Goal: Transaction & Acquisition: Purchase product/service

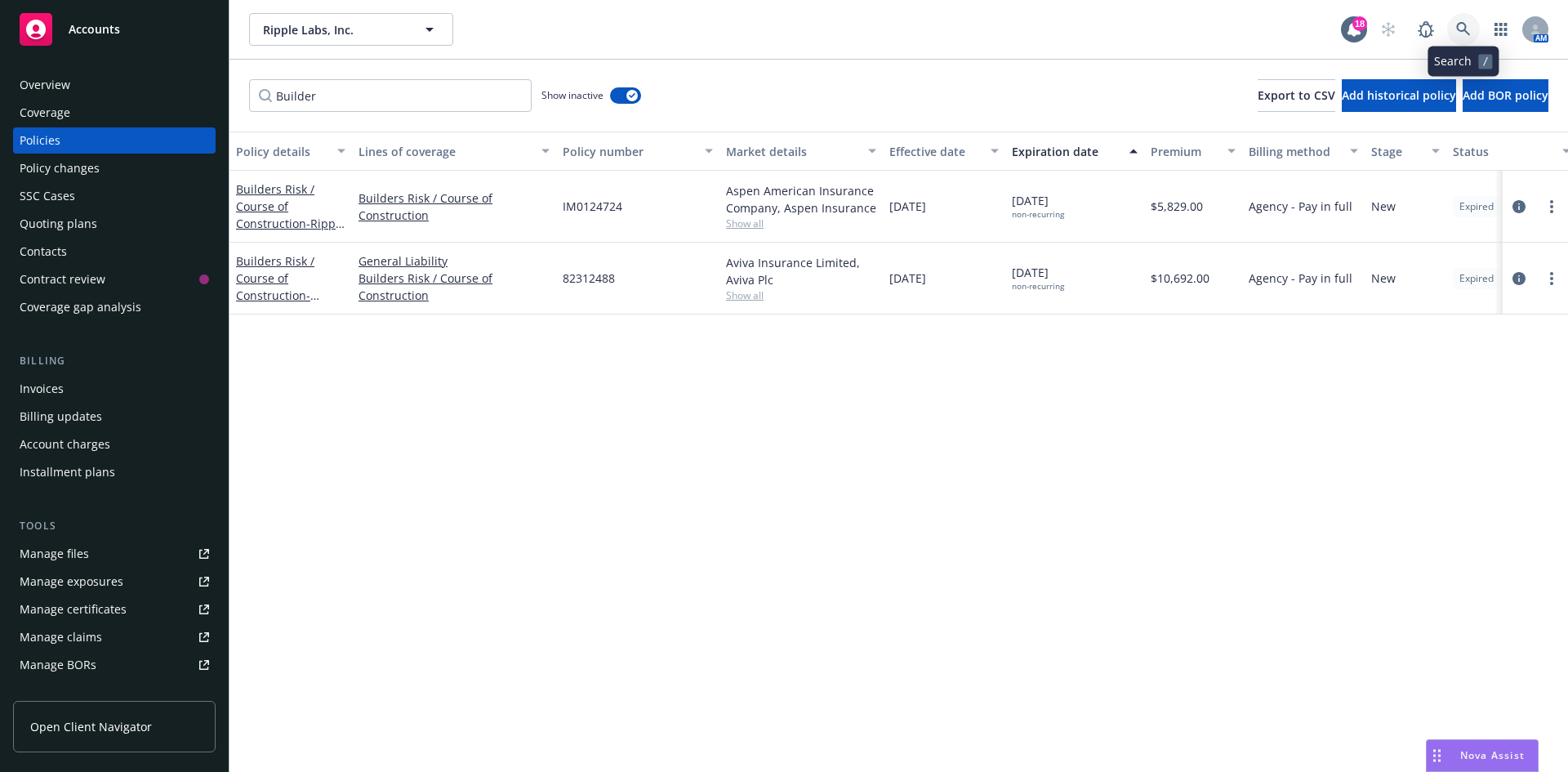
click at [1455, 18] on link at bounding box center [1463, 29] width 33 height 33
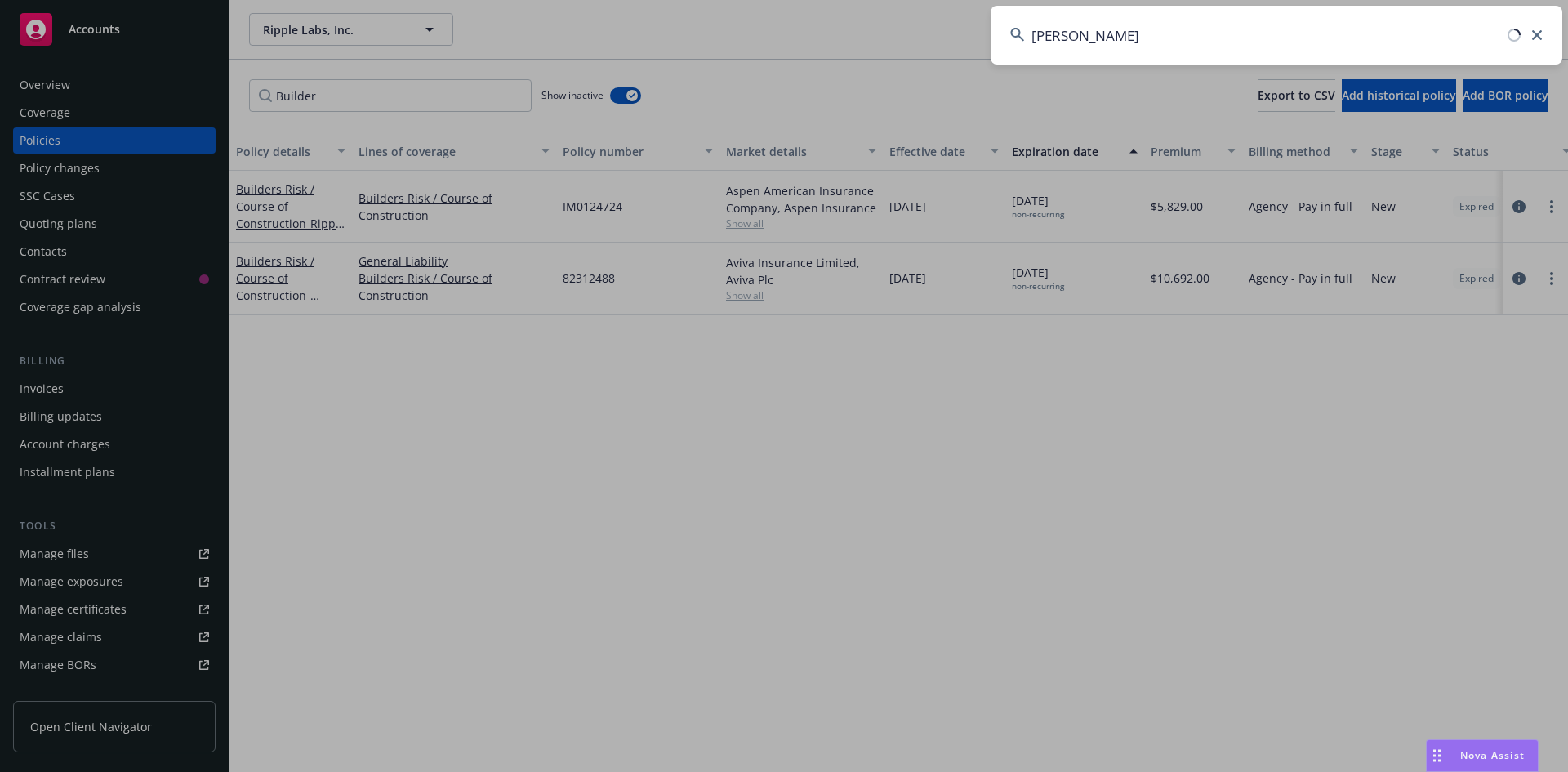
type input "Marchetti"
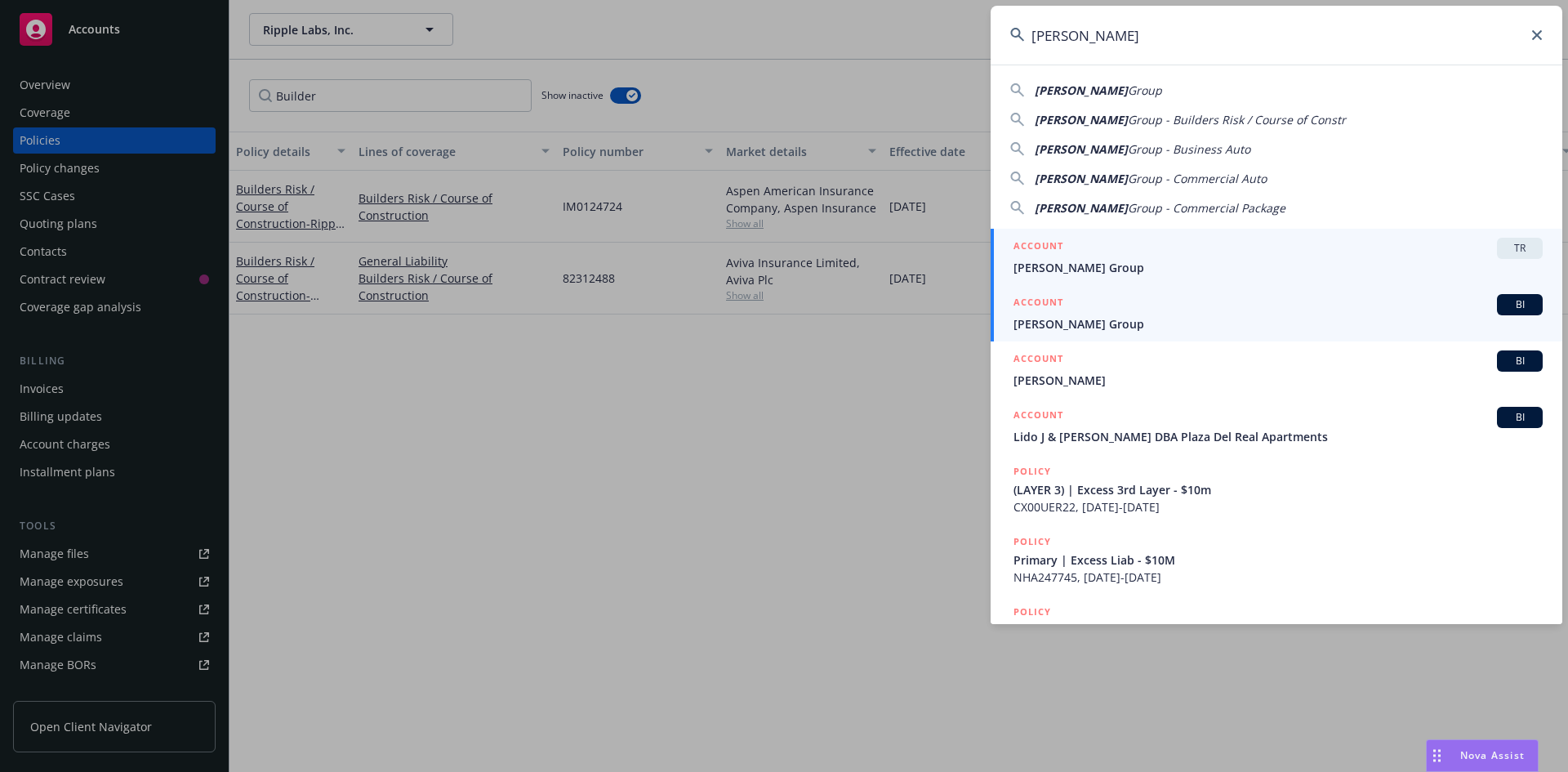
click at [1042, 319] on span "[PERSON_NAME] Group" at bounding box center [1278, 323] width 529 height 17
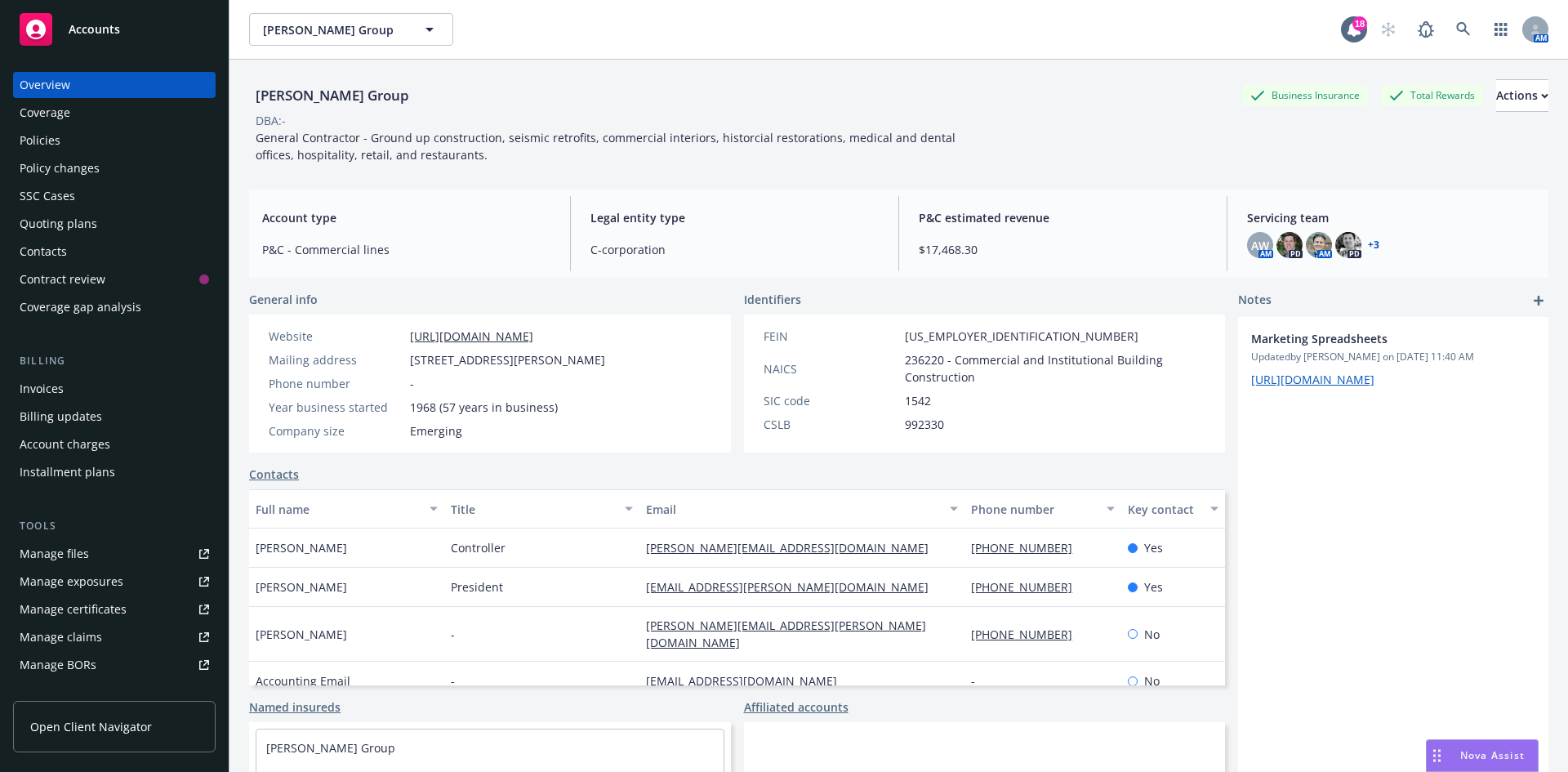
click at [86, 214] on div "Quoting plans" at bounding box center [59, 223] width 78 height 26
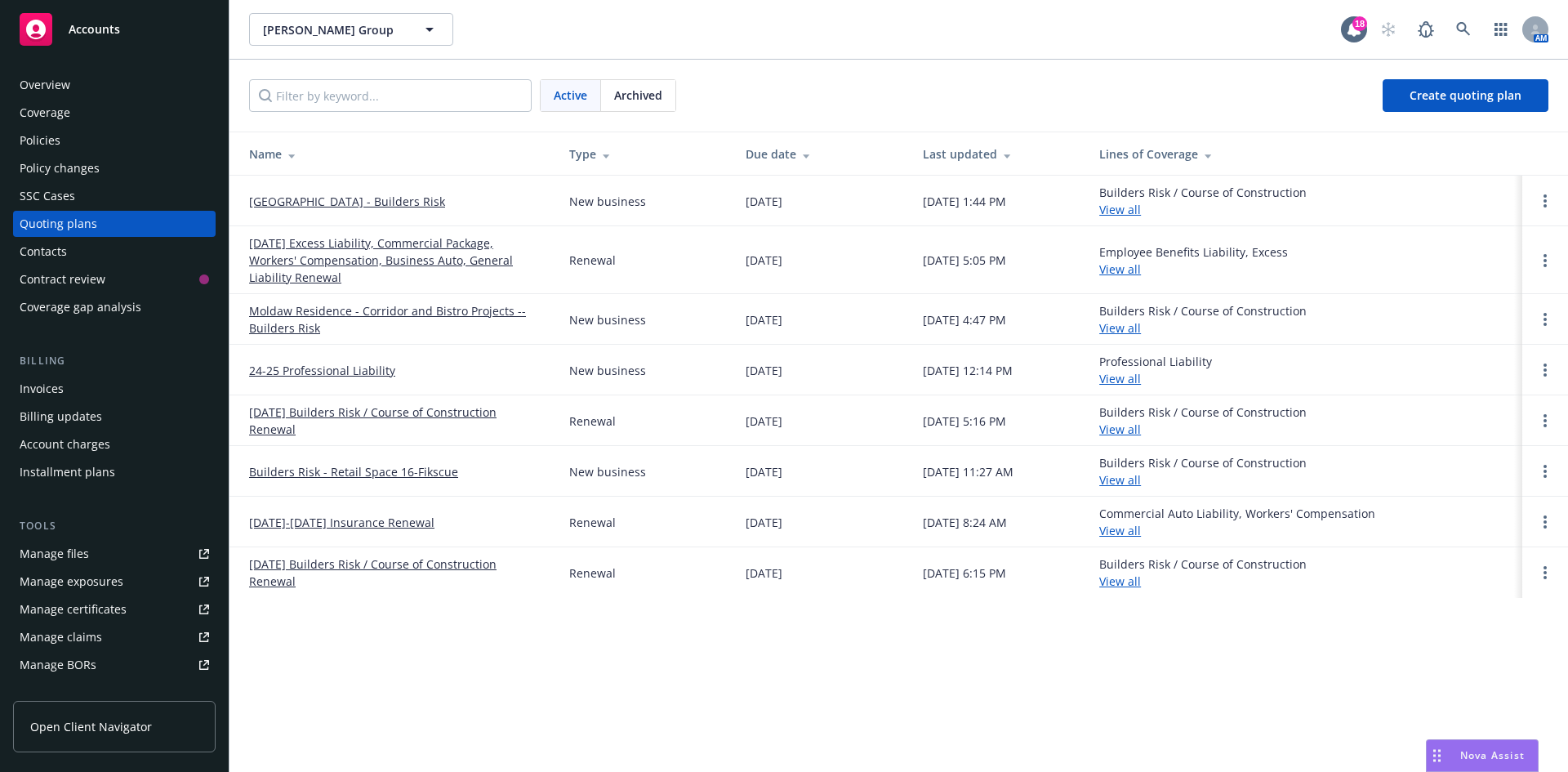
click at [364, 202] on link "[GEOGRAPHIC_DATA] - Builders Risk" at bounding box center [347, 200] width 196 height 17
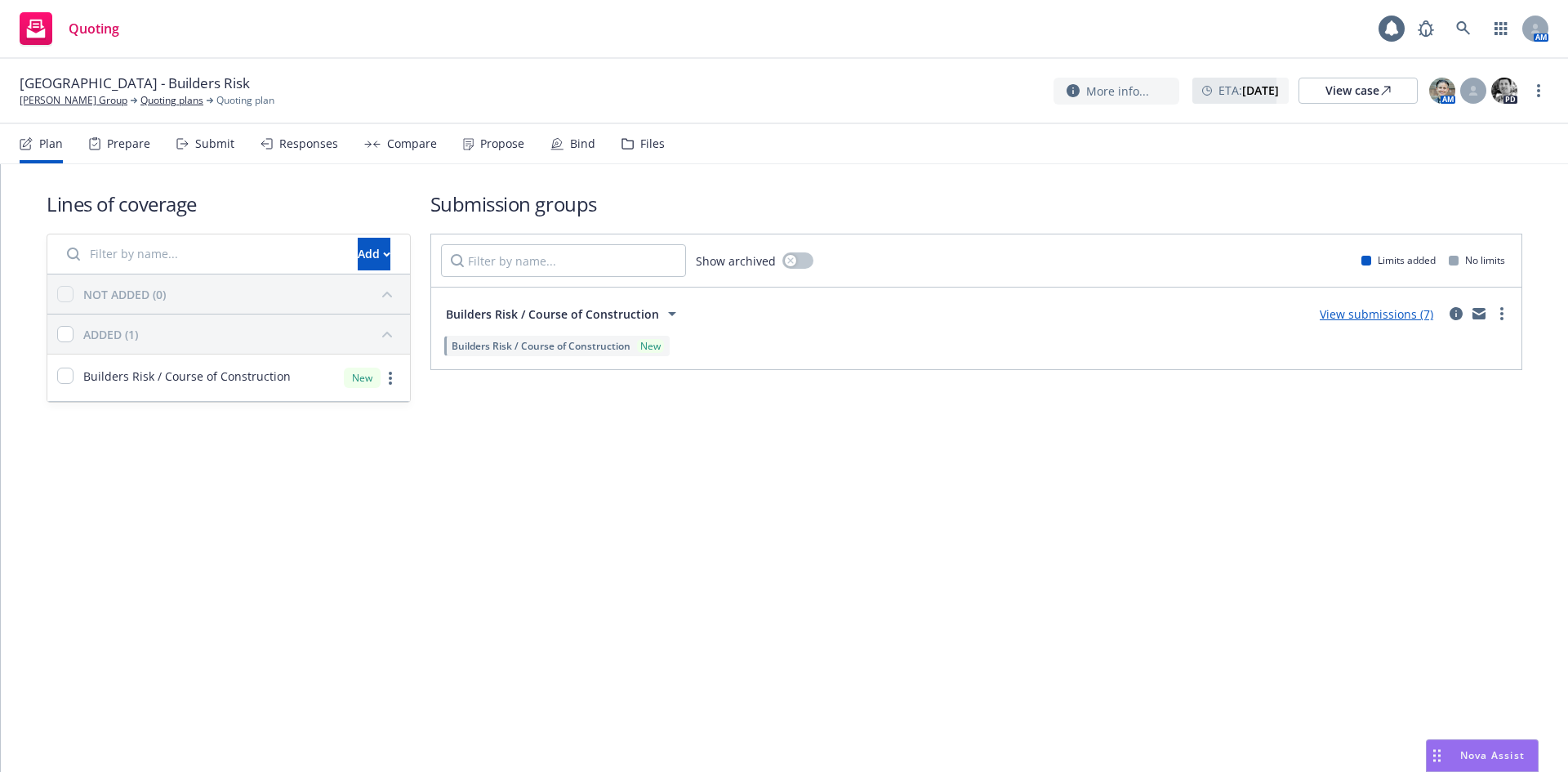
click at [509, 147] on div "Propose" at bounding box center [502, 144] width 44 height 13
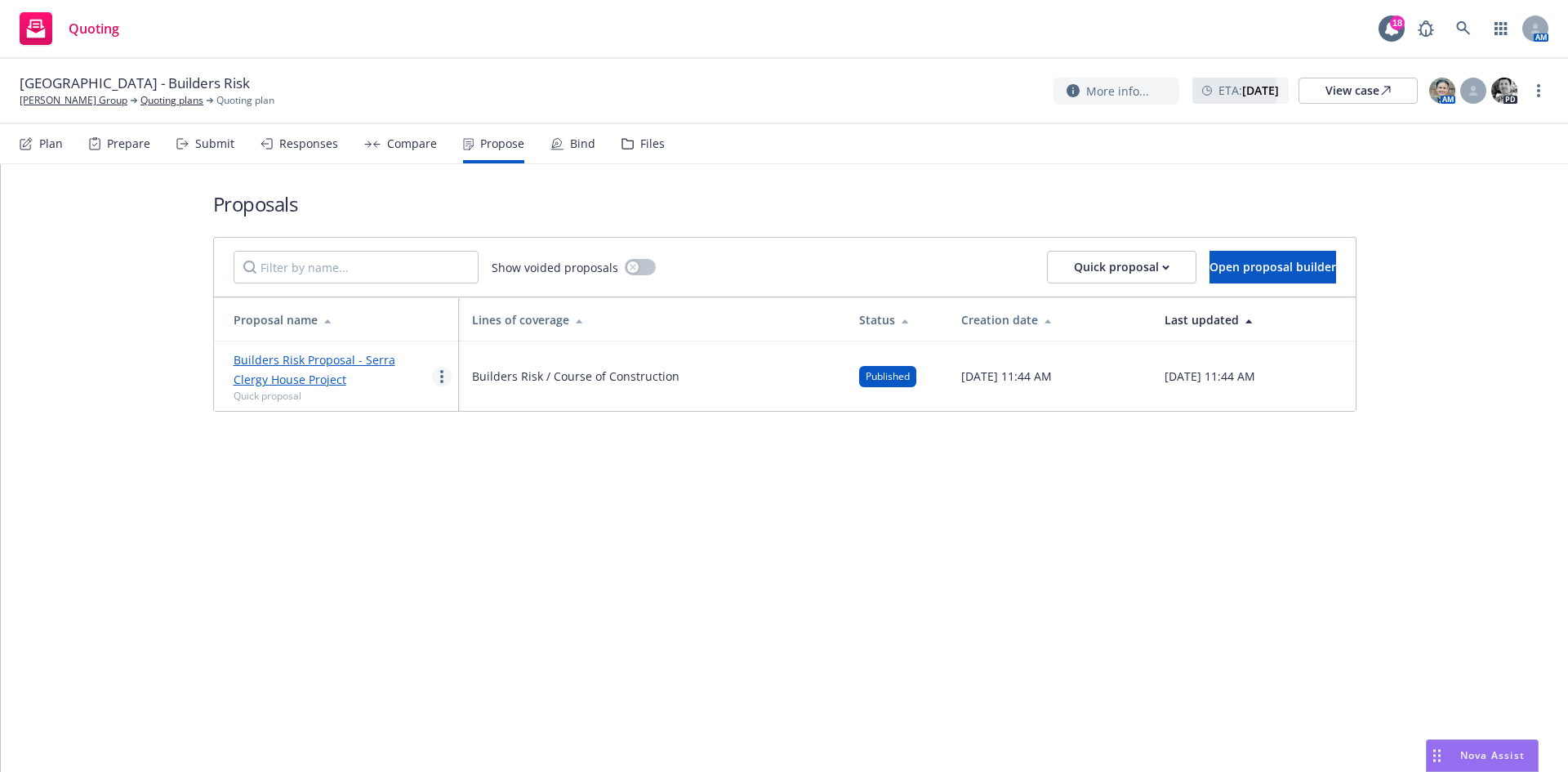
click at [441, 380] on circle "more" at bounding box center [442, 381] width 3 height 3
click at [460, 512] on span "Void" at bounding box center [464, 515] width 63 height 16
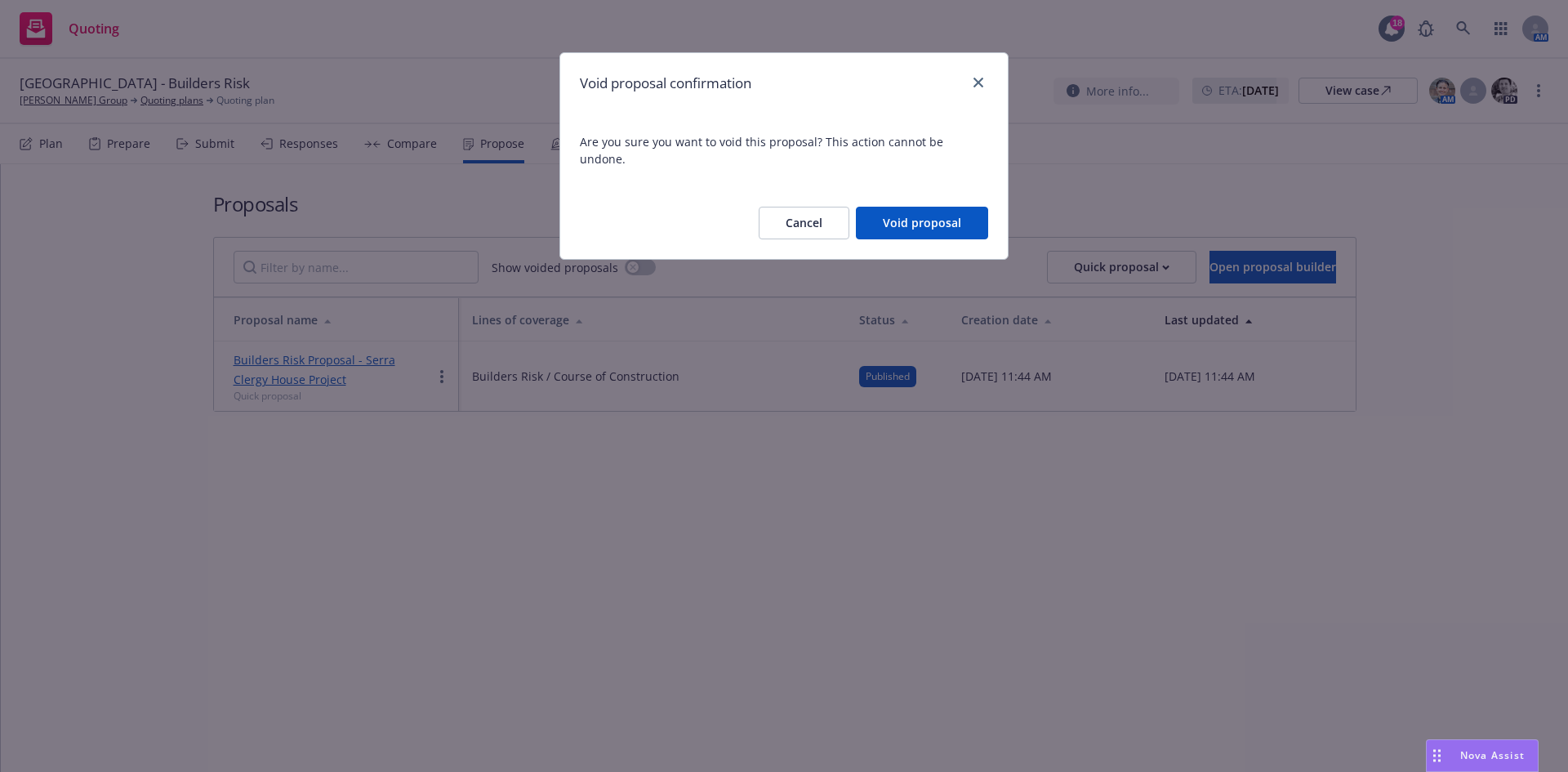
click at [921, 222] on button "Void proposal" at bounding box center [922, 222] width 133 height 33
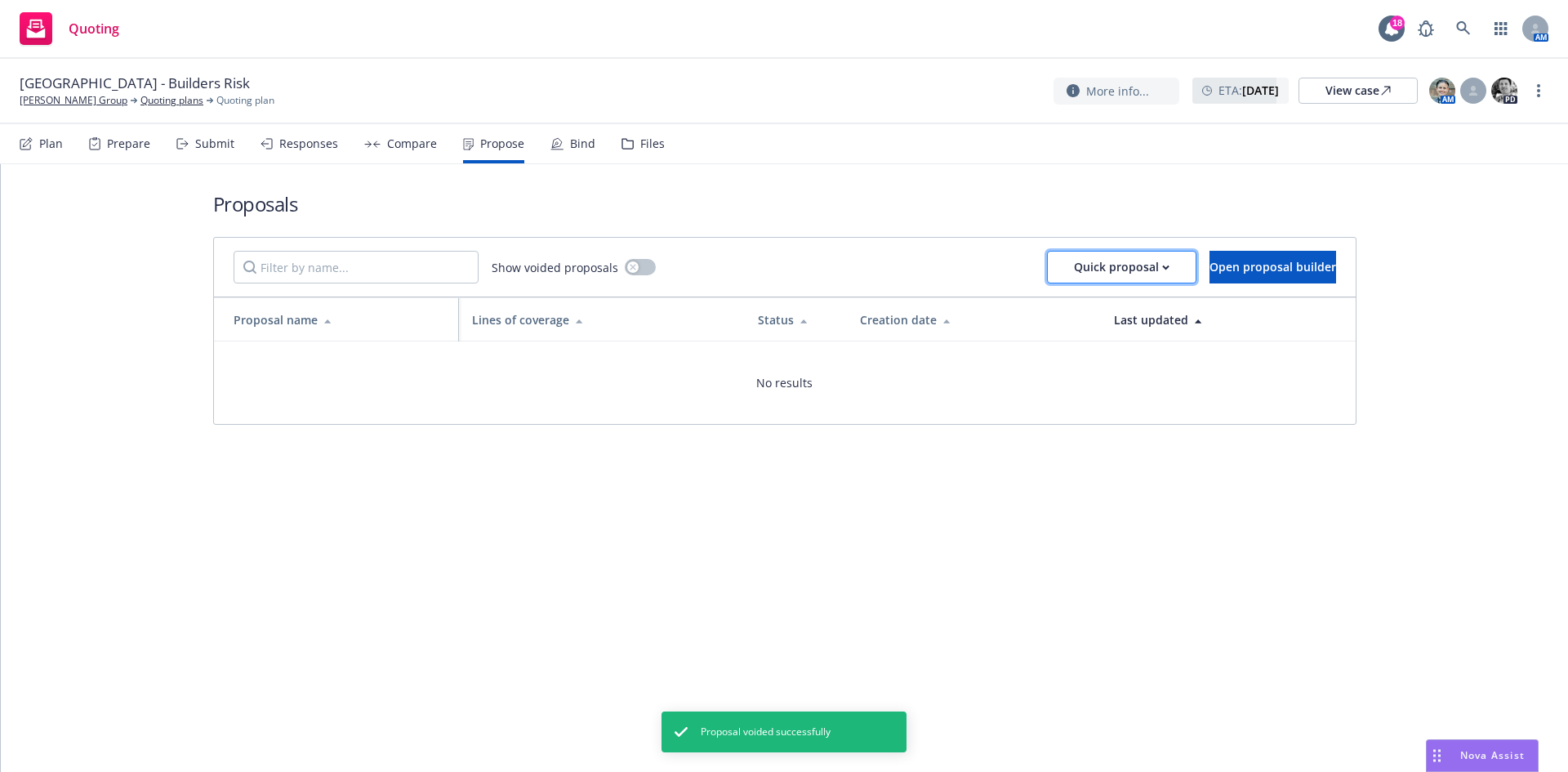
click at [1077, 272] on div "Quick proposal" at bounding box center [1121, 266] width 96 height 31
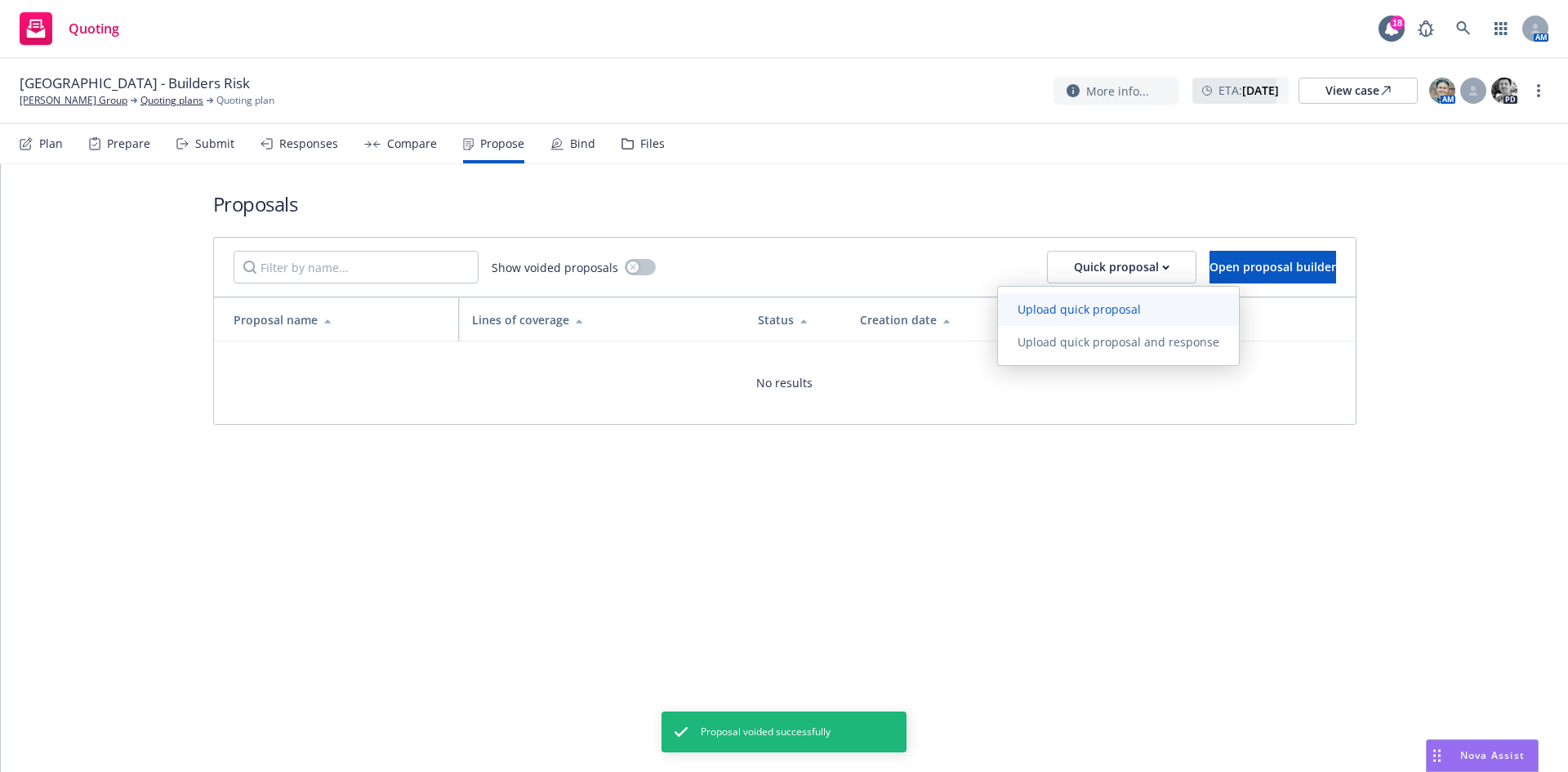
click at [1066, 313] on span "Upload quick proposal" at bounding box center [1079, 309] width 162 height 16
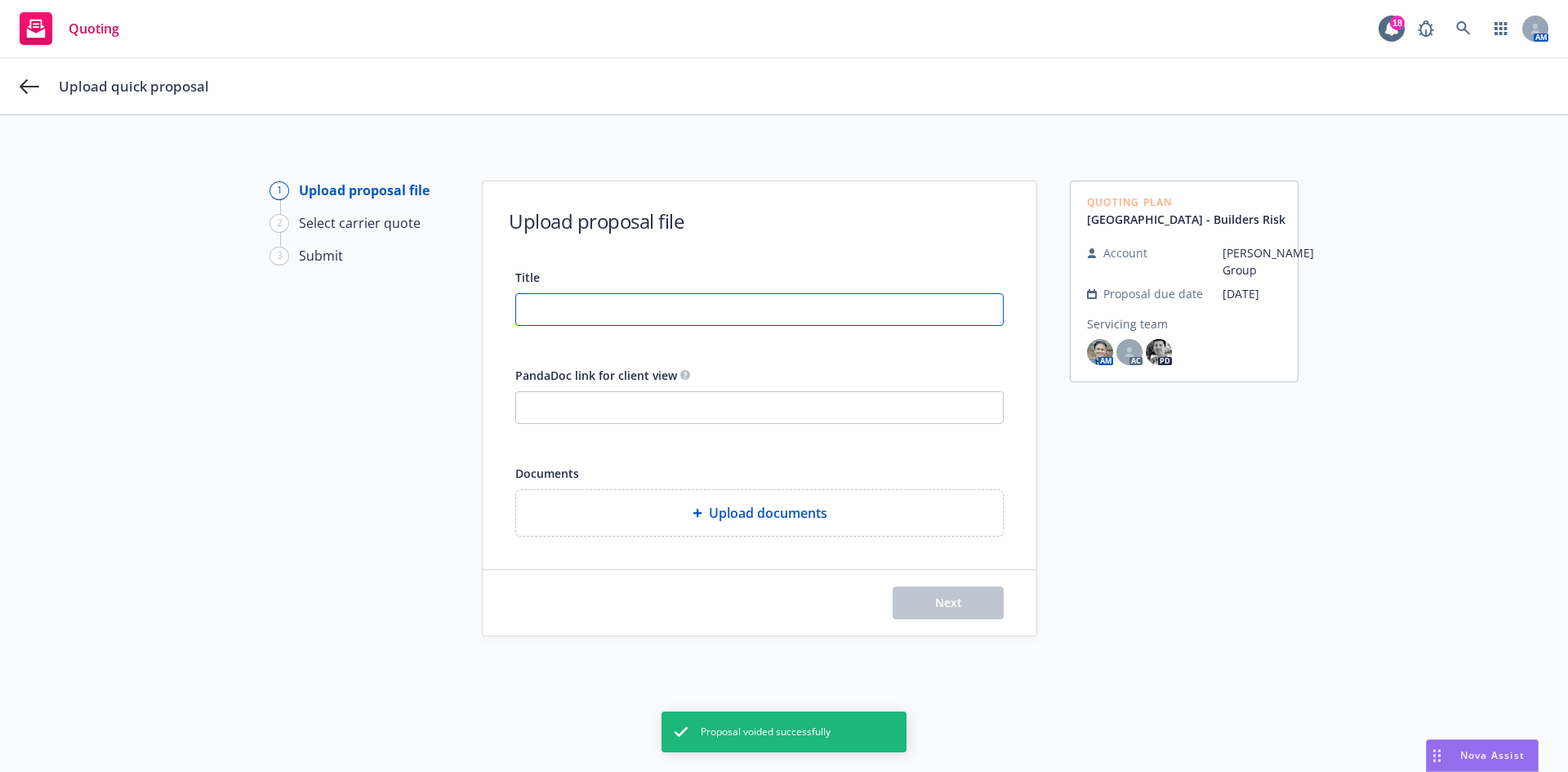
click at [553, 309] on input "Title" at bounding box center [760, 309] width 486 height 31
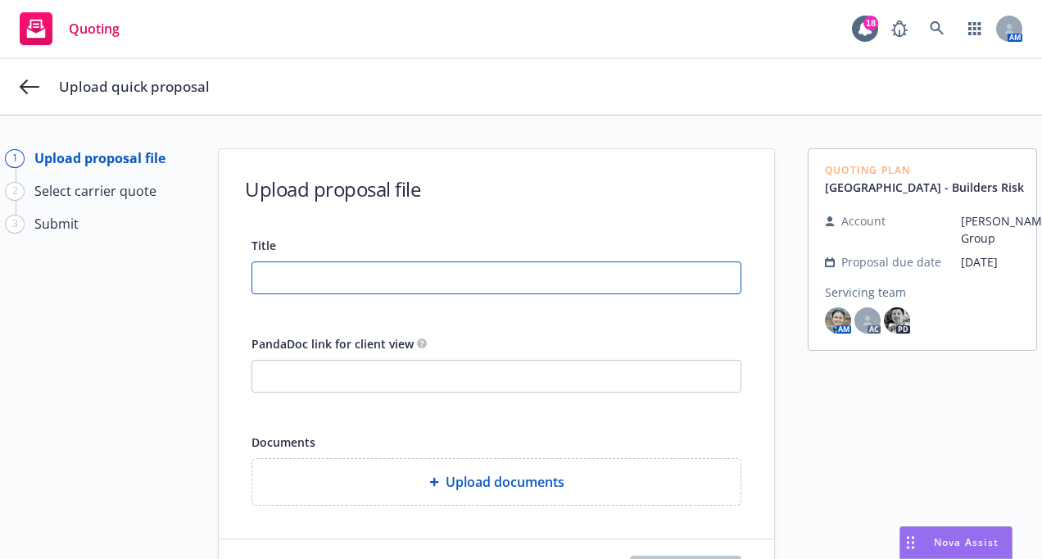
click at [368, 280] on input "Title" at bounding box center [496, 277] width 488 height 31
drag, startPoint x: 280, startPoint y: 269, endPoint x: 271, endPoint y: 270, distance: 9.0
click at [280, 269] on input "Title" at bounding box center [496, 277] width 488 height 31
click at [486, 480] on span "Upload documents" at bounding box center [505, 482] width 119 height 20
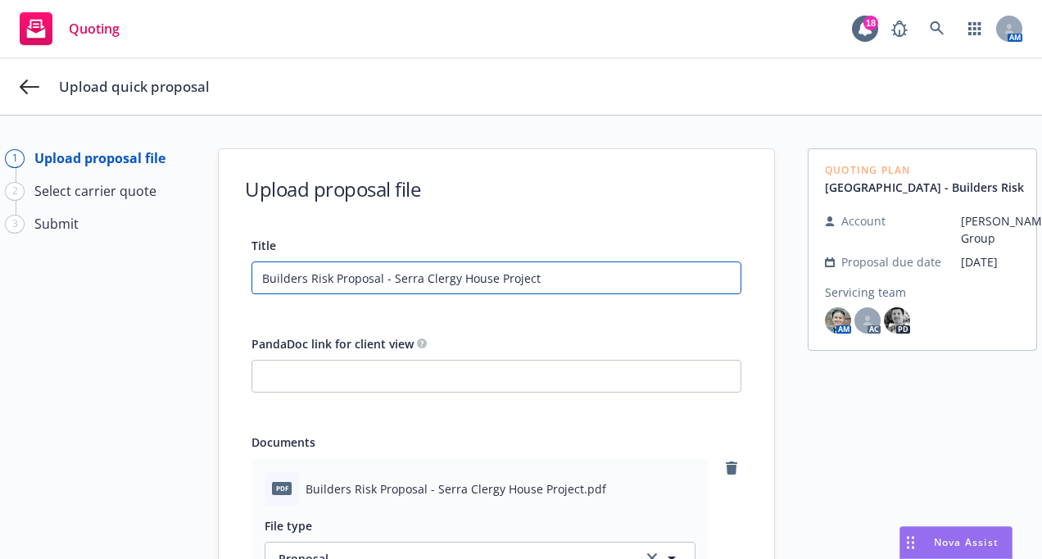
drag, startPoint x: 537, startPoint y: 283, endPoint x: -112, endPoint y: 268, distance: 649.1
click at [0, 268] on html "Quoting 18 AM Upload quick proposal 1 Upload proposal file 2 Select carrier quo…" at bounding box center [521, 279] width 1042 height 559
click at [542, 281] on input "Builders Risk Proposal - Serra Clergy House Project" at bounding box center [496, 277] width 488 height 31
type input "Builders Risk Proposal - Serra Clergy House Project P"
type textarea "x"
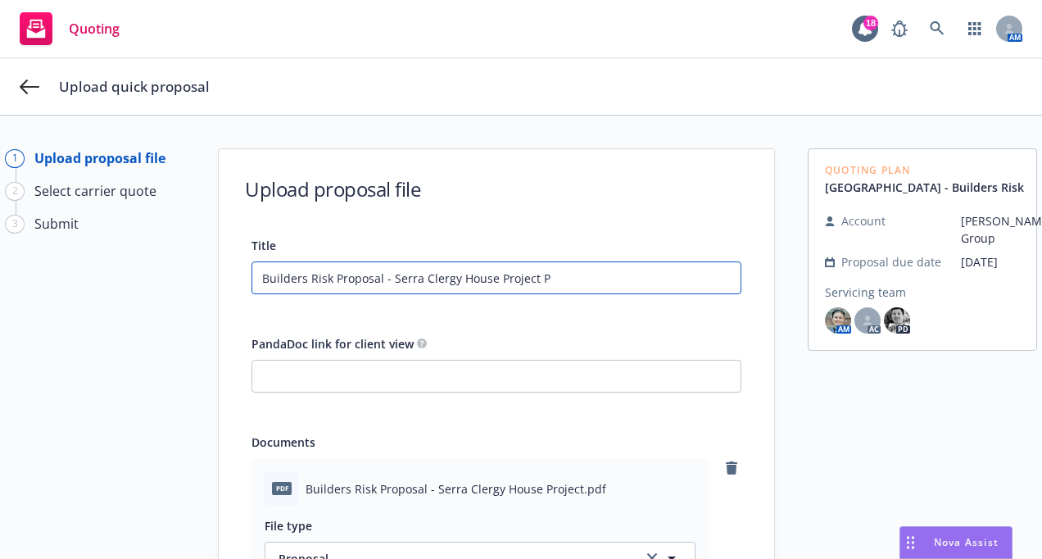
type input "Builders Risk Proposal - Serra Clergy House Project Pr"
type textarea "x"
type input "Builders Risk Proposal - Serra Clergy House Project Pro"
type textarea "x"
type input "Builders Risk Proposal - Serra Clergy House Project Prop"
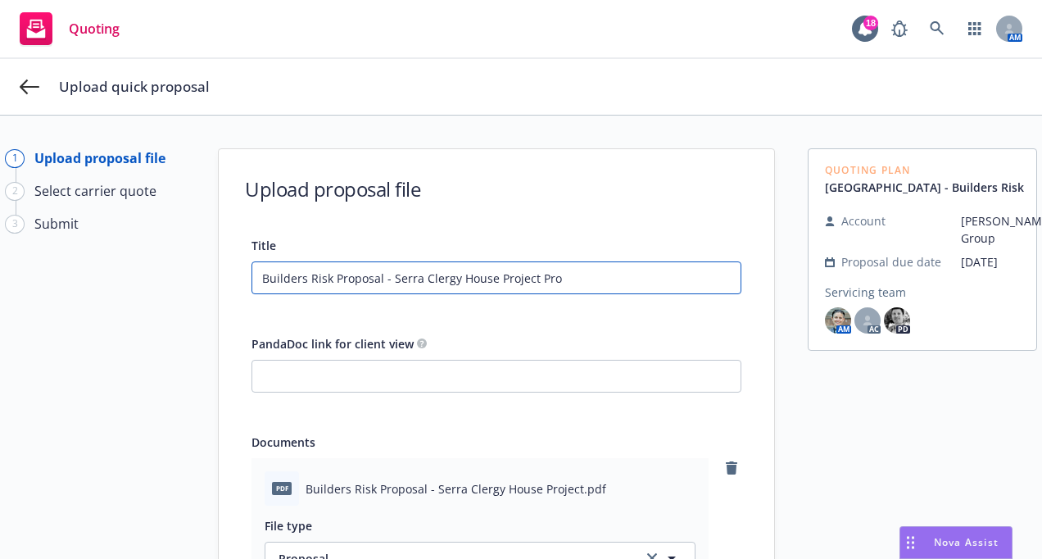
type textarea "x"
type input "Builders Risk Proposal - Serra Clergy House Project Propo"
type textarea "x"
type input "Builders Risk Proposal - Serra Clergy House Project Propos"
type textarea "x"
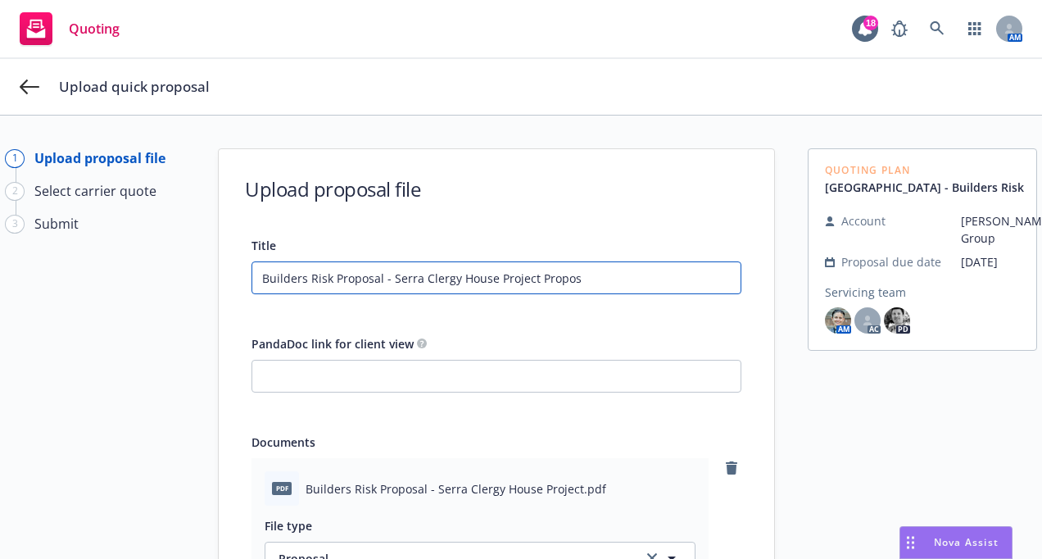
type input "Builders Risk Proposal - Serra Clergy House Project Proposa"
type textarea "x"
type input "Builders Risk Proposal - Serra Clergy House Project Proposal"
type textarea "x"
type input "Builders Risk Proposal - Serra Clergy House Project Proposal"
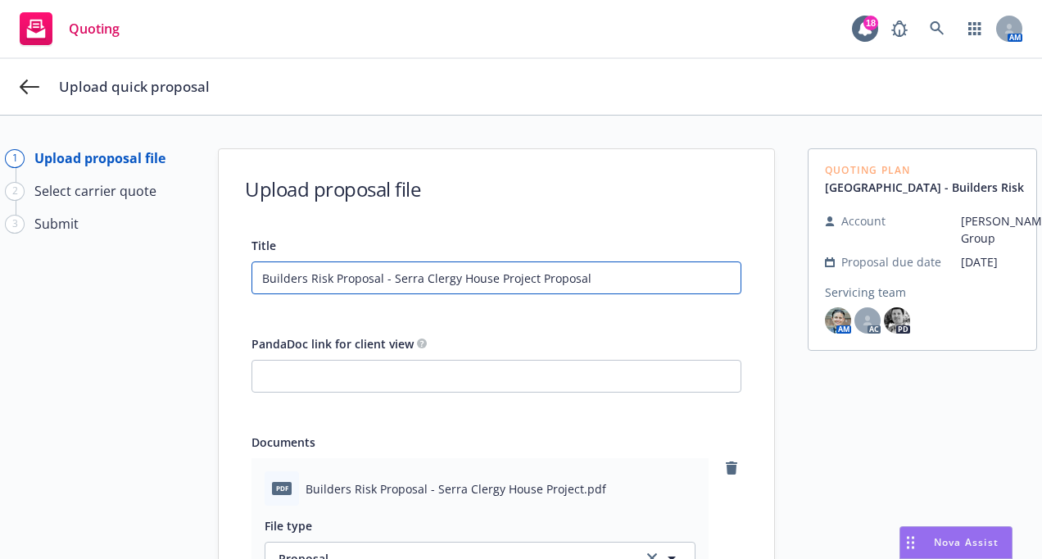
type textarea "x"
drag, startPoint x: 596, startPoint y: 275, endPoint x: -32, endPoint y: 285, distance: 628.5
click at [0, 285] on html "Quoting 18 AM Upload quick proposal 1 Upload proposal file 2 Select carrier quo…" at bounding box center [521, 279] width 1042 height 559
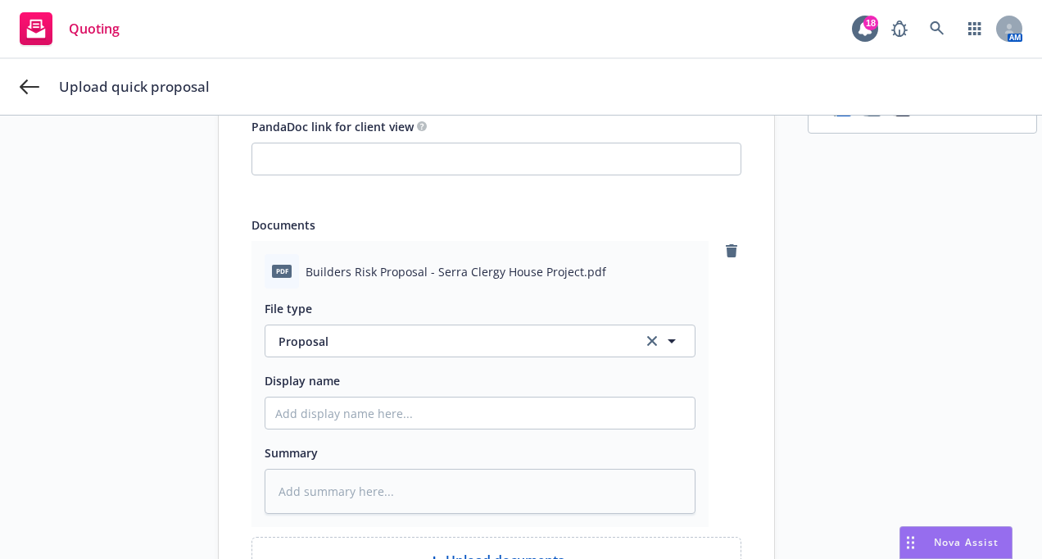
scroll to position [246, 0]
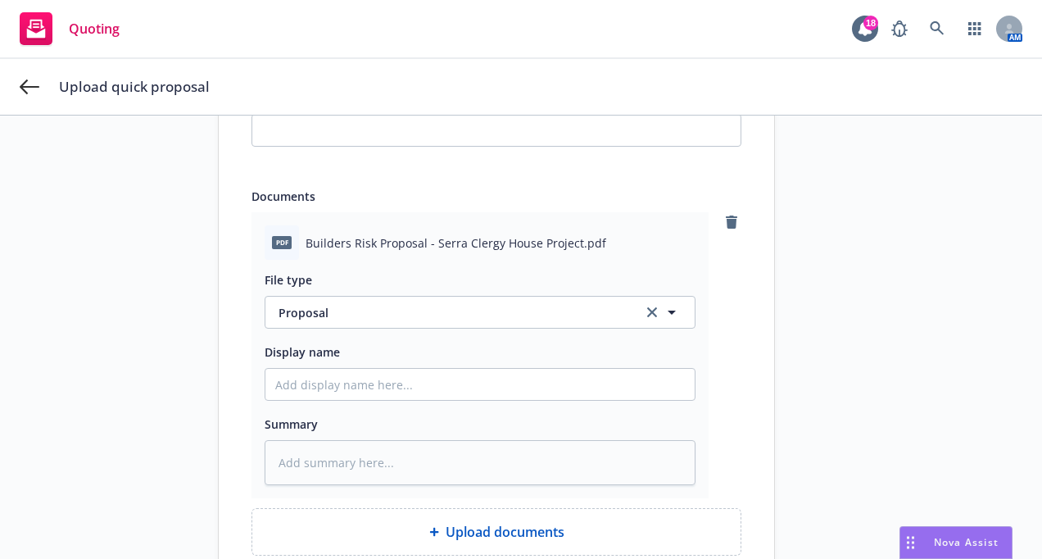
type input "Builders Risk Proposal - Serra Clergy House Project Proposal"
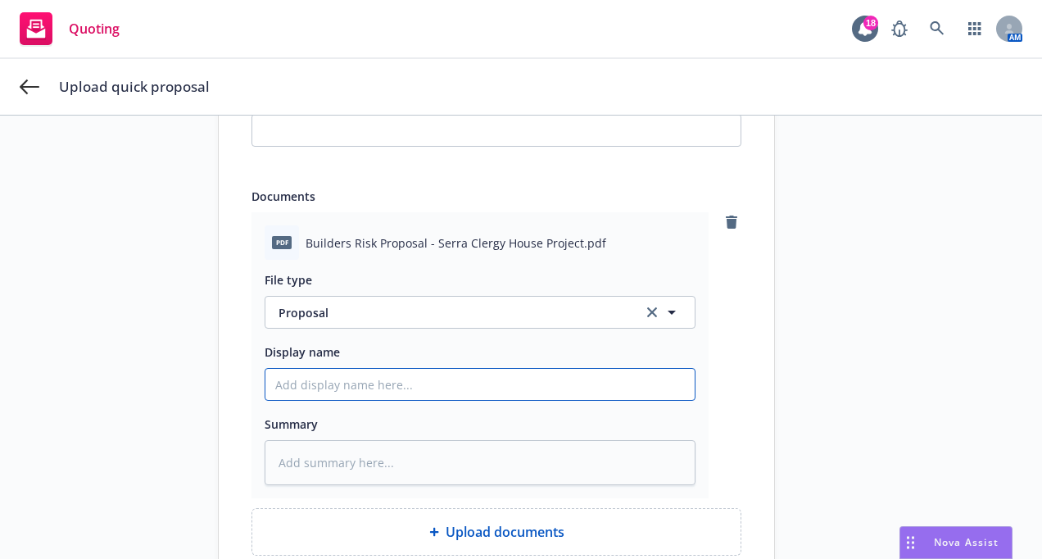
click at [317, 394] on input "Display name" at bounding box center [479, 384] width 429 height 31
paste input "Builders Risk Proposal - Serra Clergy House Project Proposal"
type textarea "x"
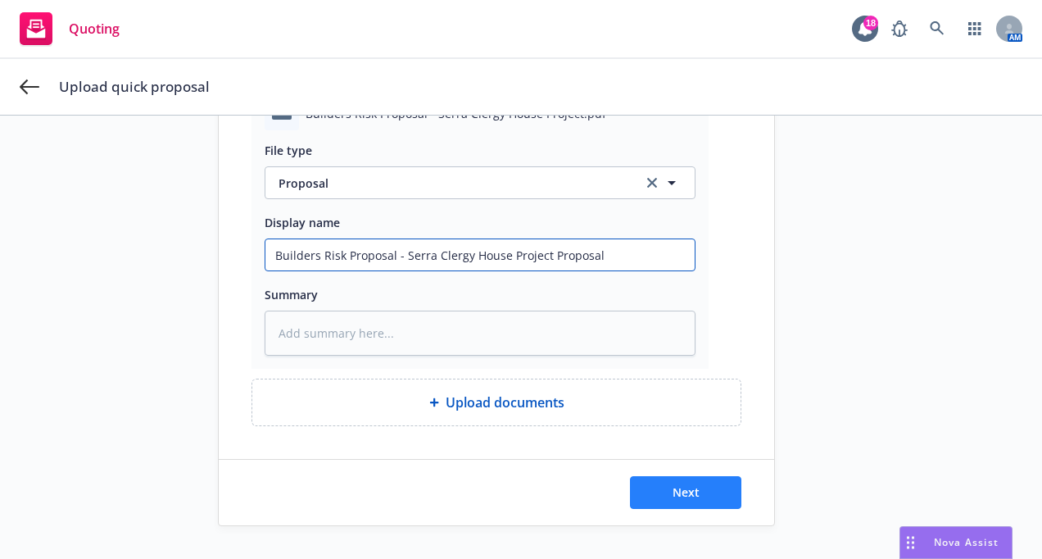
type input "Builders Risk Proposal - Serra Clergy House Project Proposal"
click at [682, 484] on span "Next" at bounding box center [686, 492] width 27 height 16
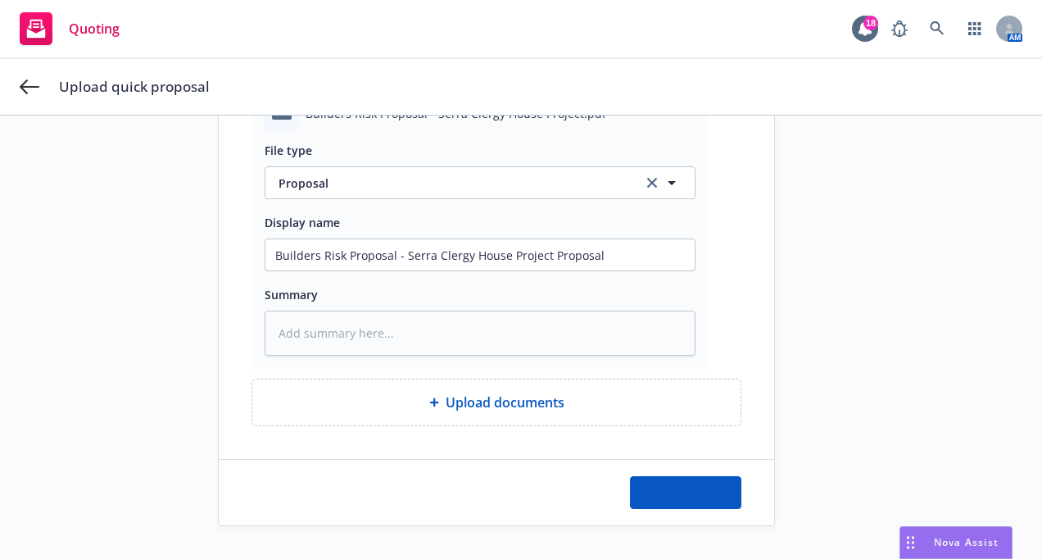
type textarea "x"
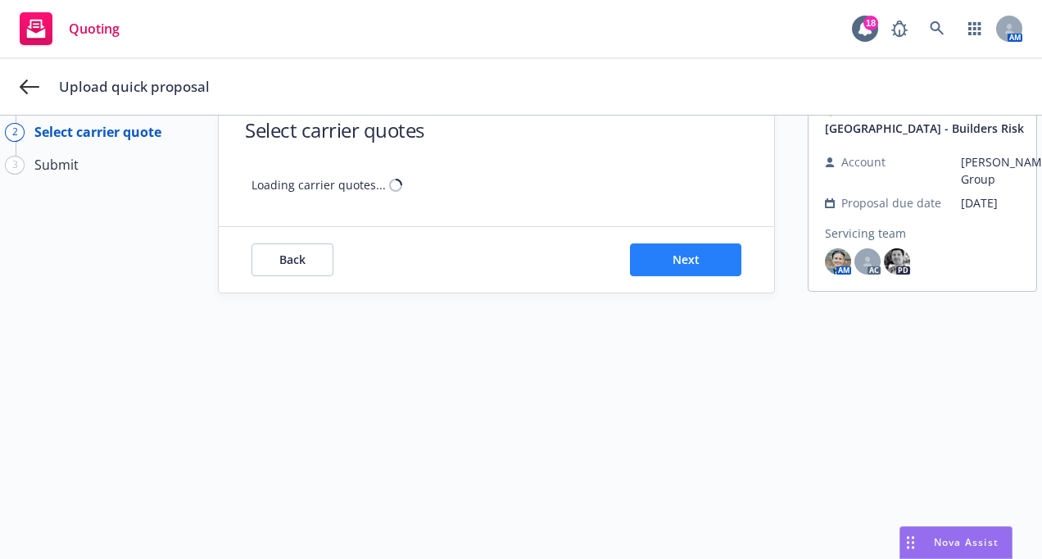
scroll to position [71, 0]
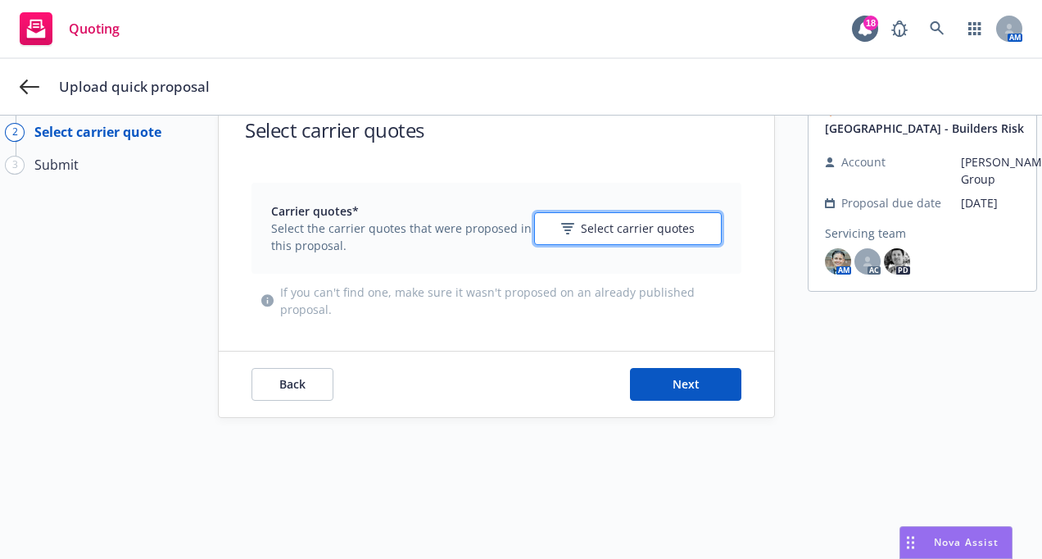
click at [557, 223] on button "Select carrier quotes" at bounding box center [628, 228] width 188 height 33
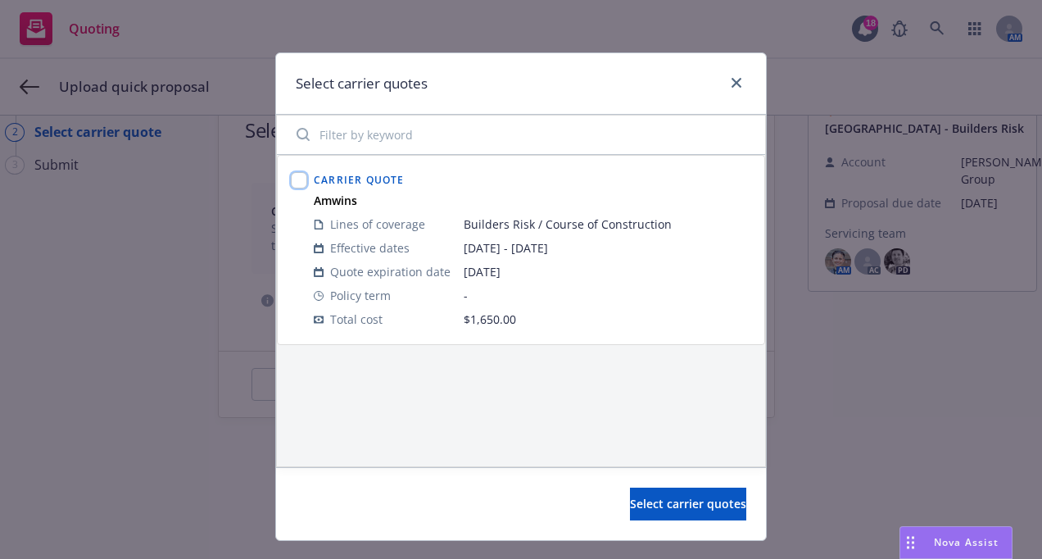
click at [293, 179] on input "checkbox" at bounding box center [299, 180] width 16 height 16
checkbox input "true"
click at [630, 502] on span "Select carrier quotes" at bounding box center [688, 504] width 116 height 16
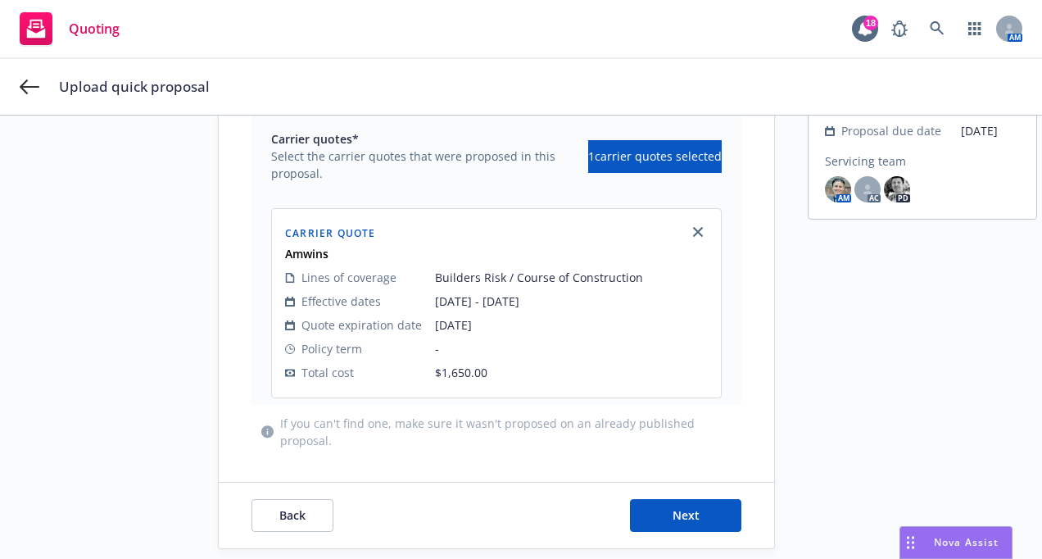
scroll to position [166, 0]
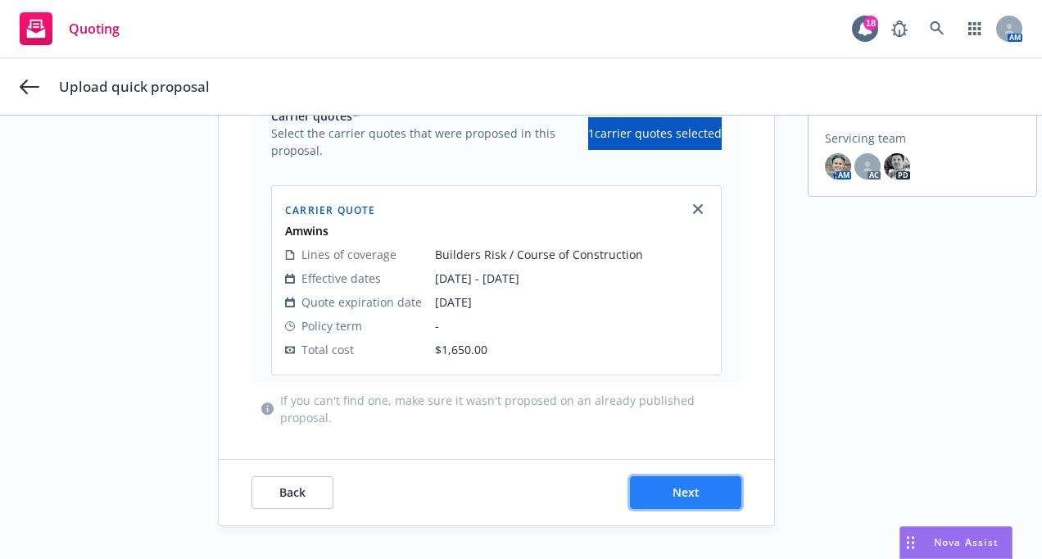
click at [652, 476] on button "Next" at bounding box center [685, 492] width 111 height 33
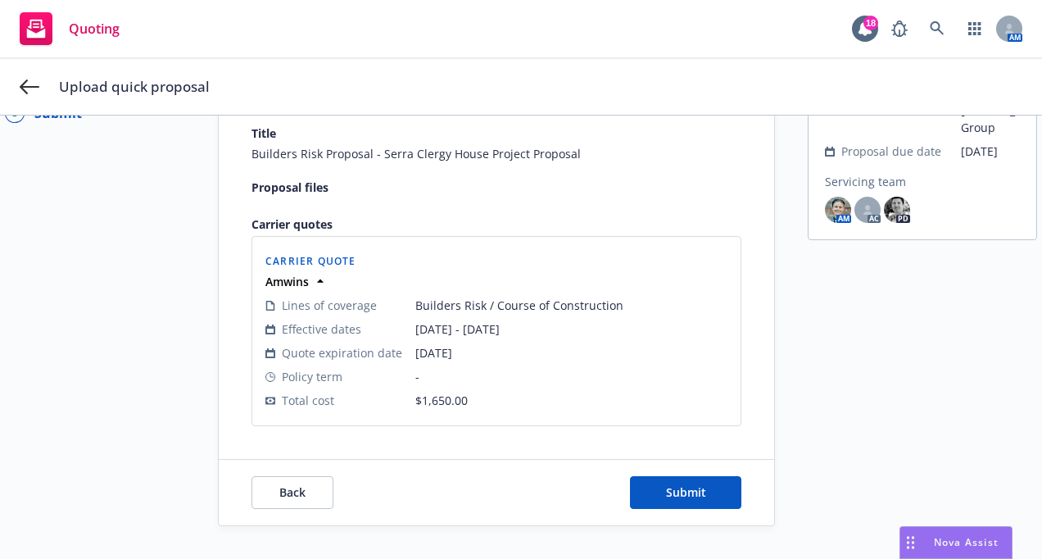
scroll to position [159, 0]
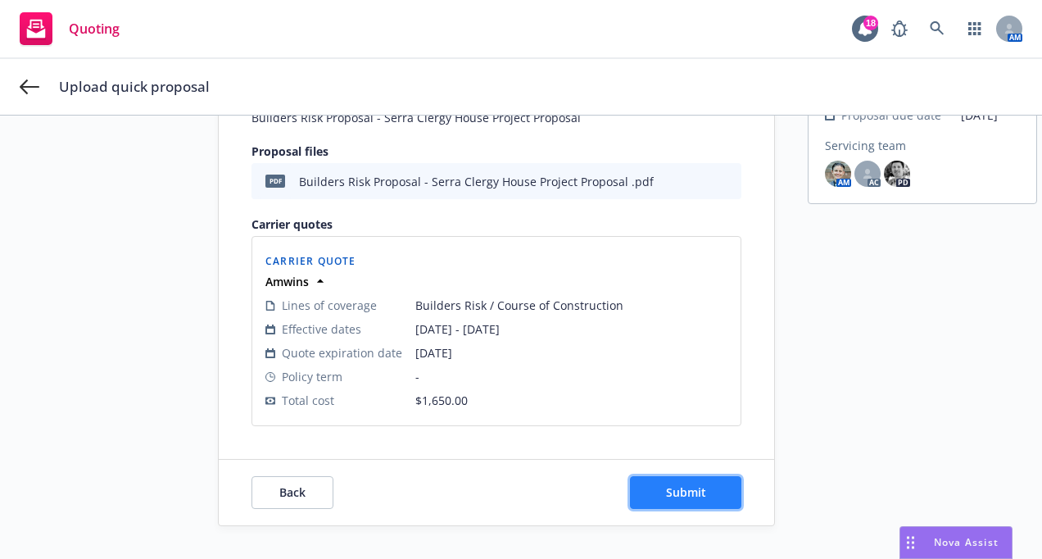
click at [659, 476] on button "Submit" at bounding box center [685, 492] width 111 height 33
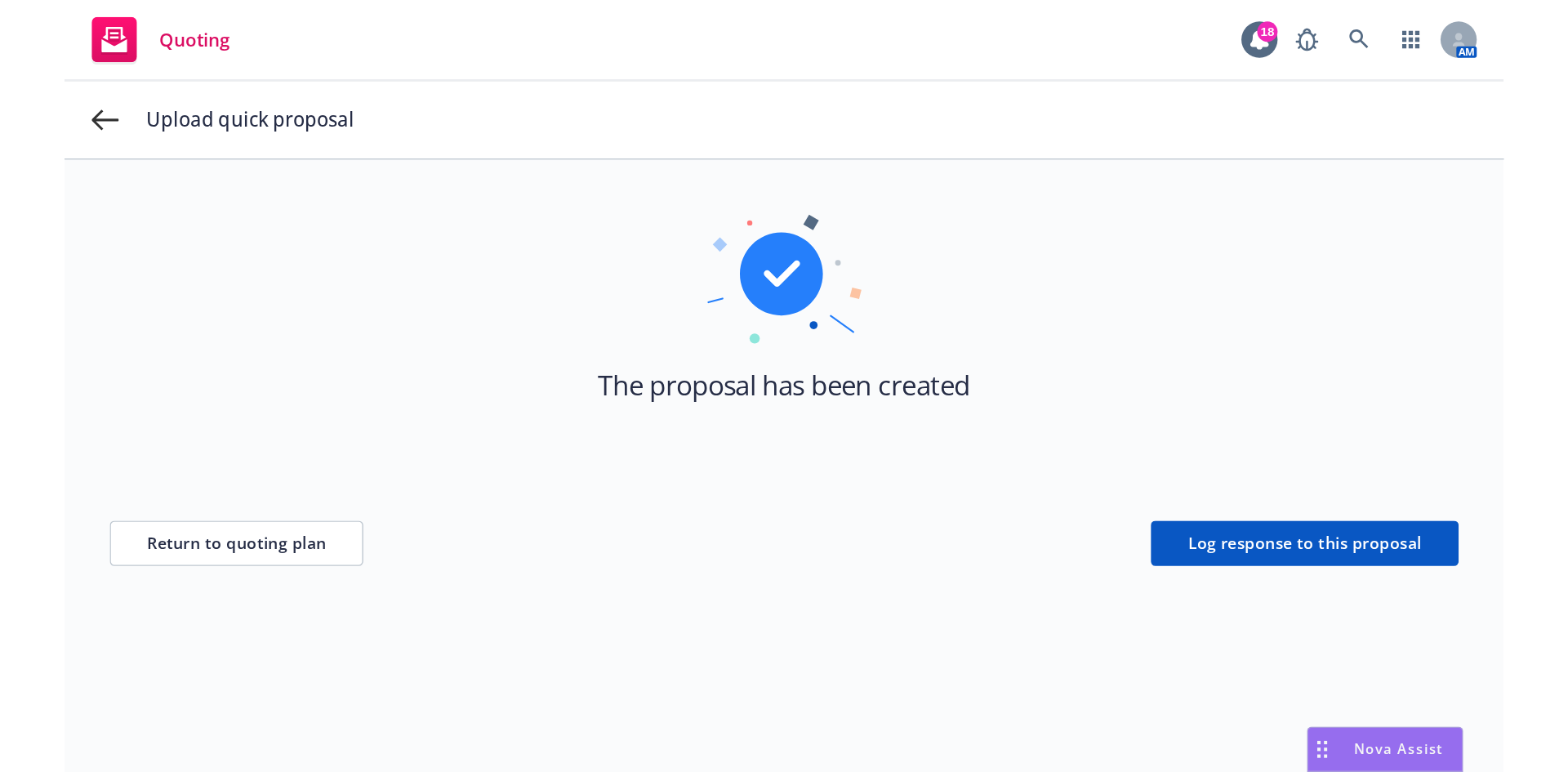
scroll to position [59, 0]
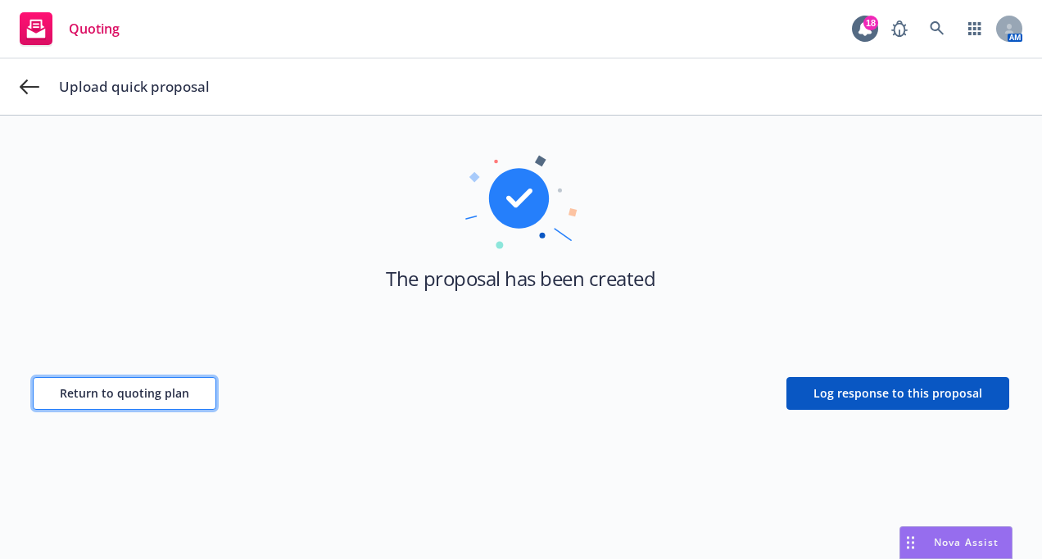
click at [131, 387] on span "Return to quoting plan" at bounding box center [124, 393] width 129 height 16
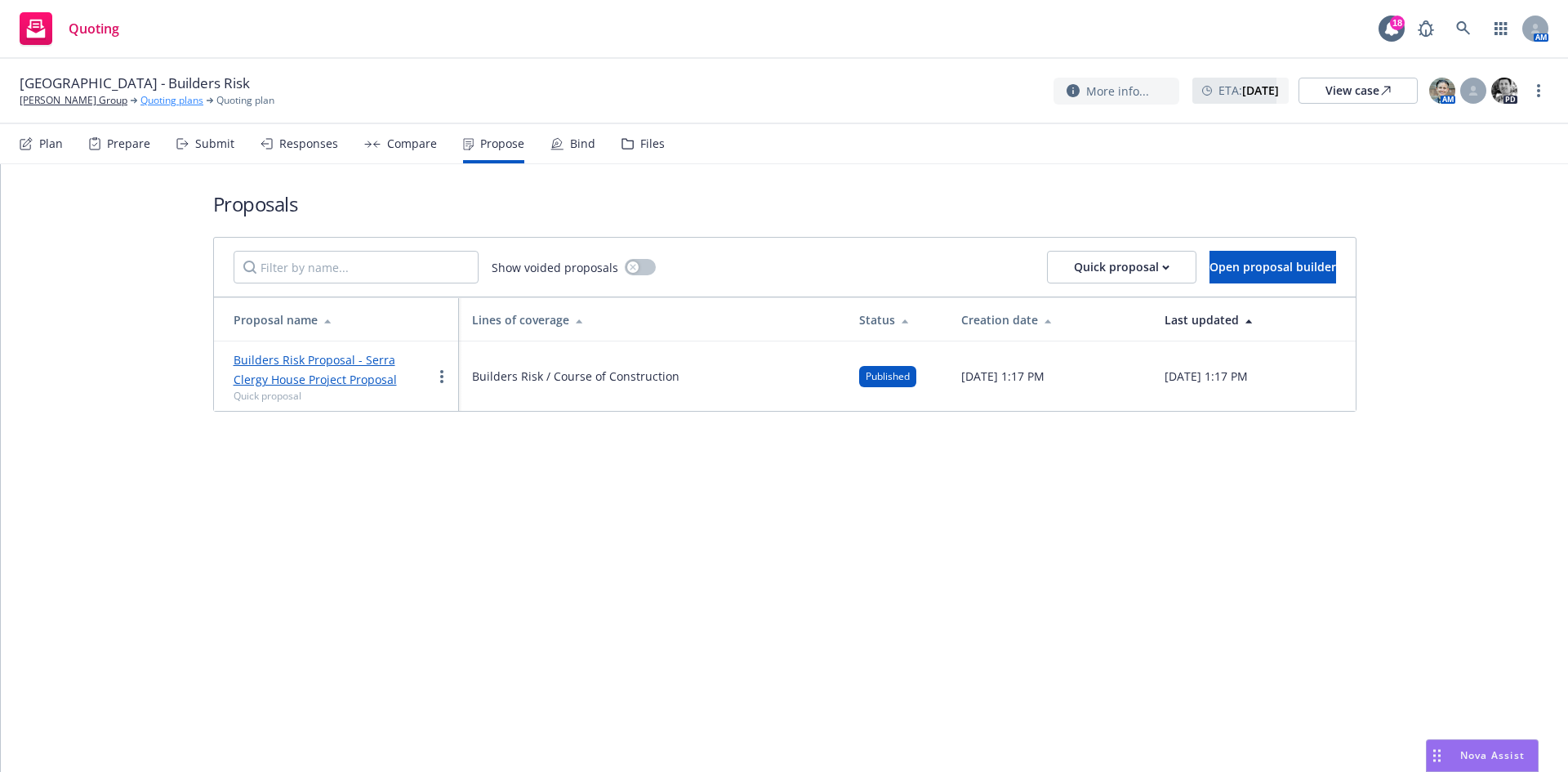
click at [142, 93] on link "Quoting plans" at bounding box center [171, 100] width 63 height 15
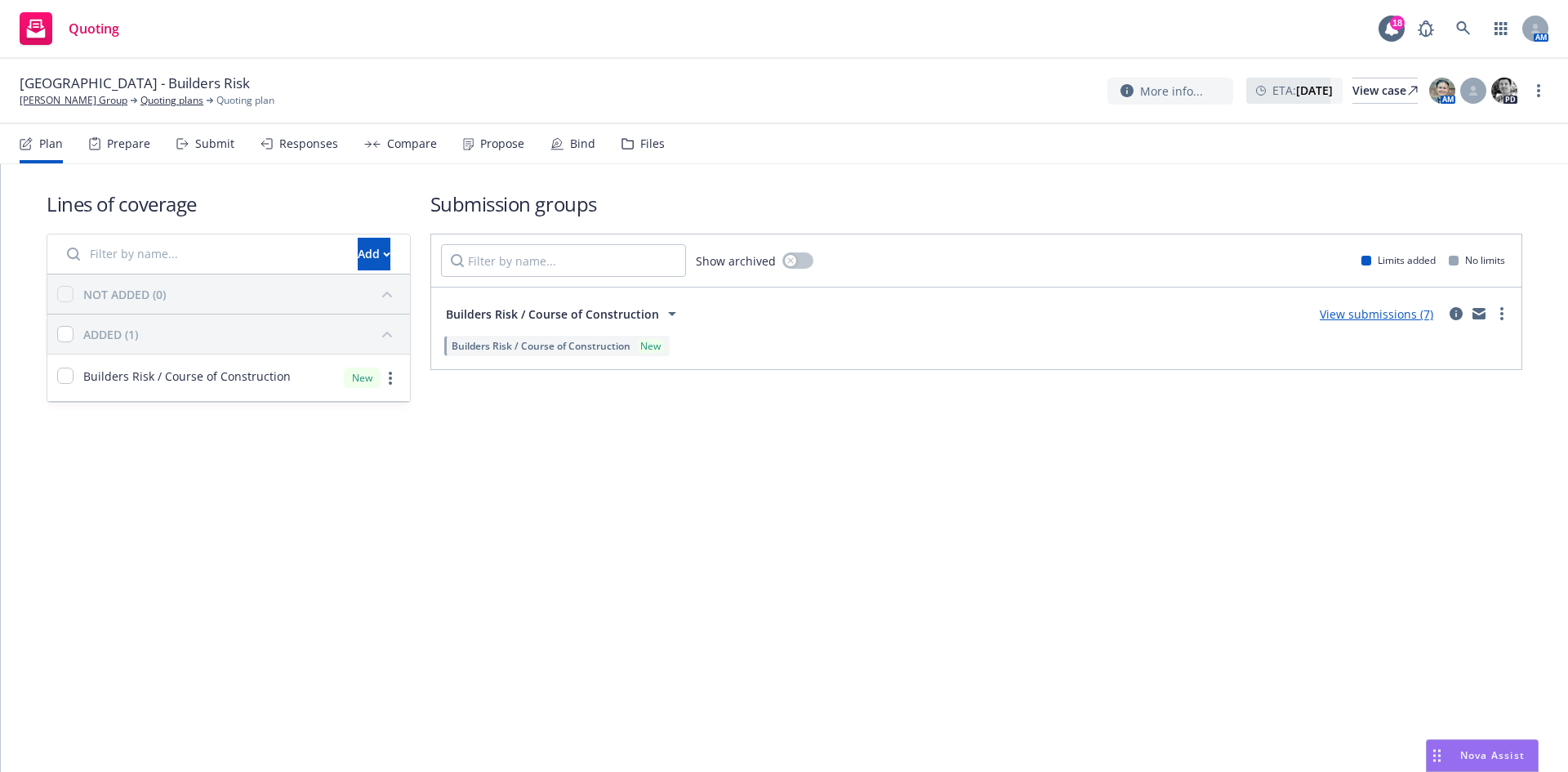
click at [481, 143] on div "Propose" at bounding box center [502, 144] width 44 height 13
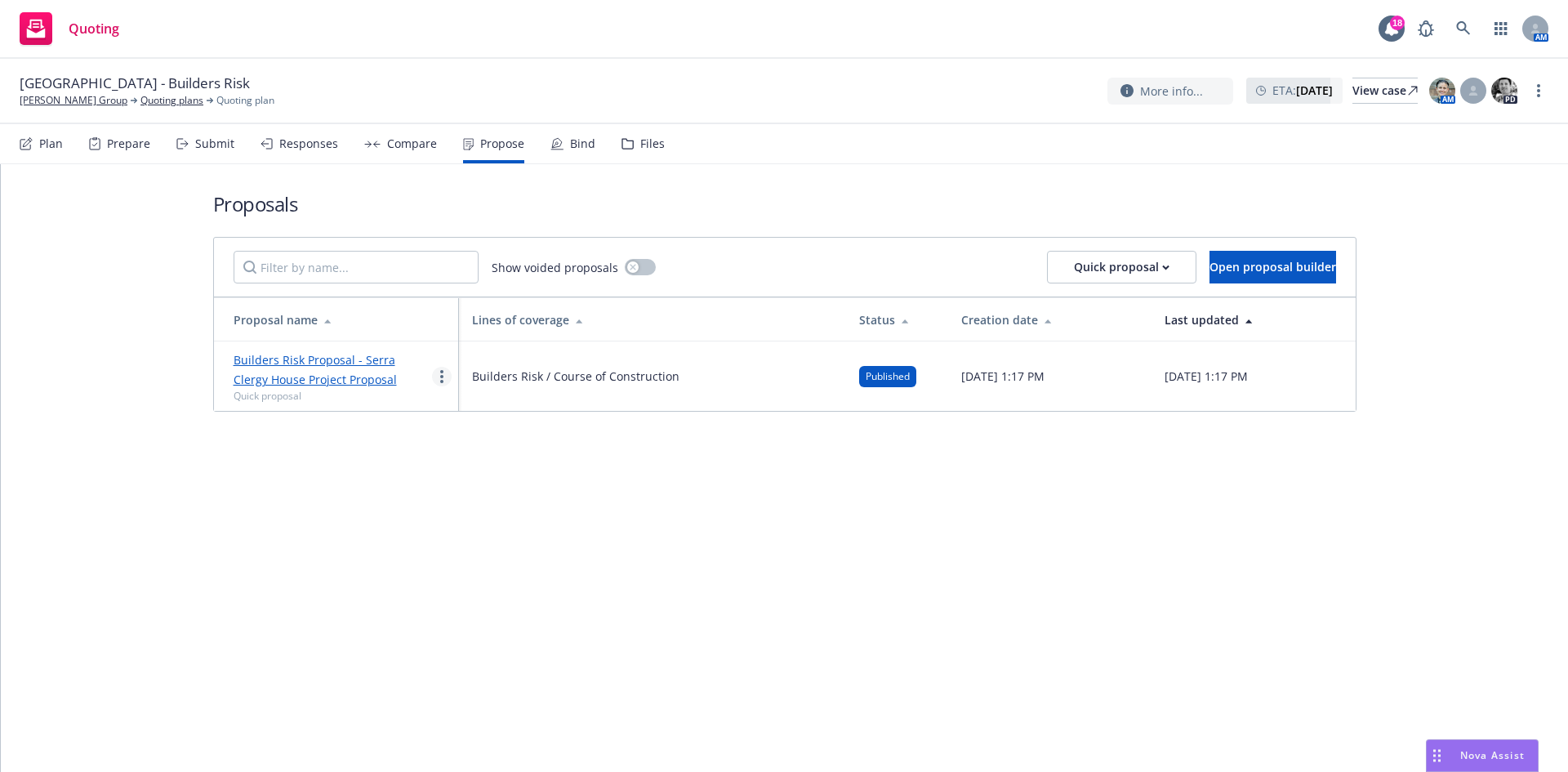
click at [437, 373] on link "more" at bounding box center [442, 377] width 20 height 20
click at [486, 482] on span "Log client response" at bounding box center [505, 482] width 146 height 16
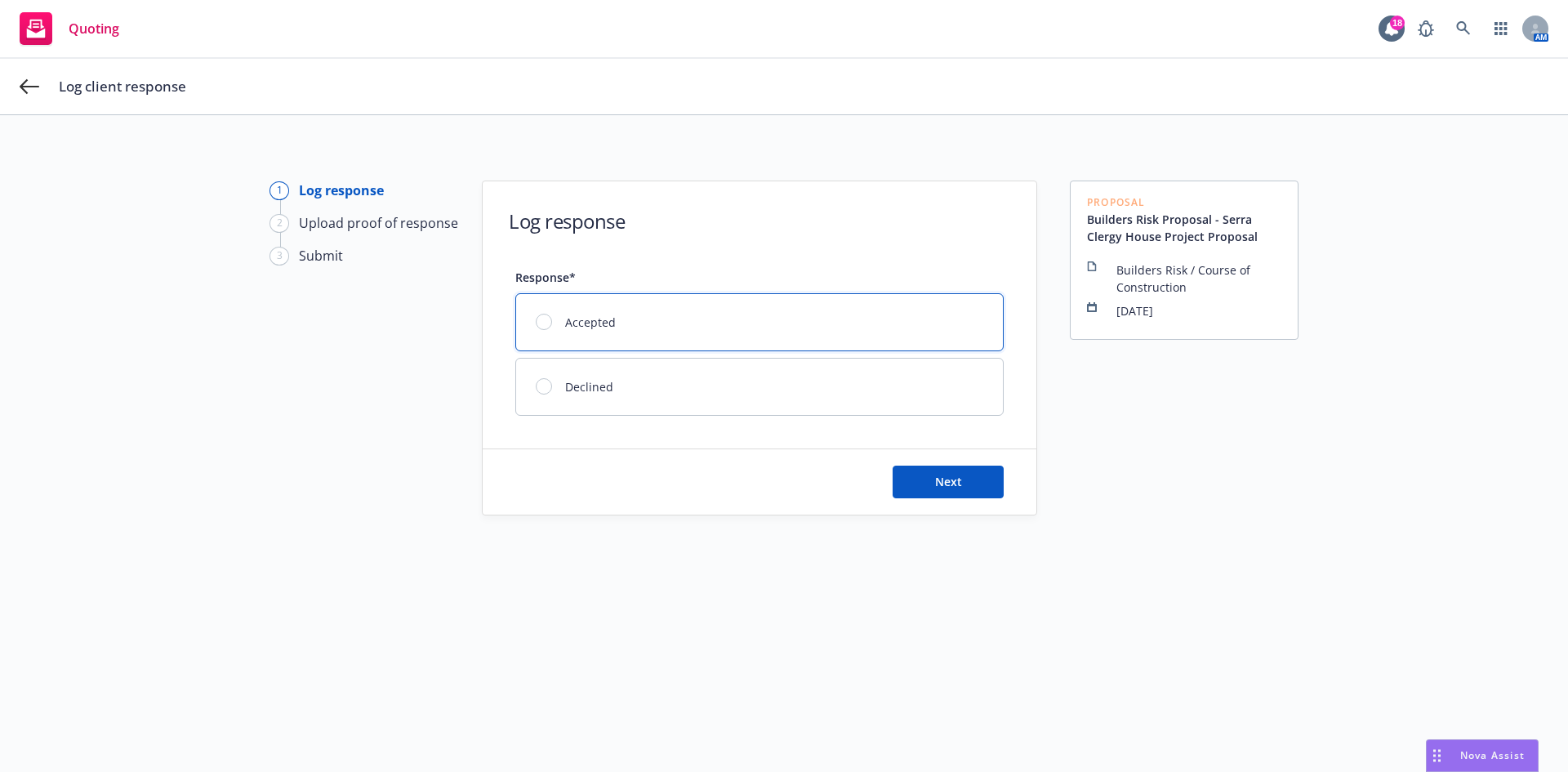
click at [537, 323] on div at bounding box center [543, 322] width 16 height 16
click at [942, 477] on span "Next" at bounding box center [948, 482] width 27 height 16
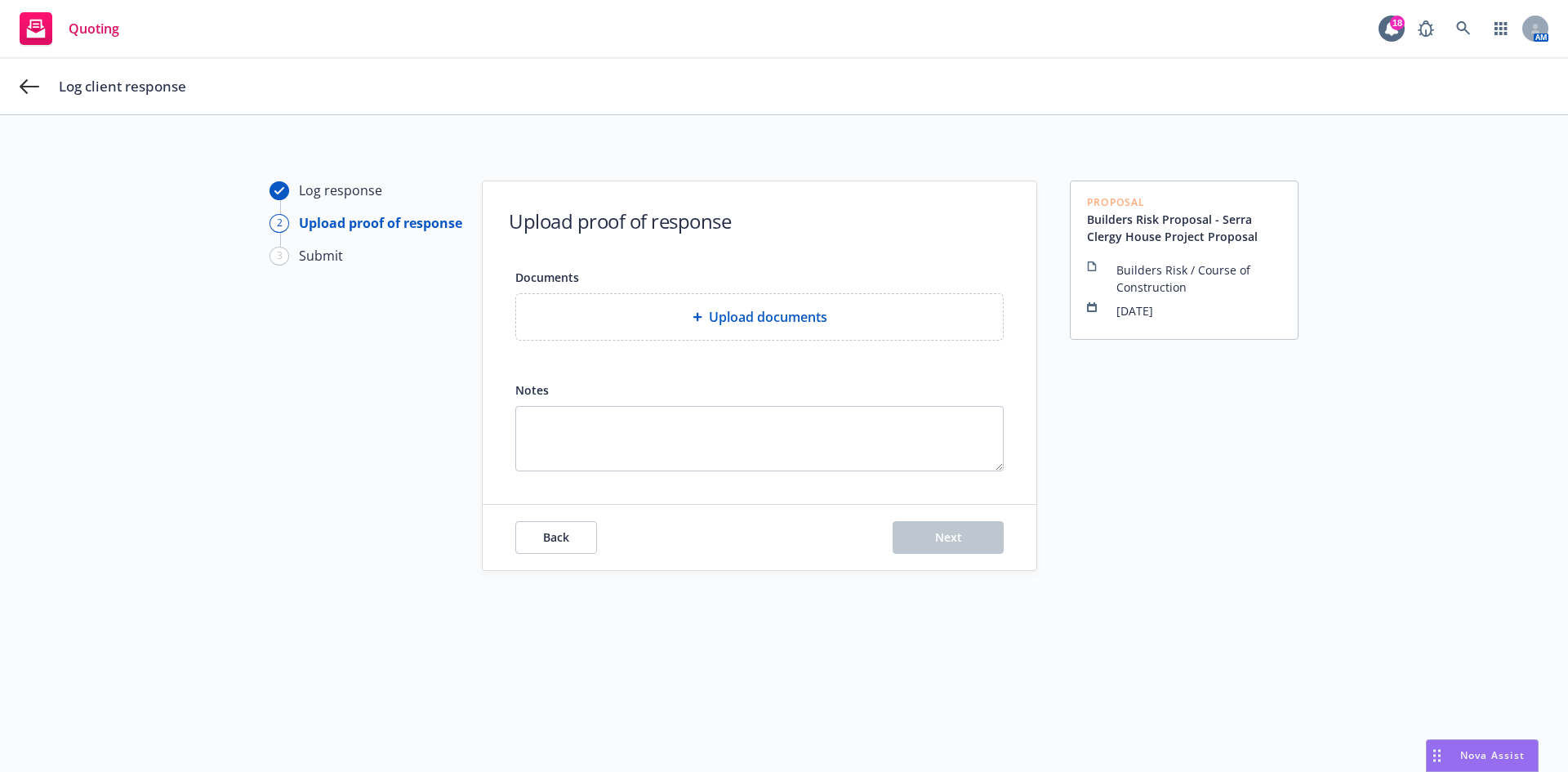
click at [724, 326] on span "Upload documents" at bounding box center [768, 317] width 119 height 20
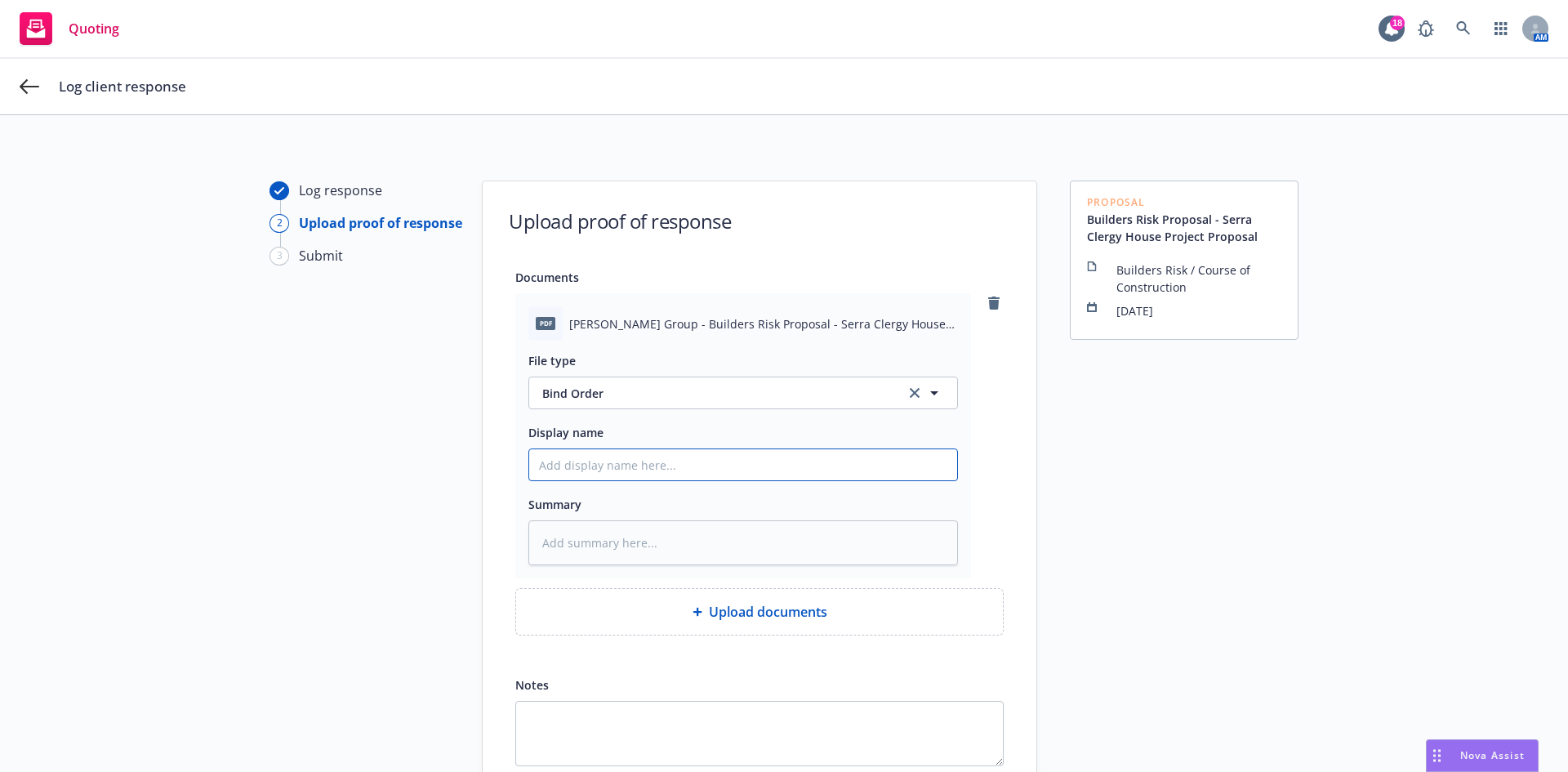
click at [586, 452] on input "Display name" at bounding box center [743, 465] width 428 height 31
type textarea "x"
type input "B"
type textarea "x"
type input "Bi"
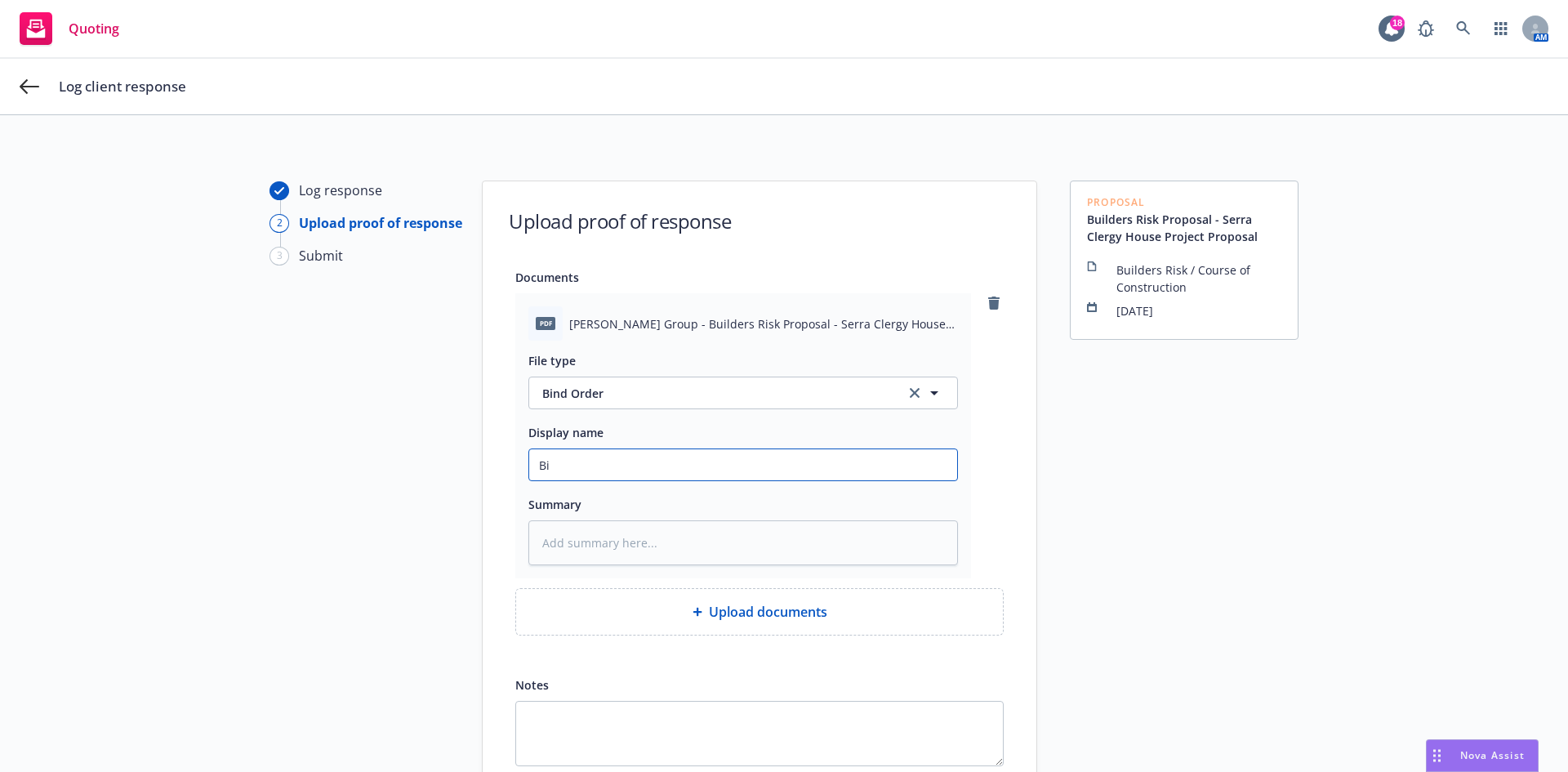
type textarea "x"
type input "Bin"
type textarea "x"
type input "Bind"
type textarea "x"
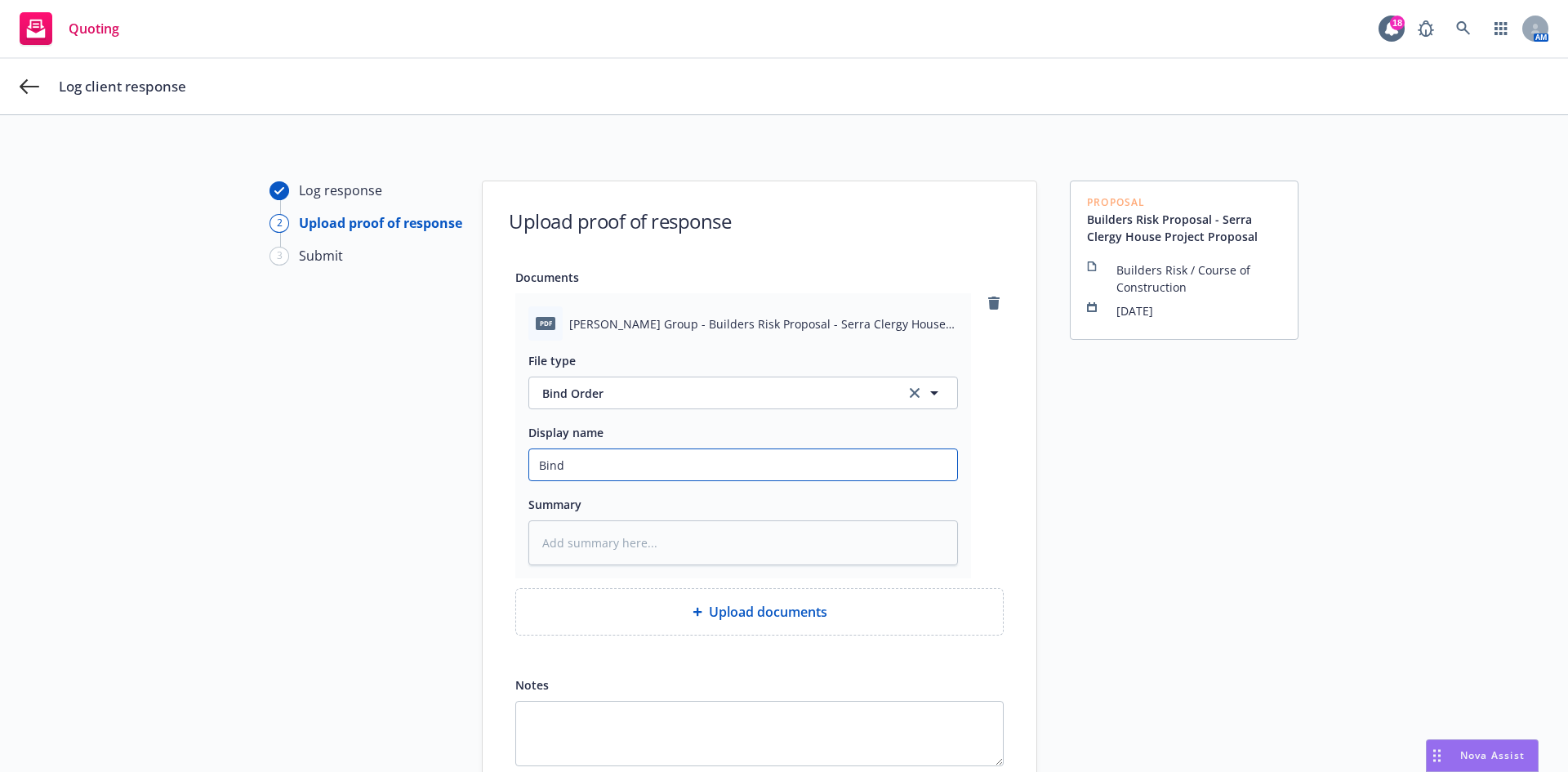
type input "Bind"
type textarea "x"
type input "Bind r"
type textarea "x"
type input "Bind re"
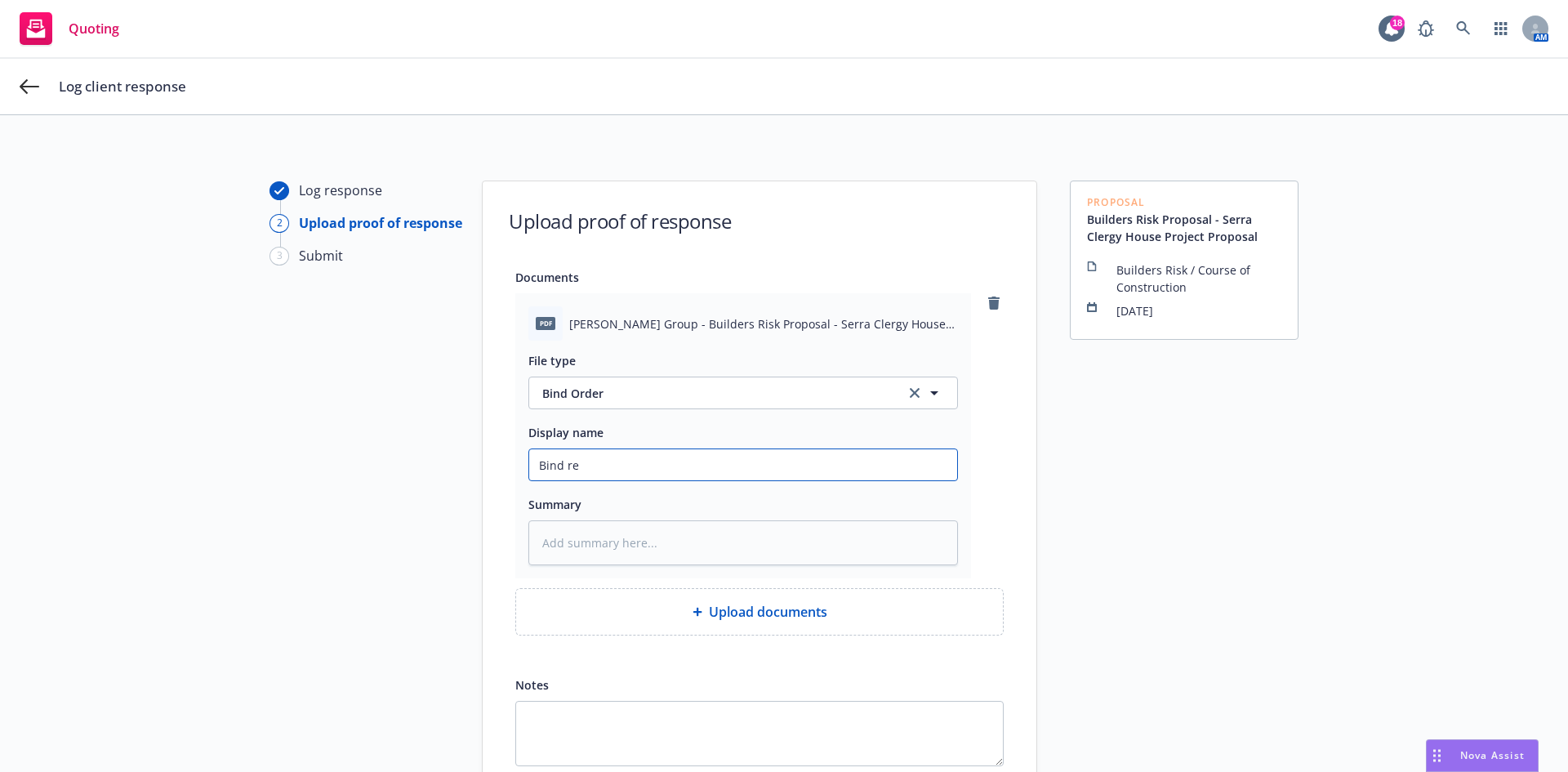
type textarea "x"
type input "Bind req"
type textarea "x"
type input "Bind requ"
type textarea "x"
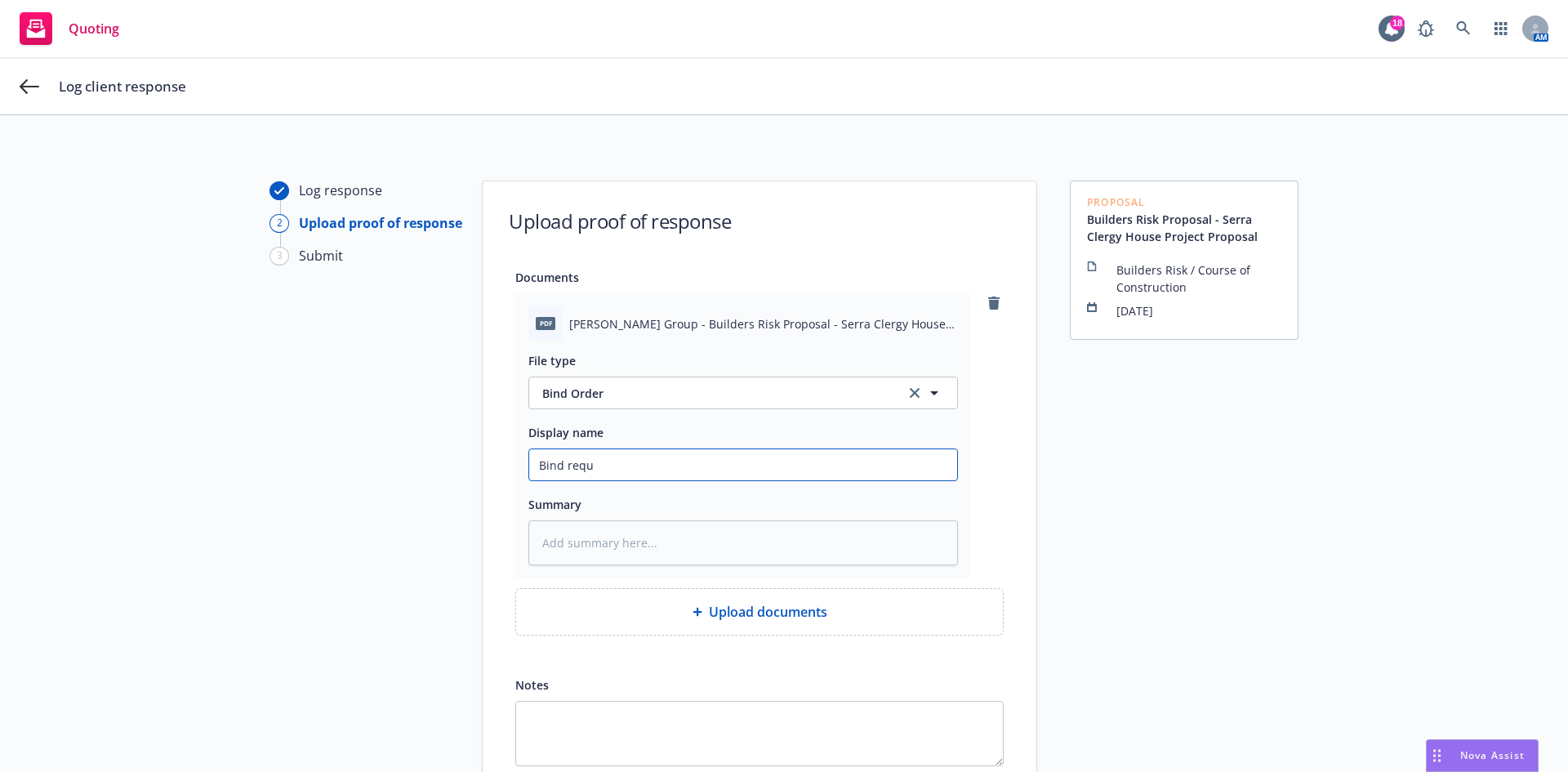
type input "Bind reque"
type textarea "x"
type input "Bind reques"
type textarea "x"
type input "Bind request"
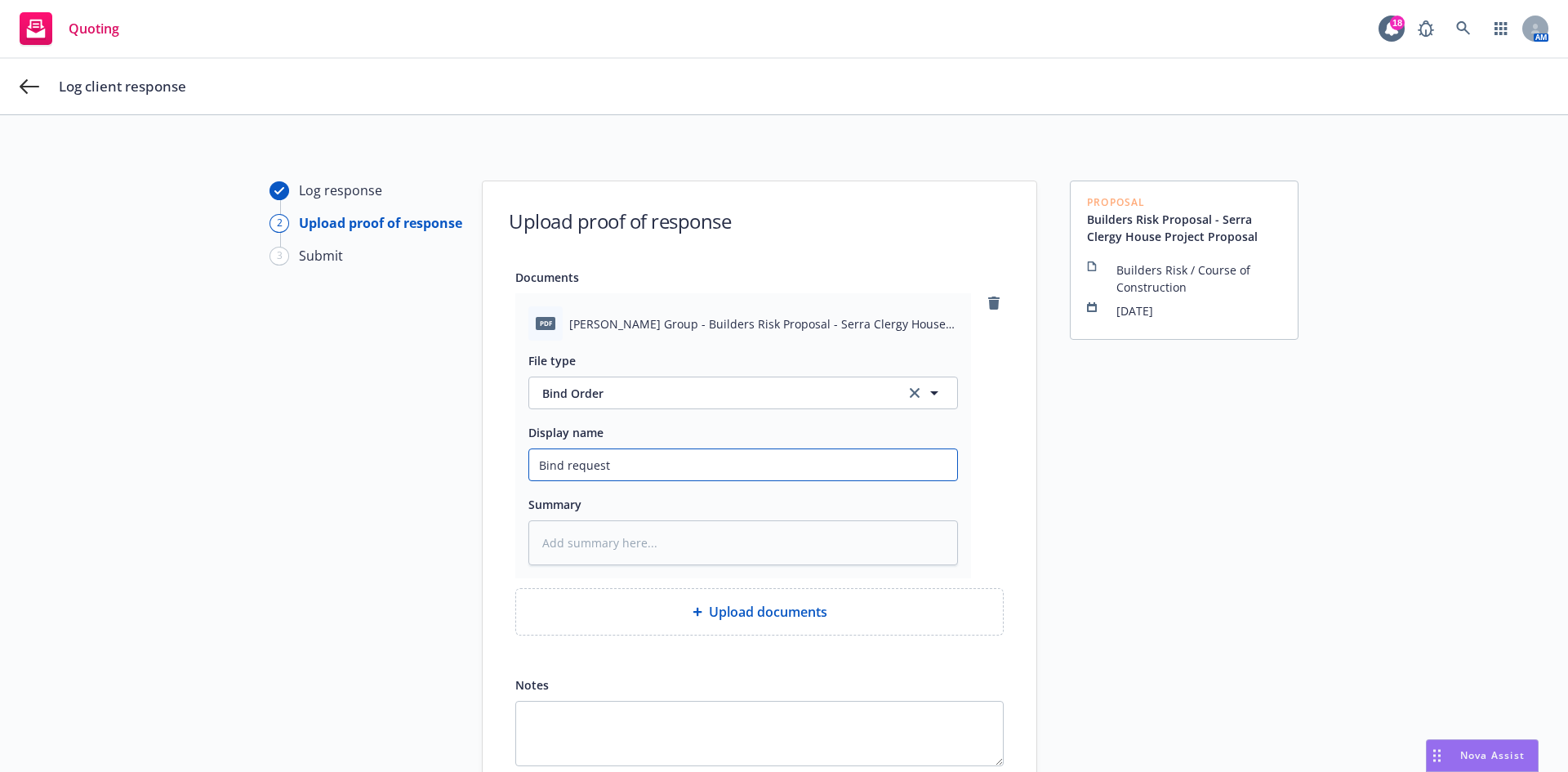
type textarea "x"
type input "Bind request"
type textarea "x"
type input "Bind request r"
type textarea "x"
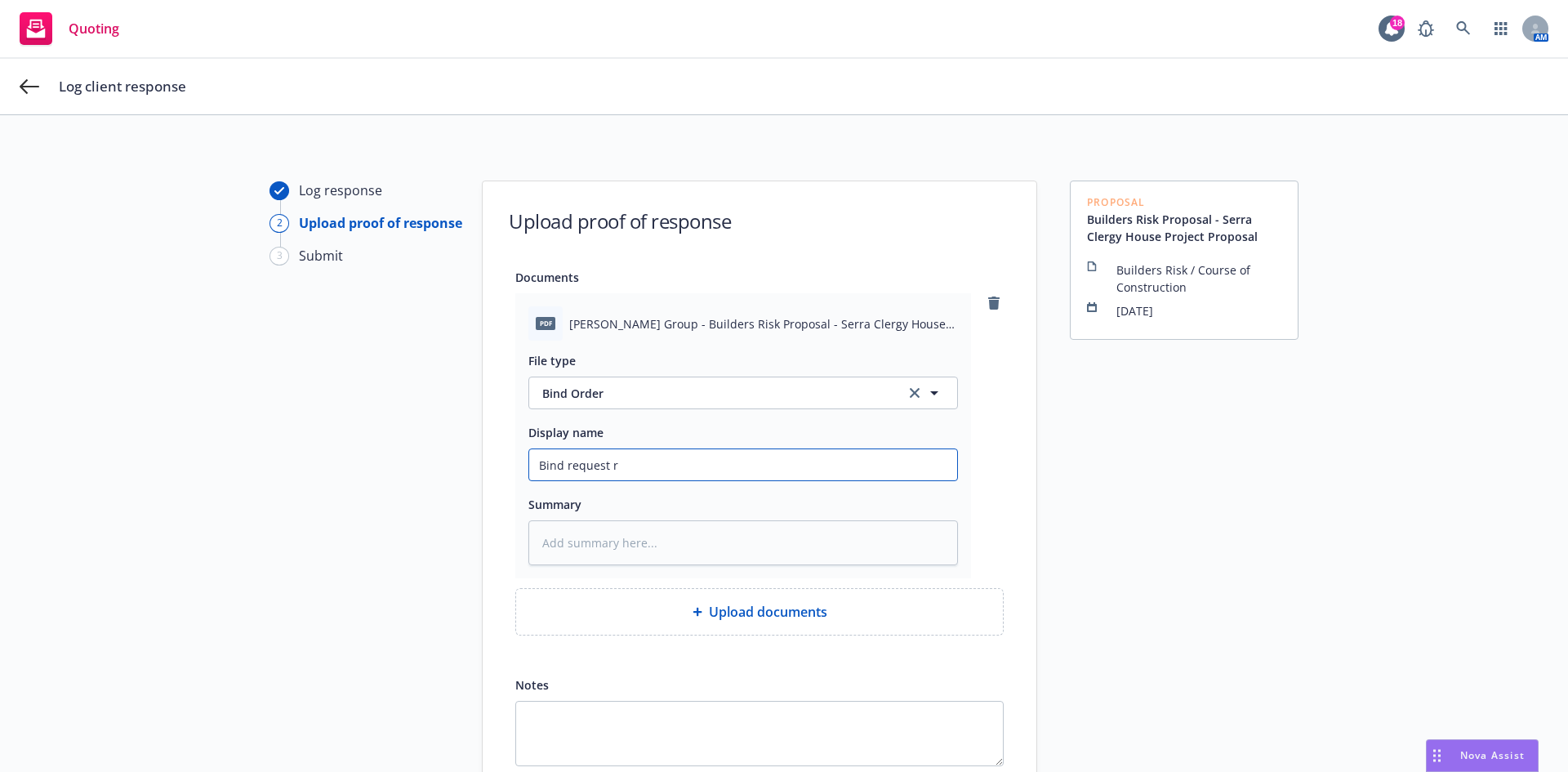
type input "Bind request re"
type textarea "x"
type input "Bind request rec"
type textarea "x"
type input "Bind request rec'"
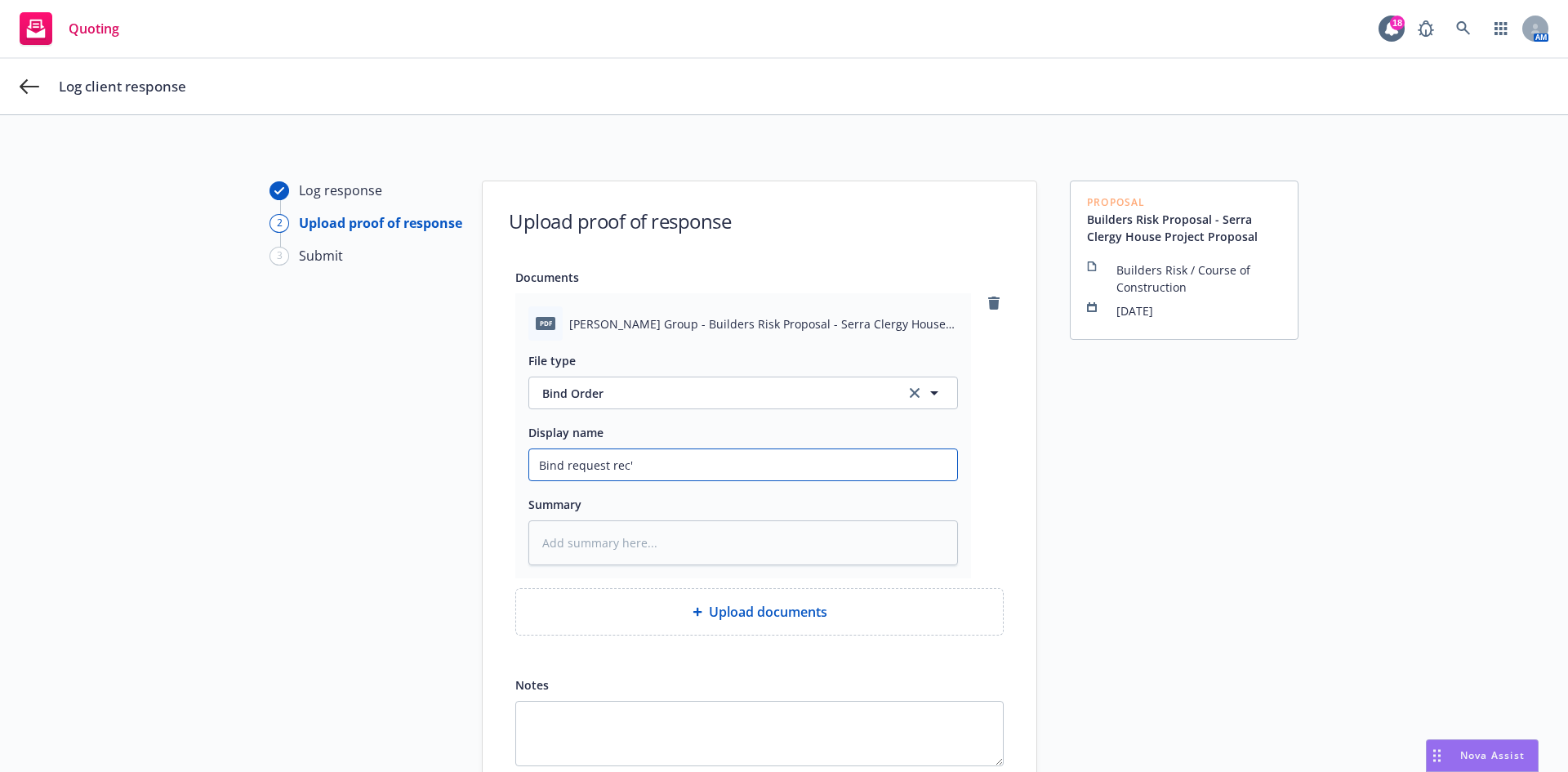
type textarea "x"
type input "Bind request rec'd"
type textarea "x"
type input "Bind request rec'd"
type textarea "x"
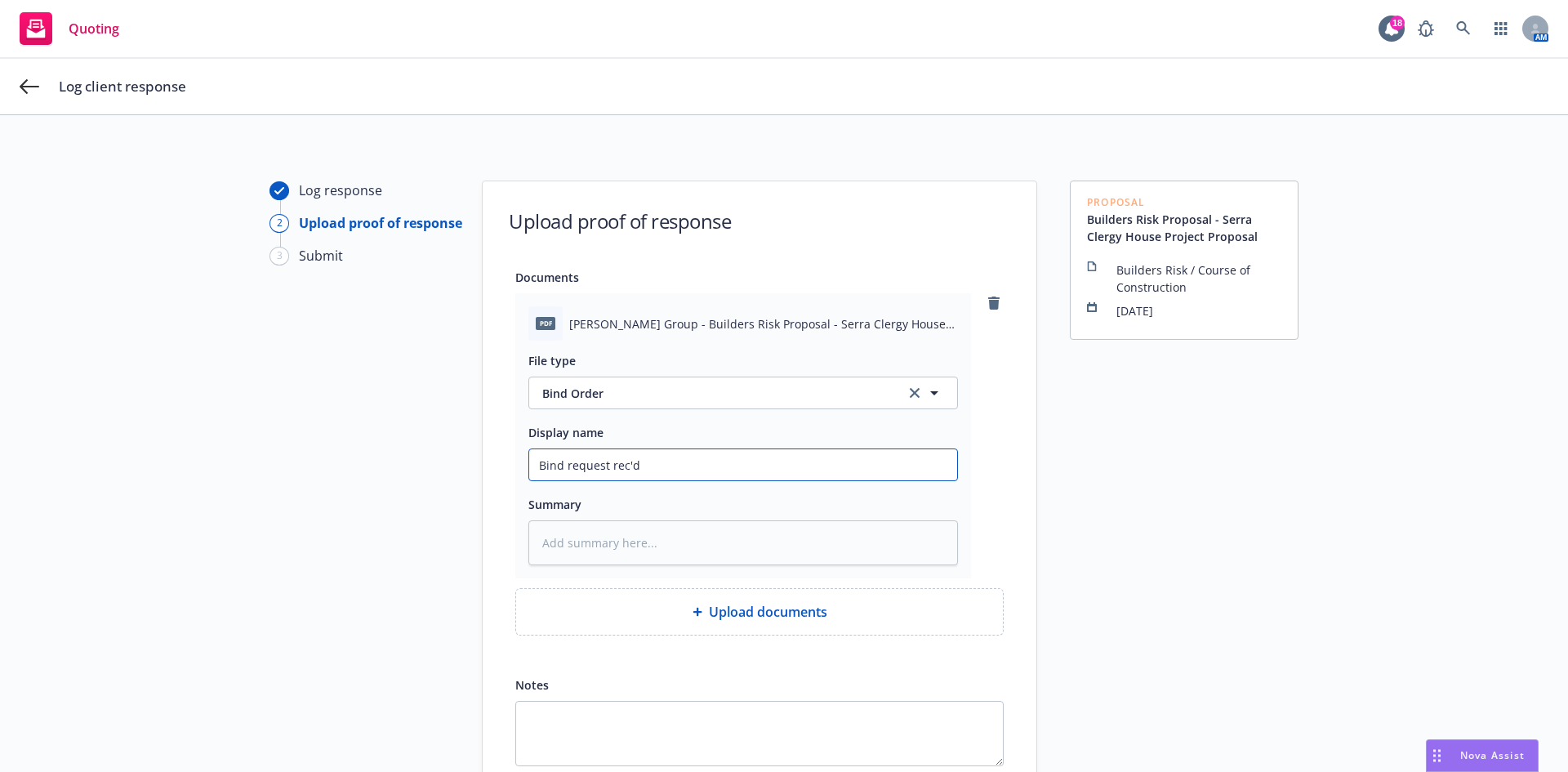
type input "Bind request rec'd f"
type textarea "x"
type input "Bind request rec'd fo"
type textarea "x"
type input "Bind request rec'd for"
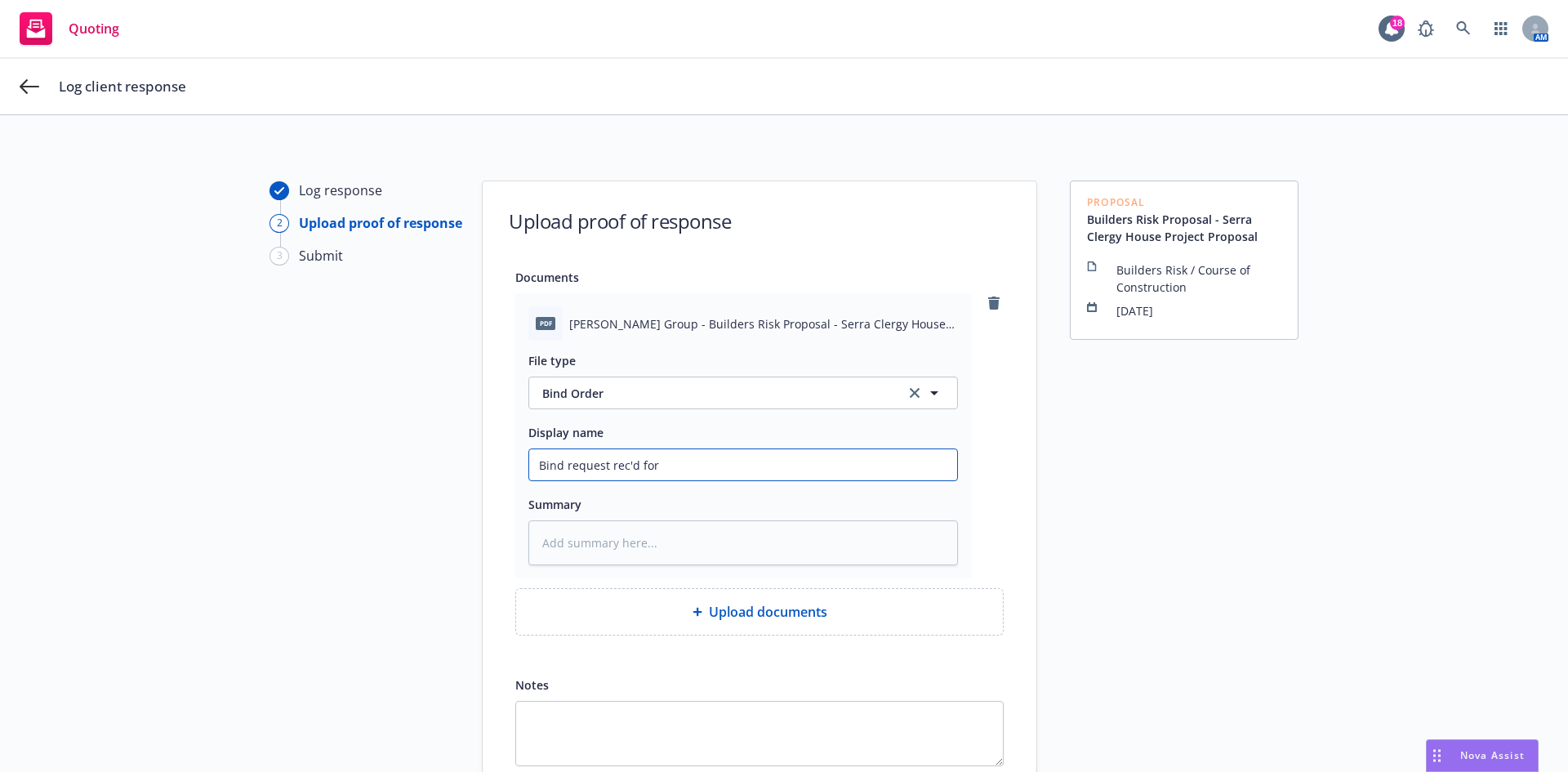
type textarea "x"
type input "Bind request rec'd for"
type textarea "x"
type input "Bind request rec'd for"
type textarea "x"
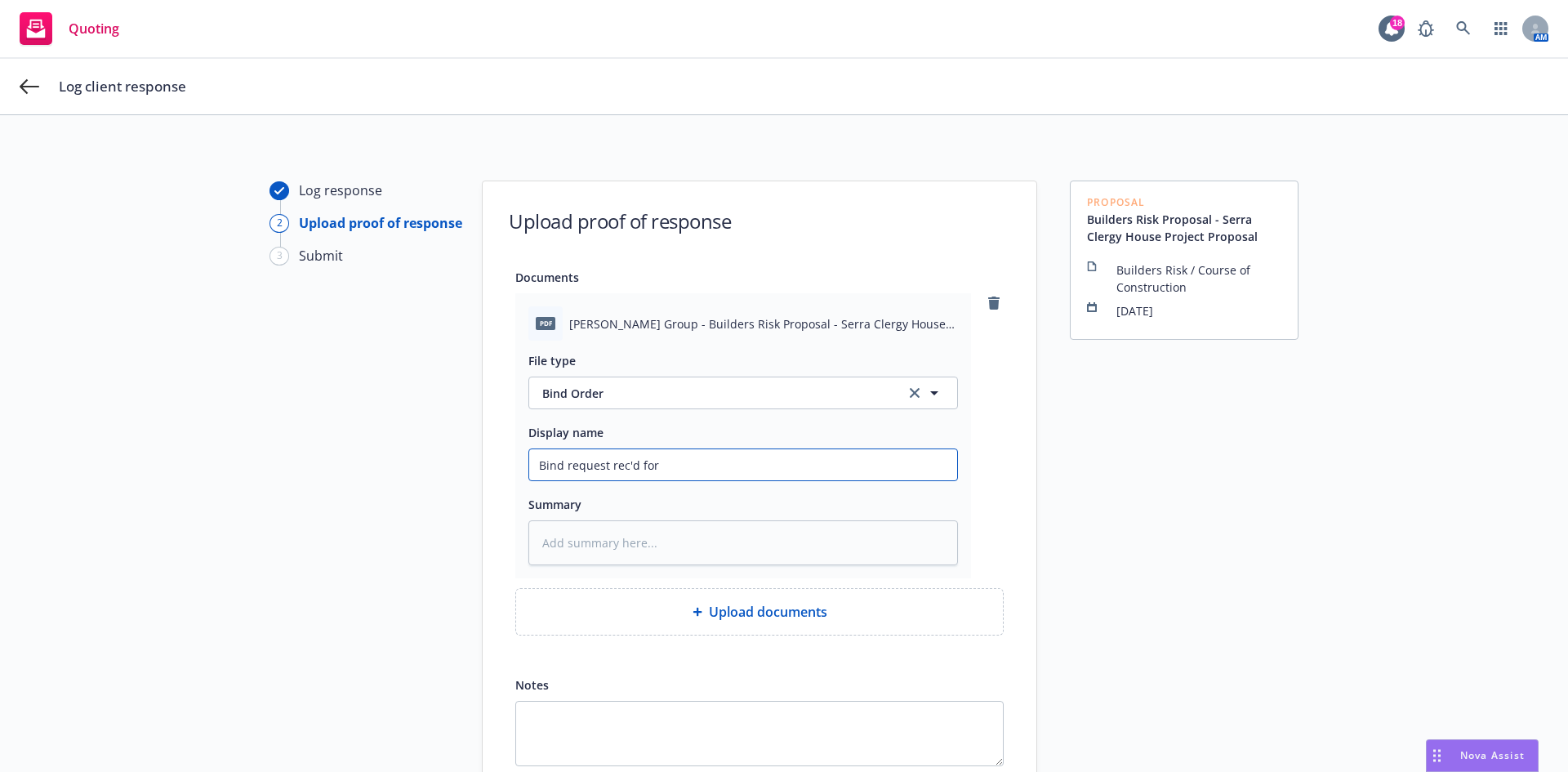
type input "Bind request rec'd fo"
type textarea "x"
type input "Bind request rec'd f"
type textarea "x"
type input "Bind request rec'd fr"
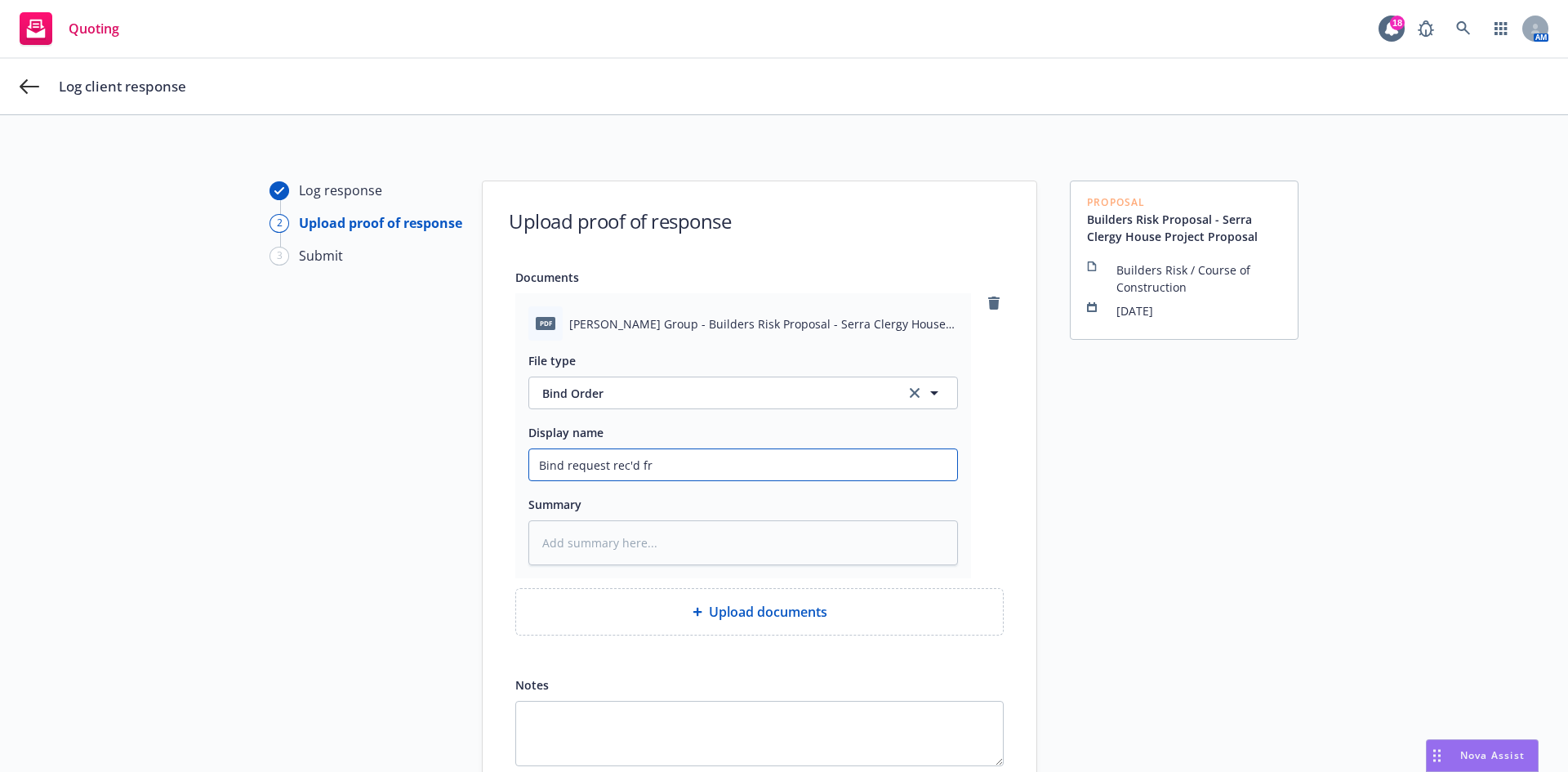
type textarea "x"
type input "Bind request rec'd fro"
type textarea "x"
type input "Bind request rec'd from"
type textarea "x"
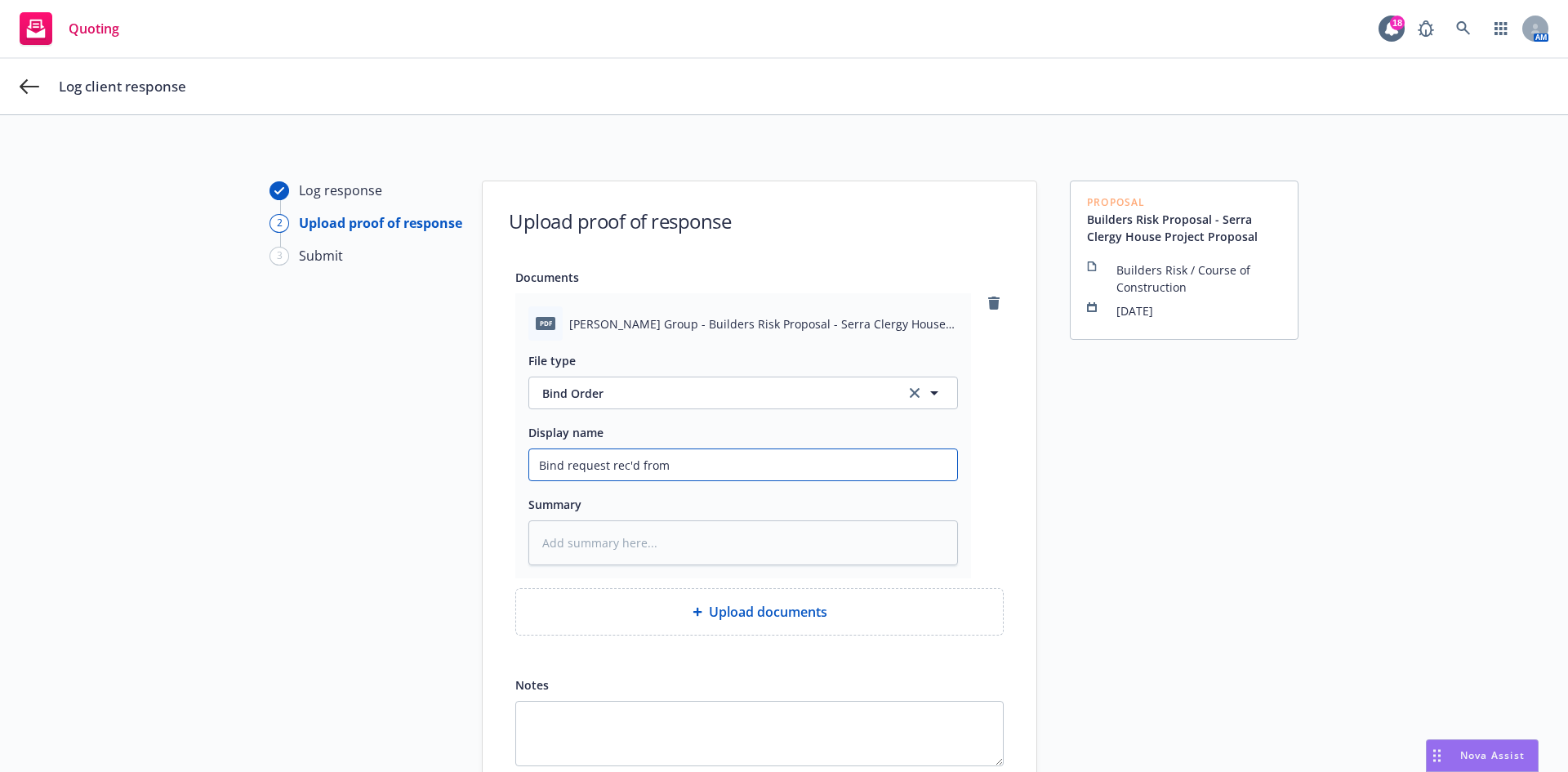
type input "Bind request rec'd from"
type textarea "x"
type input "Bind request rec'd from M"
type textarea "x"
type input "Bind request rec'd from Ma"
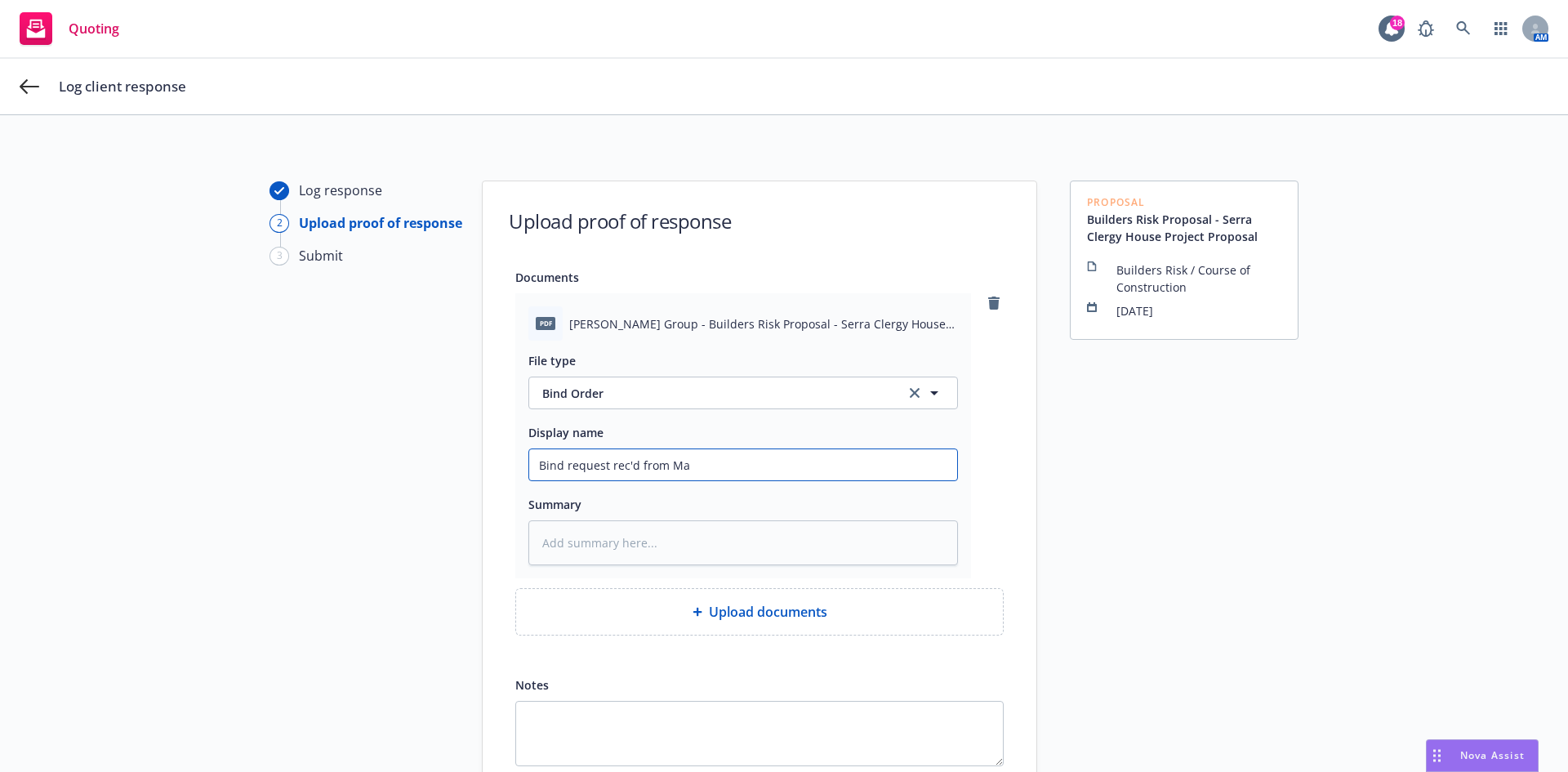
type textarea "x"
type input "Bind request rec'd from Mar"
type textarea "x"
type input "Bind request rec'd from [PERSON_NAME]"
type textarea "x"
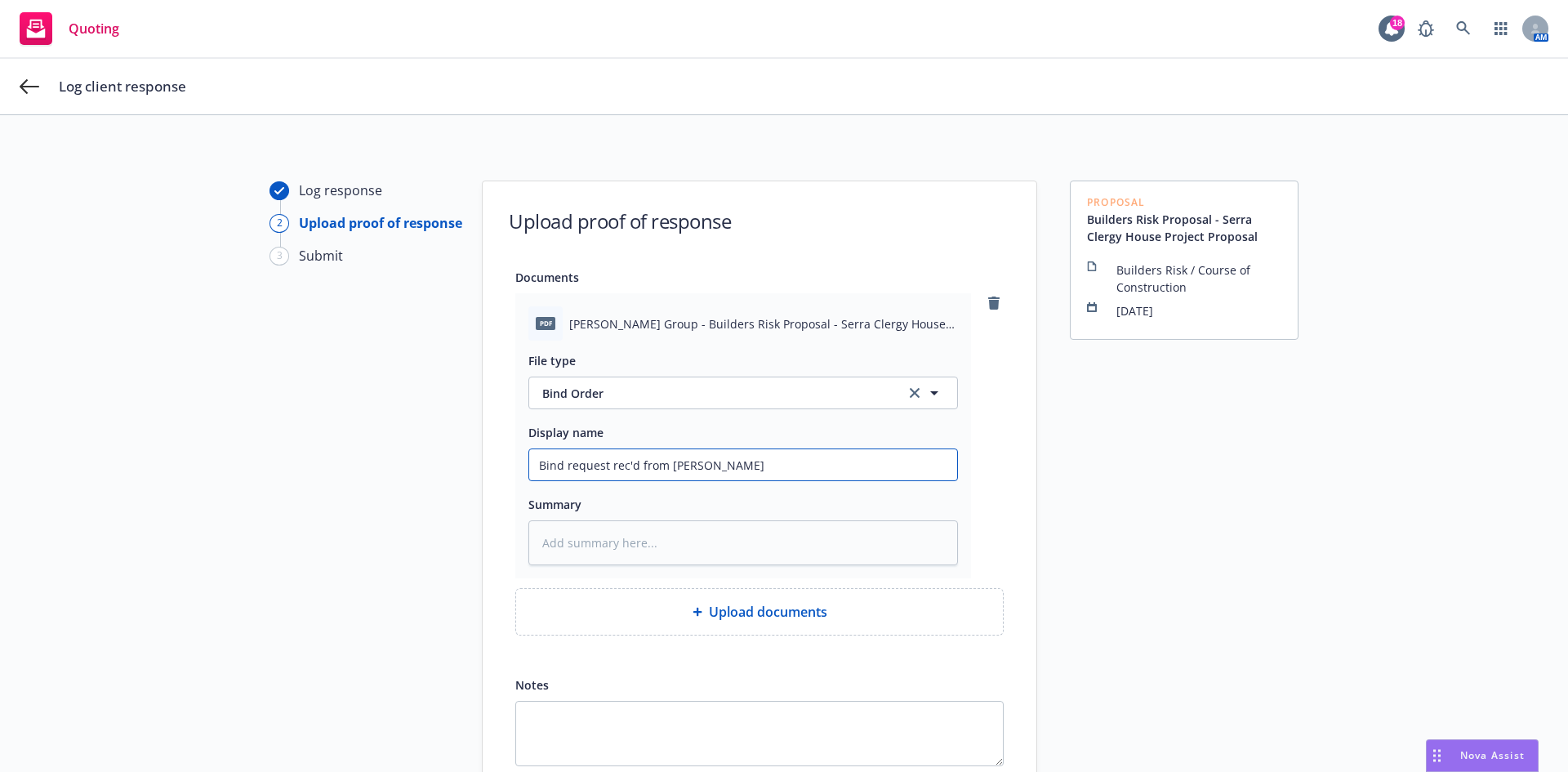
type input "Bind request rec'd from March"
type textarea "x"
type input "Bind request rec'd from [GEOGRAPHIC_DATA]"
type textarea "x"
type input "Bind request rec'd from Marchet"
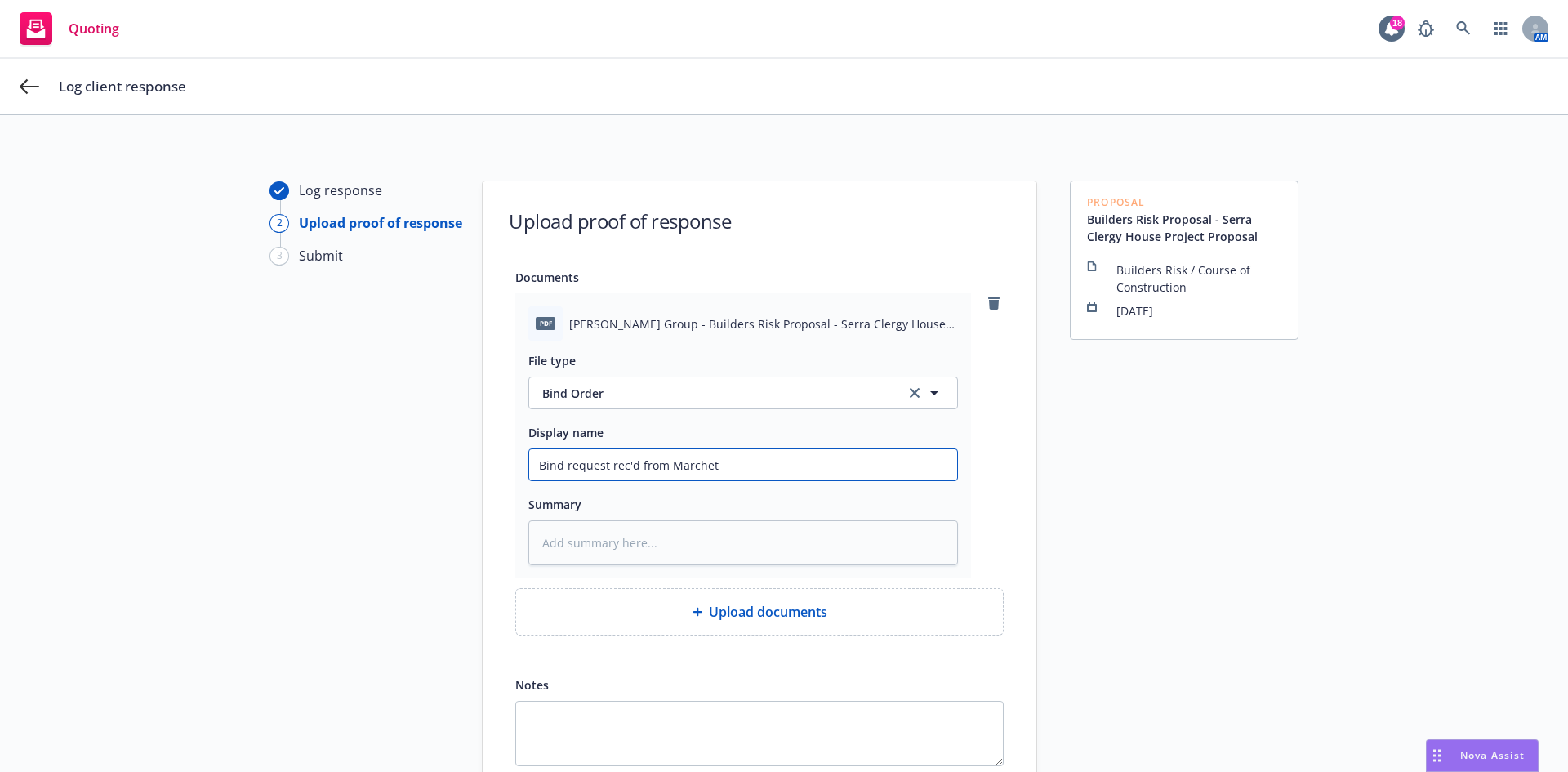
type textarea "x"
type input "Bind request rec'd from Marchett"
type textarea "x"
type input "Bind request rec'd from [PERSON_NAME]"
type textarea "x"
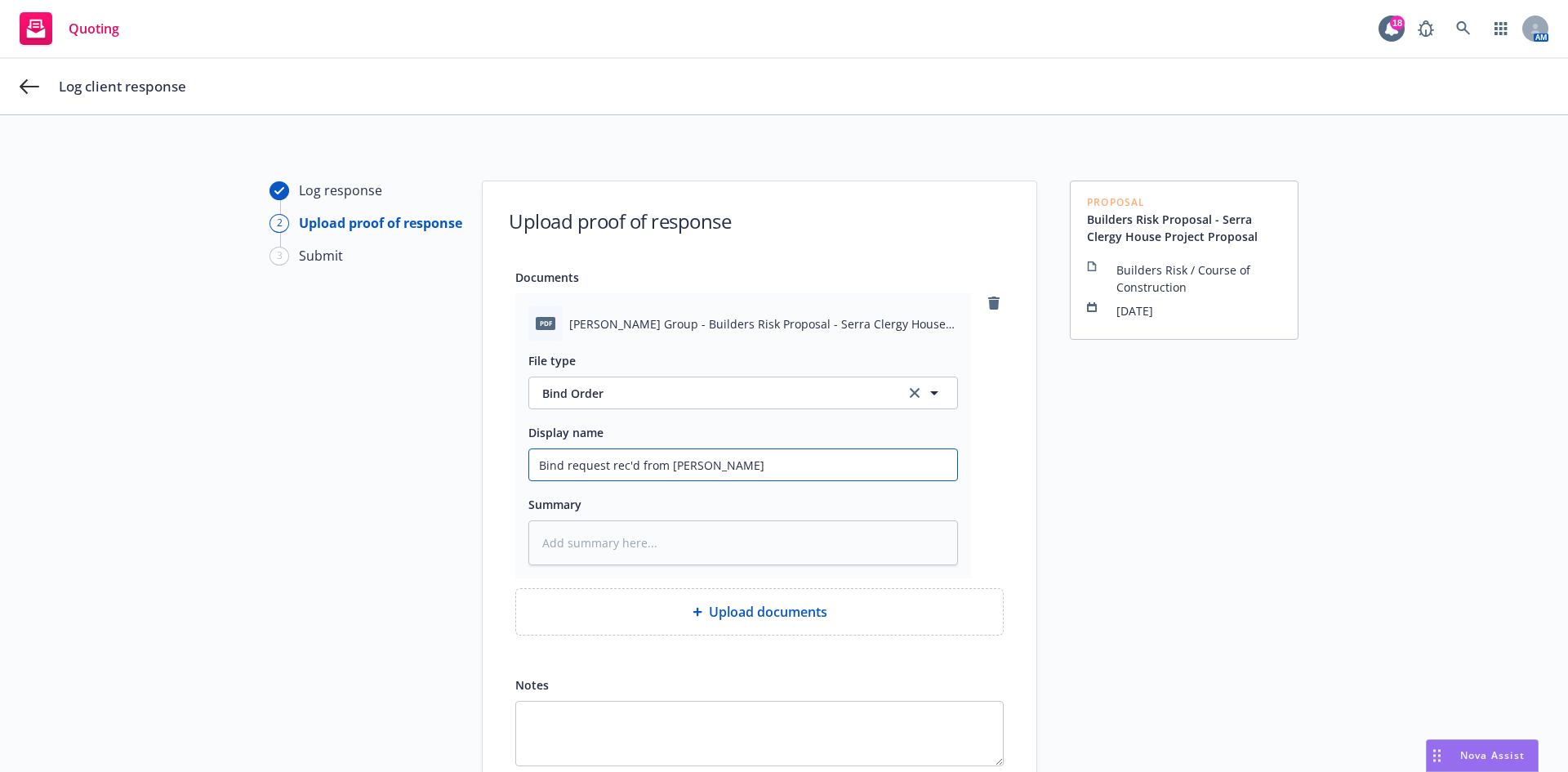
type input "Bind request rec'd from [PERSON_NAME]"
type textarea "x"
type input "Bind request rec'd from [PERSON_NAME] f"
type textarea "x"
type input "Bind request rec'd from [PERSON_NAME] fo"
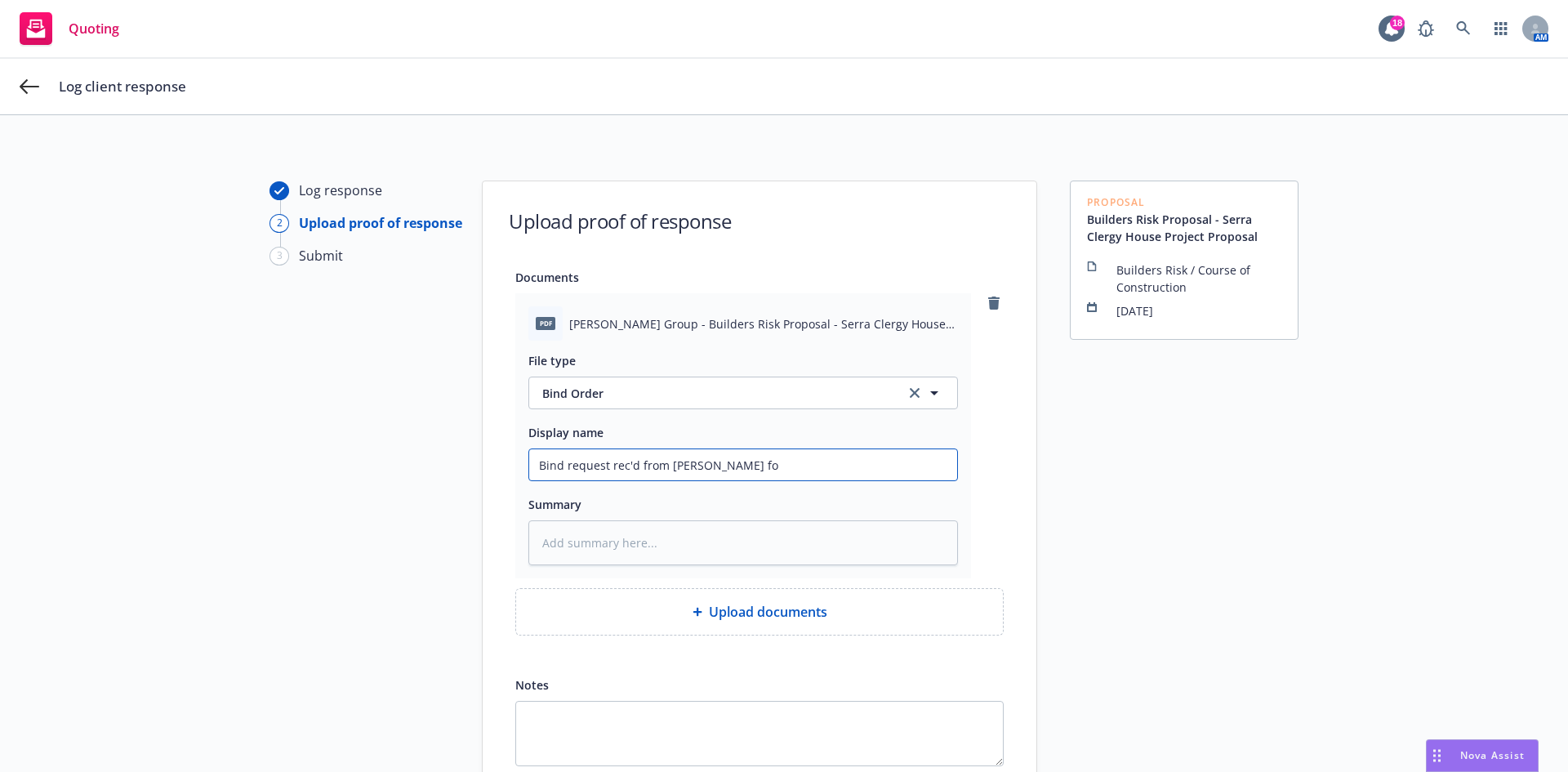
type textarea "x"
type input "Bind request rec'd from [PERSON_NAME] for"
type textarea "x"
type input "Bind request rec'd from [PERSON_NAME] for"
type textarea "x"
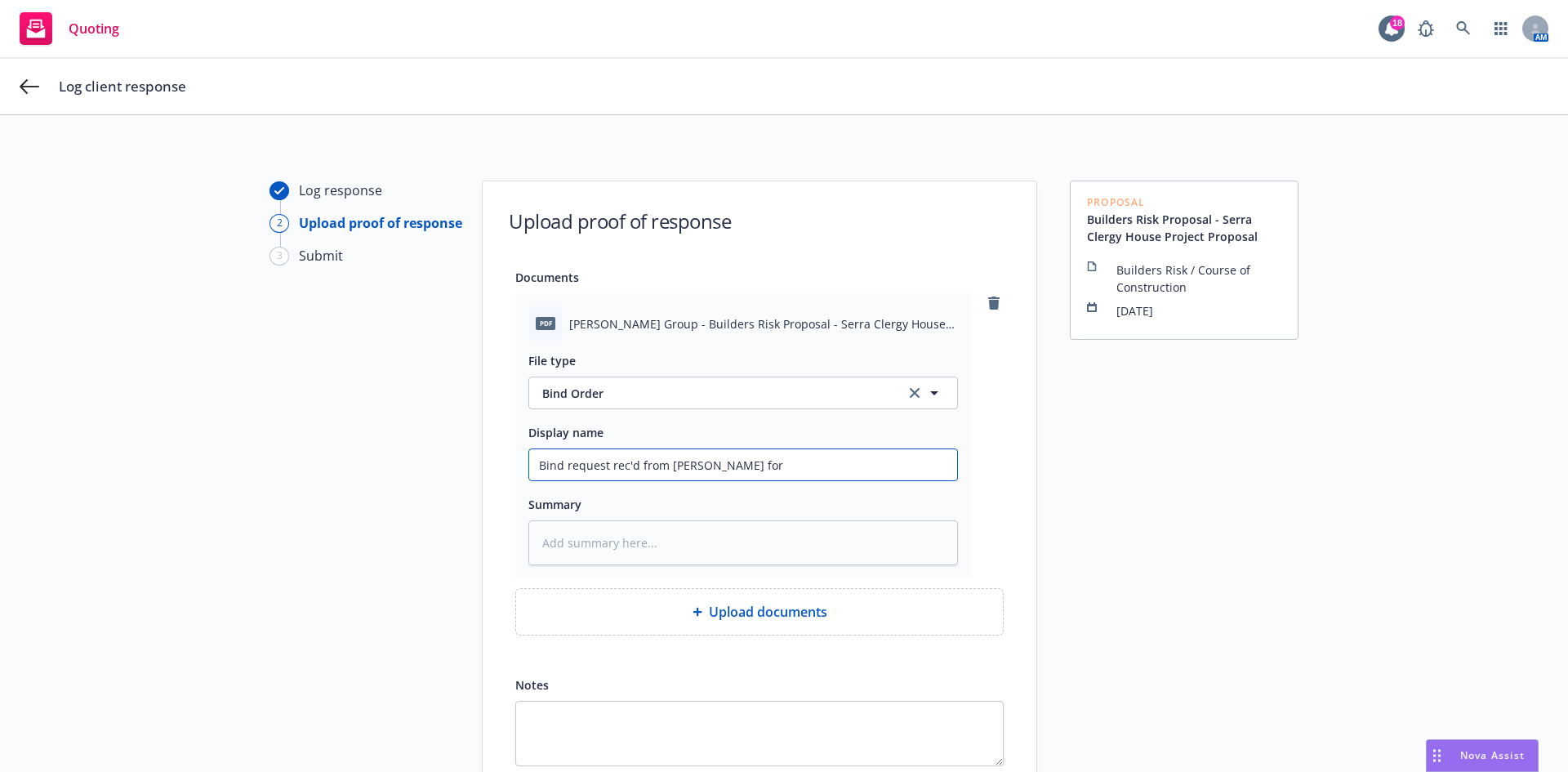
type input "Bind request rec'd from [PERSON_NAME] for t"
type textarea "x"
type input "Bind request rec'd from [PERSON_NAME] for th"
type textarea "x"
type input "Bind request rec'd from [PERSON_NAME] for the"
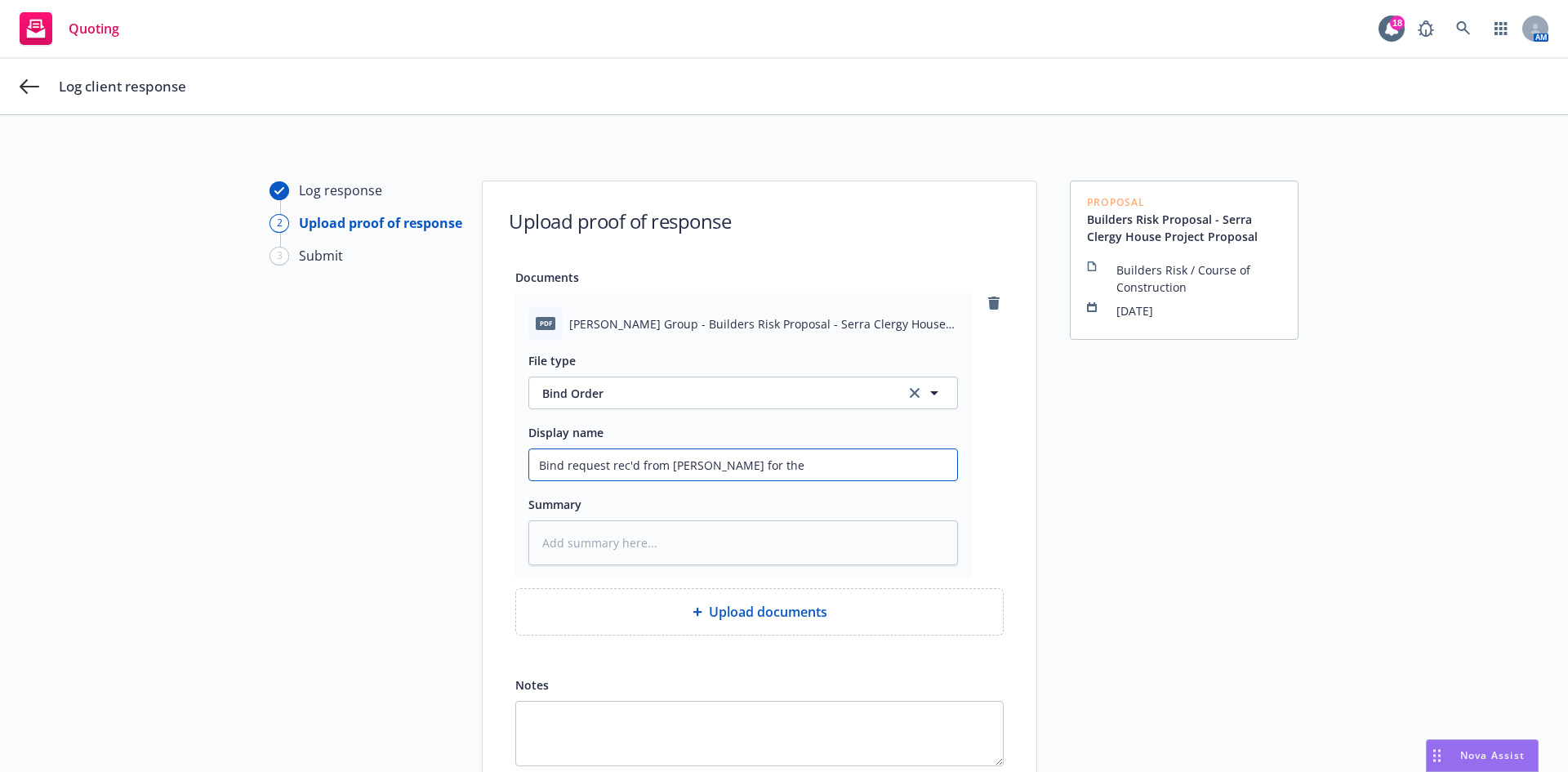
type textarea "x"
type input "Bind request rec'd from [PERSON_NAME] for the S"
type textarea "x"
type input "Bind request rec'd from [PERSON_NAME] for the Se"
type textarea "x"
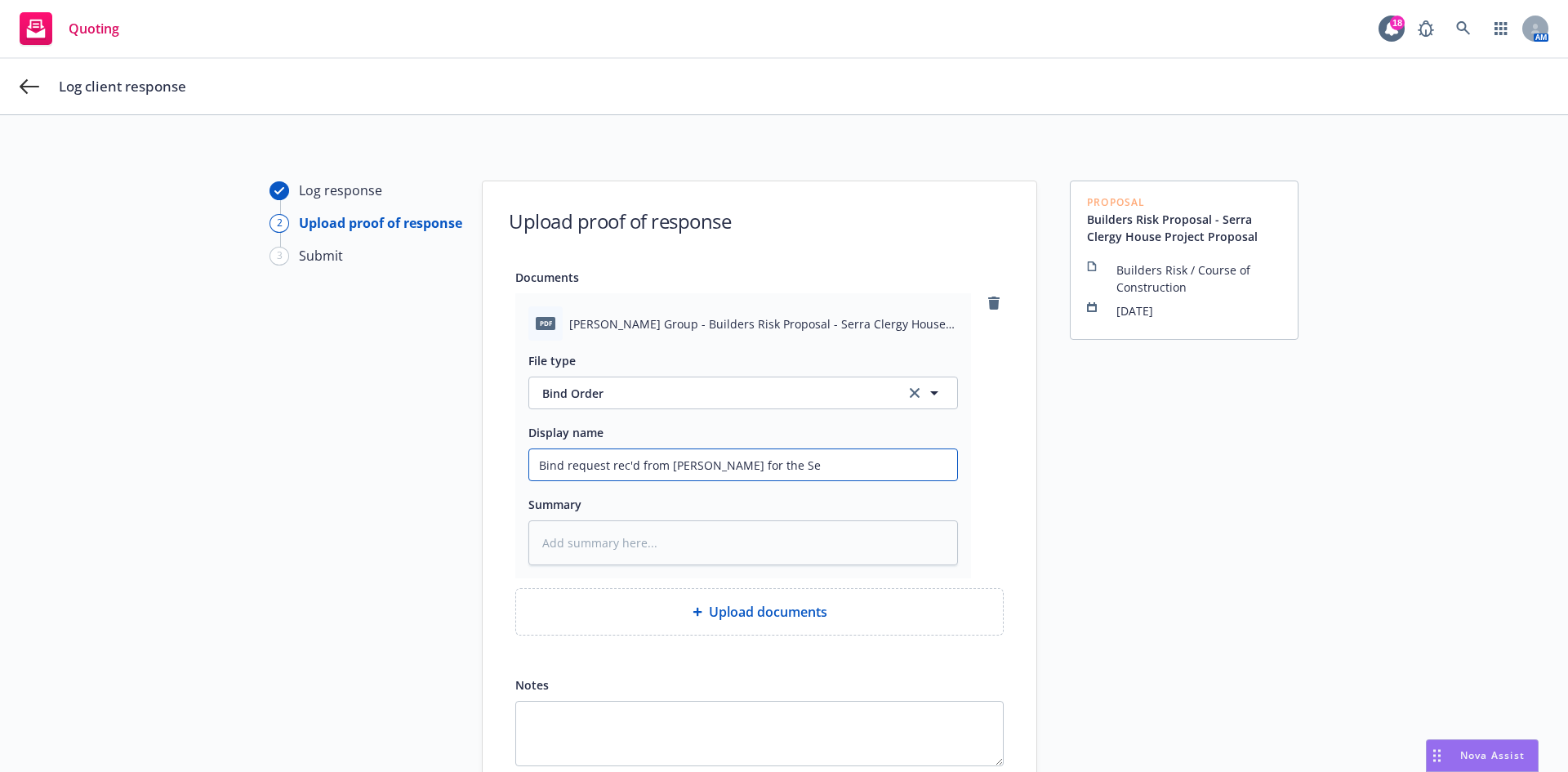
type input "Bind request rec'd from [PERSON_NAME] for the Ser"
type textarea "x"
type input "Bind request rec'd from [PERSON_NAME] for the [PERSON_NAME]"
type textarea "x"
type input "Bind request rec'd from [PERSON_NAME] for the Serra"
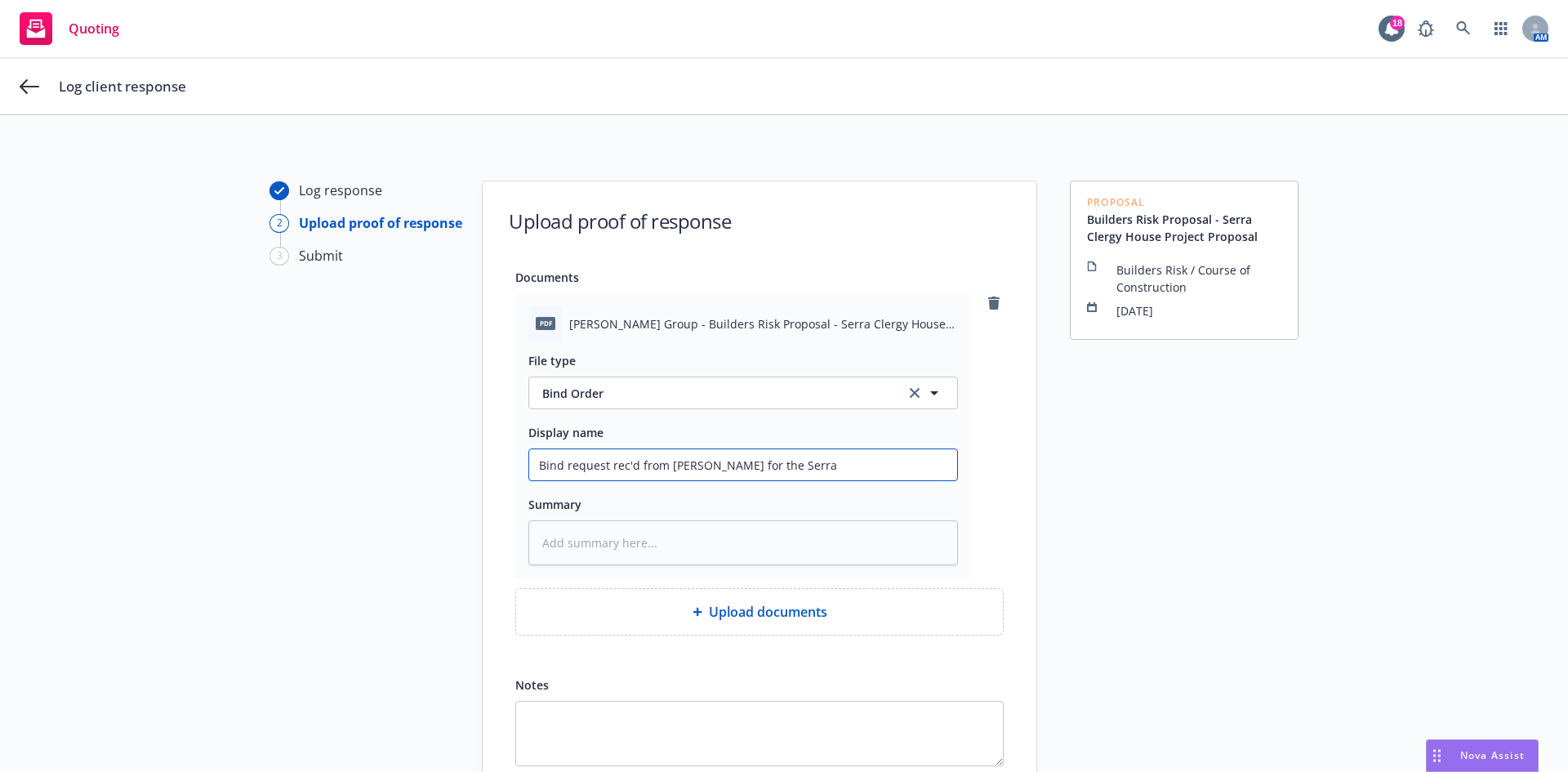
type textarea "x"
type input "Bind request rec'd from [PERSON_NAME] for the [PERSON_NAME]"
type textarea "x"
type input "Bind request rec'd from [PERSON_NAME] for the Ser"
type textarea "x"
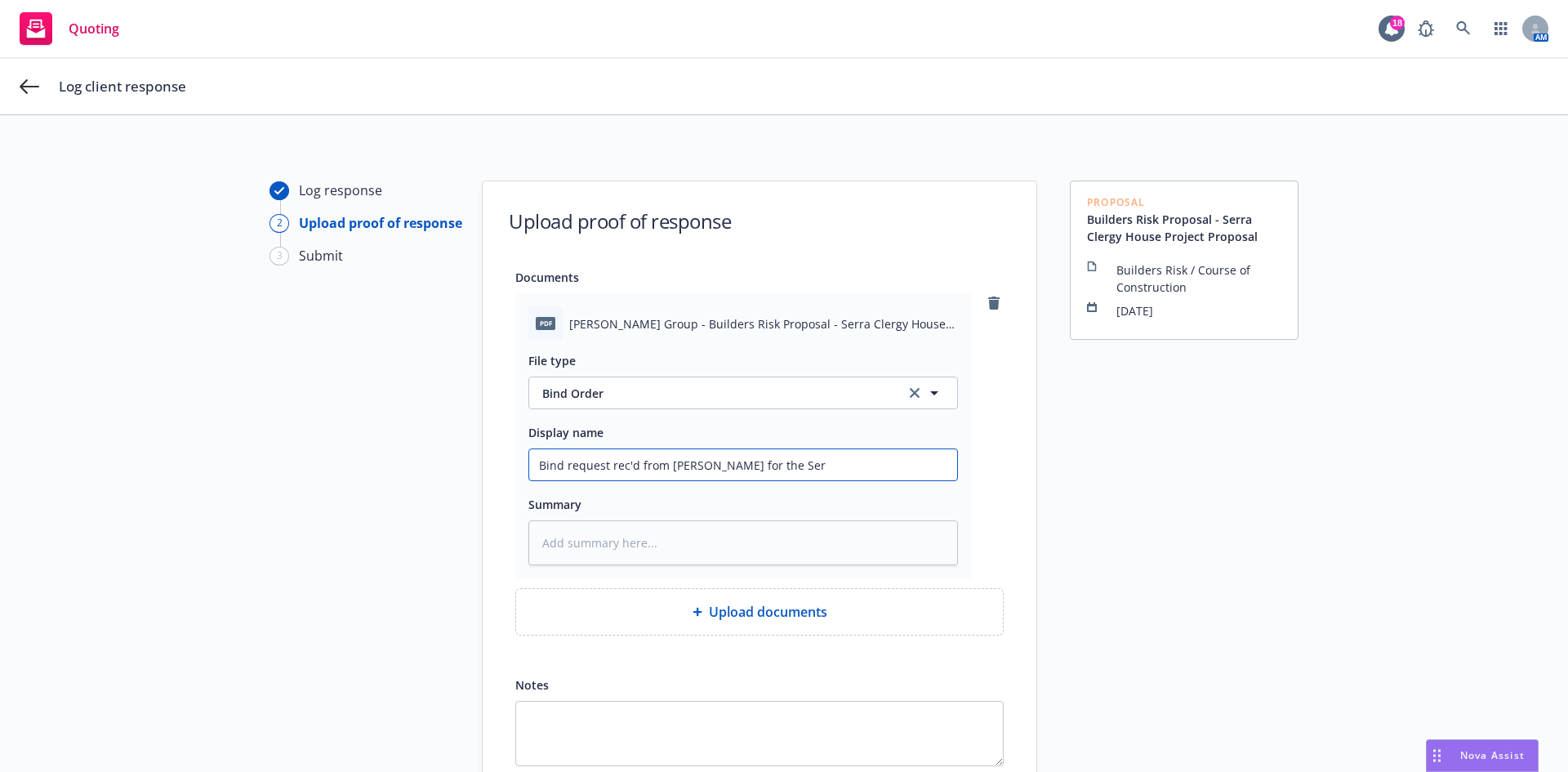
type input "Bind request rec'd from [PERSON_NAME] for the Se"
type textarea "x"
type input "Bind request rec'd from [PERSON_NAME] for the S"
type textarea "x"
type input "Bind request rec'd from [PERSON_NAME] for the"
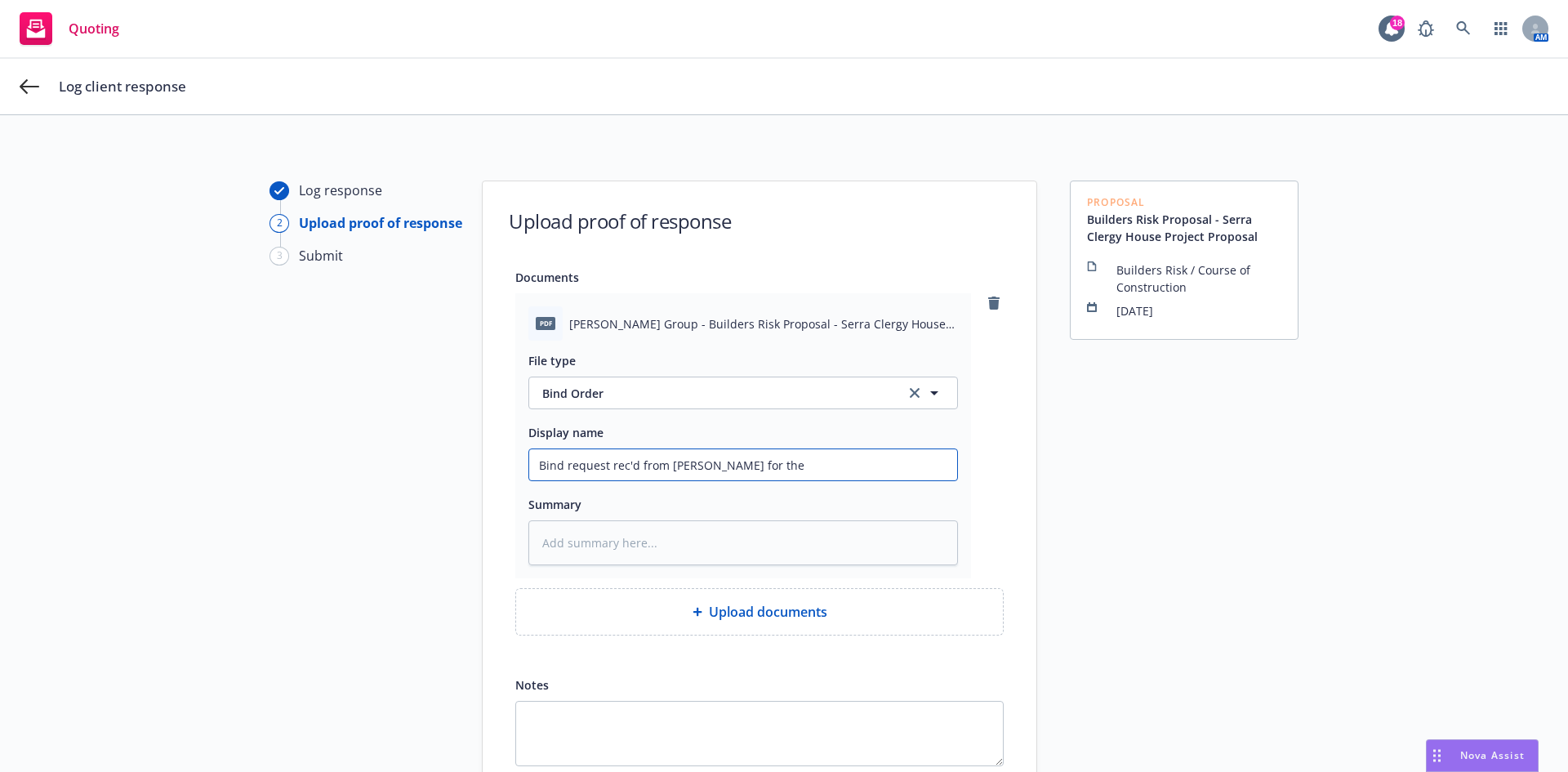
type textarea "x"
type input "Bind request rec'd from [PERSON_NAME] for the"
type textarea "x"
type input "Bind request rec'd from [PERSON_NAME] for th"
type textarea "x"
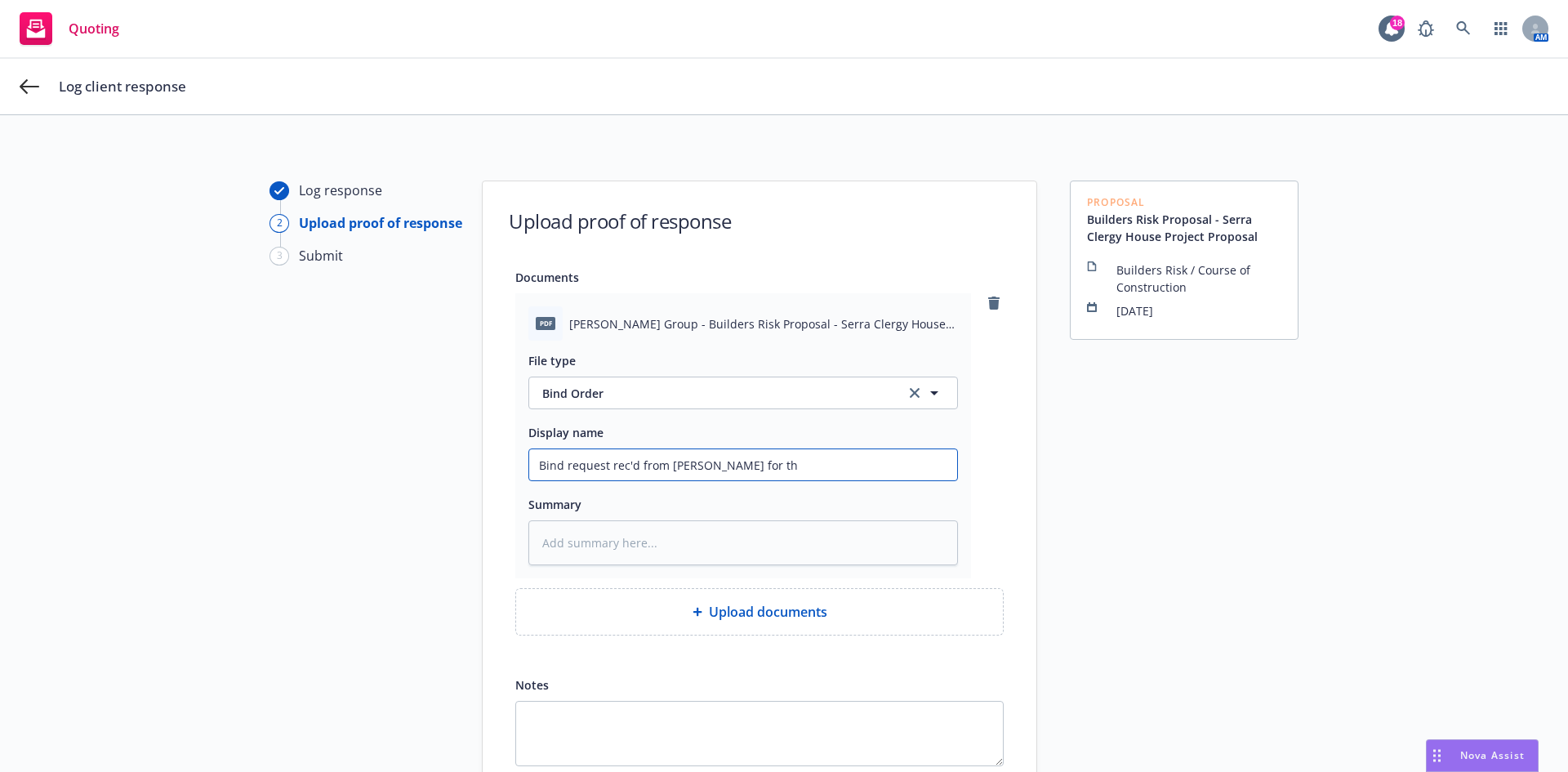
type input "Bind request rec'd from [PERSON_NAME] for t"
type textarea "x"
type input "Bind request rec'd from [PERSON_NAME] for"
type textarea "x"
type input "Bind request rec'd from [PERSON_NAME] for B"
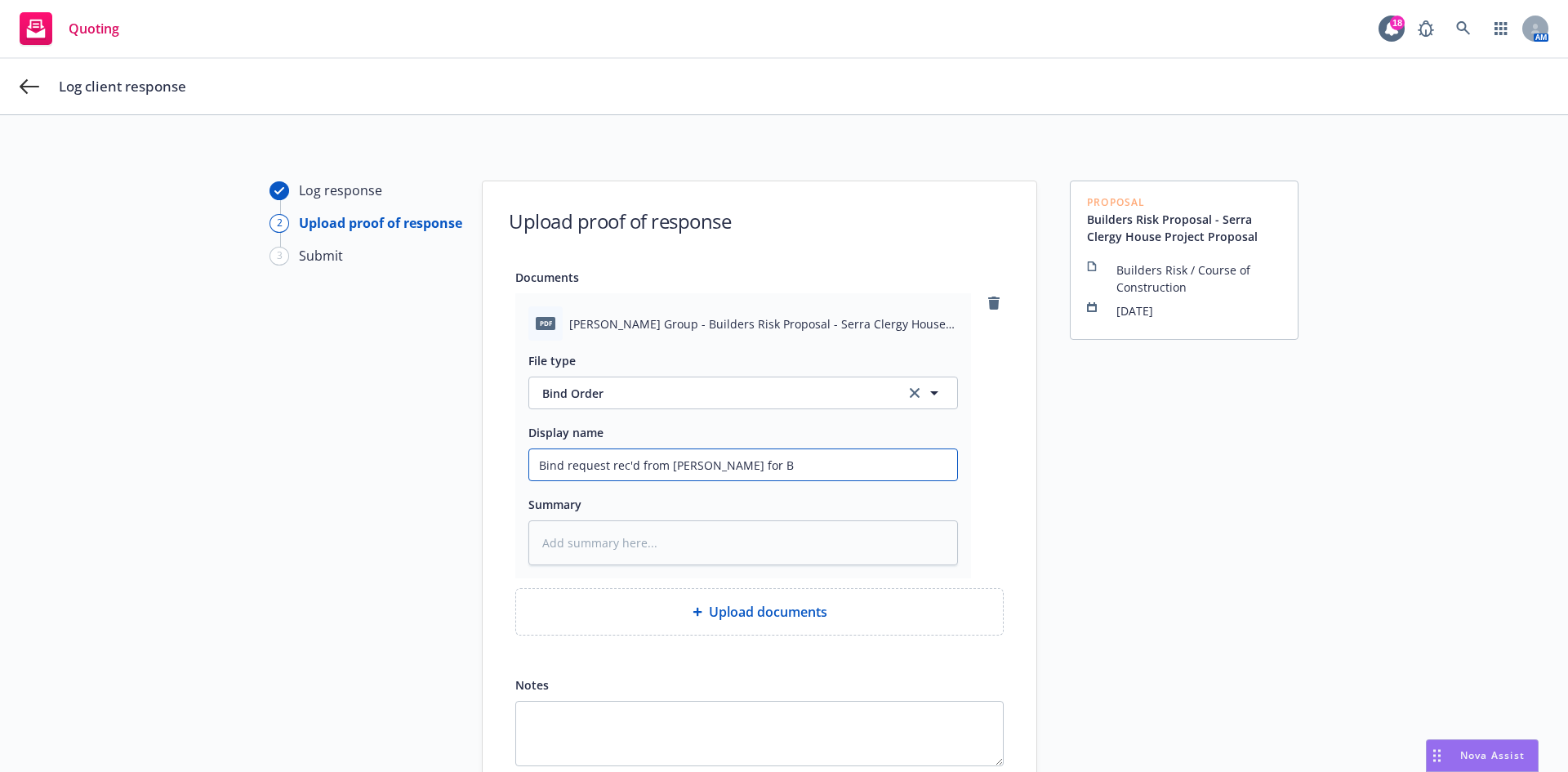
type textarea "x"
type input "Bind request rec'd from [PERSON_NAME] for BR"
type textarea "x"
type input "Bind request rec'd from [PERSON_NAME] for BR"
type textarea "x"
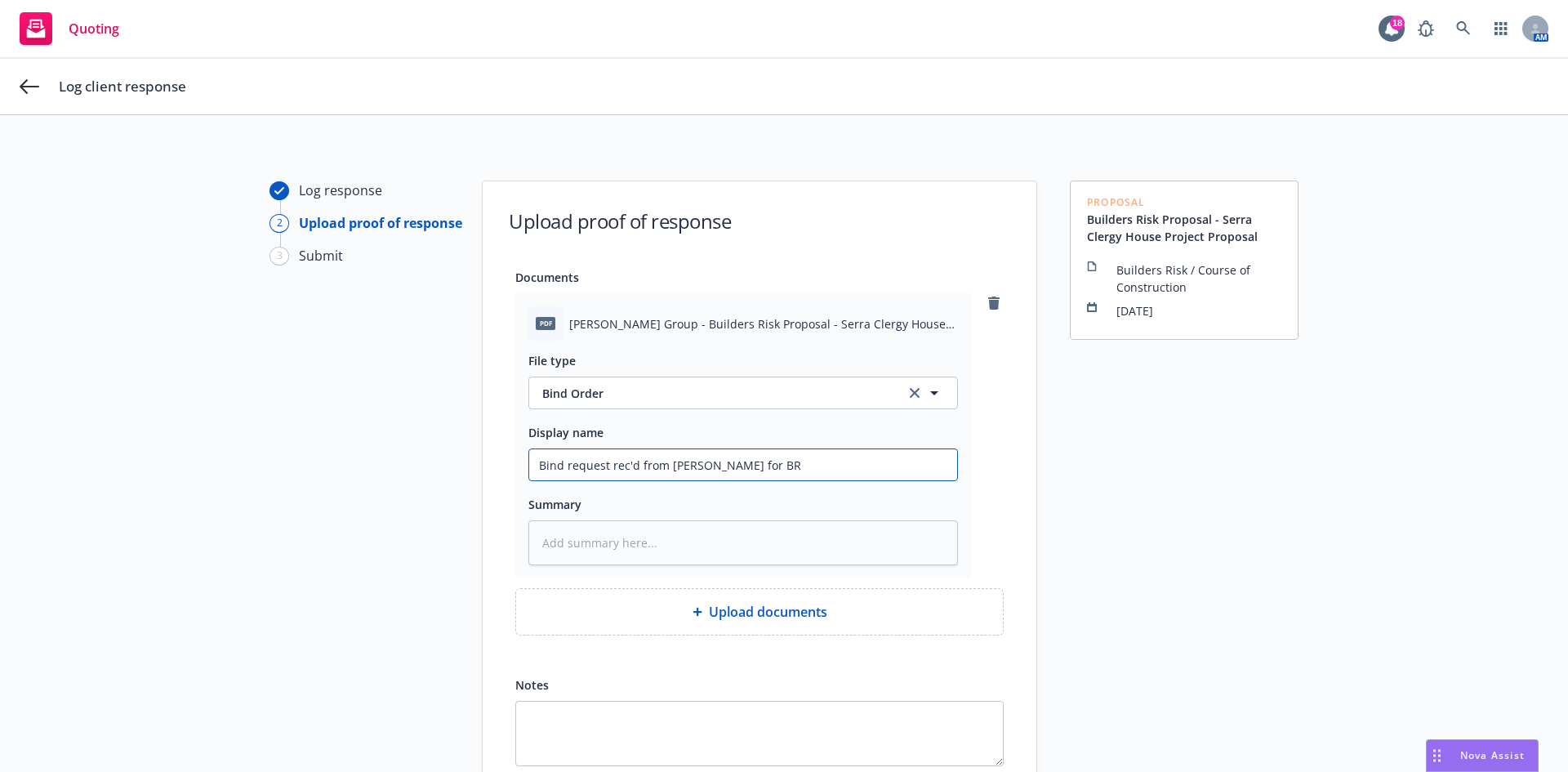
type input "Bind request rec'd from [PERSON_NAME] for BR S"
type textarea "x"
type input "Bind request rec'd from [PERSON_NAME] for BR Si"
type textarea "x"
type input "Bind request rec'd from [PERSON_NAME] for BR S"
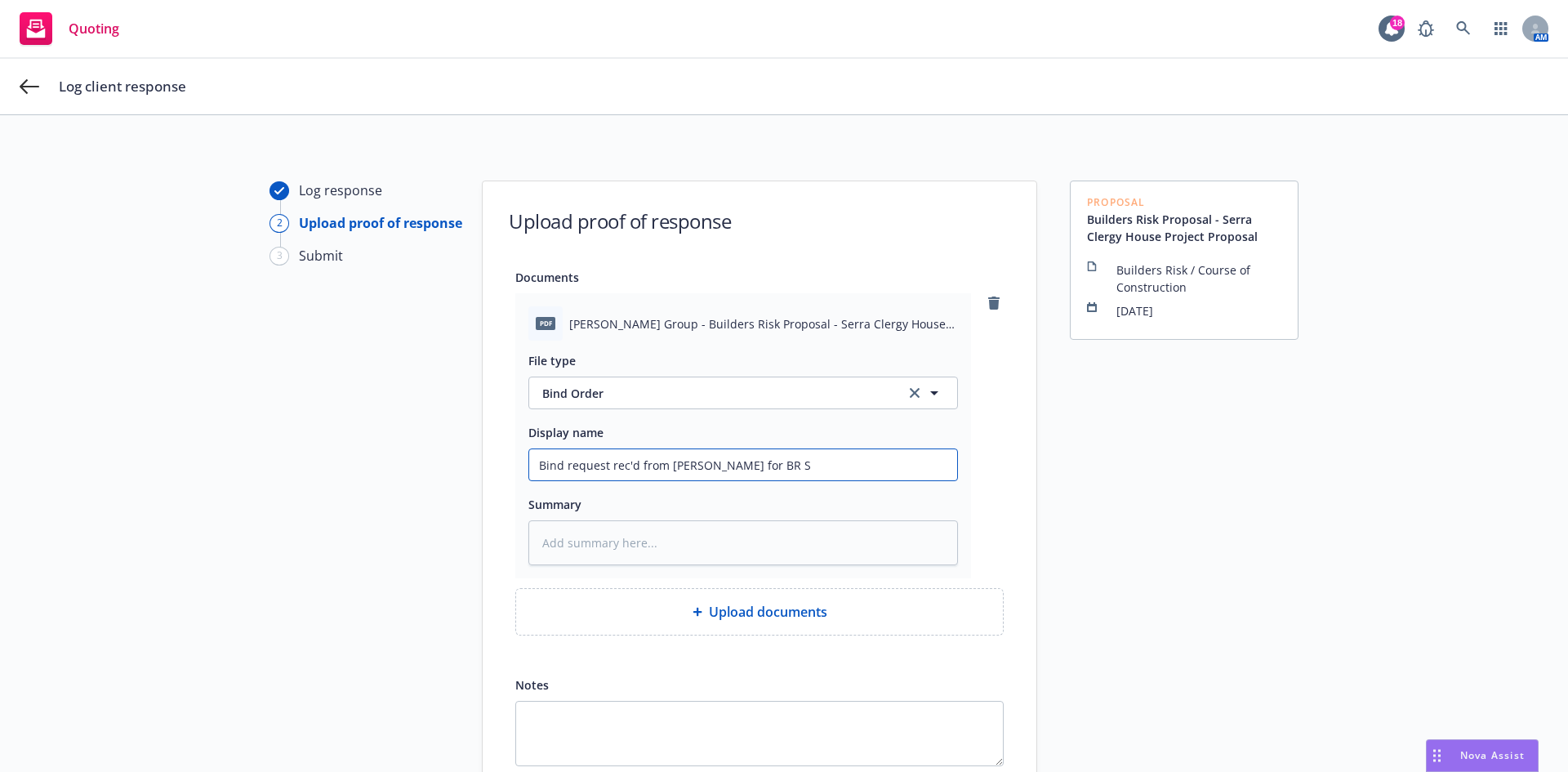
type textarea "x"
type input "Bind request rec'd from [PERSON_NAME] for BR Se"
type textarea "x"
type input "Bind request rec'd from [PERSON_NAME] for BR Ser"
type textarea "x"
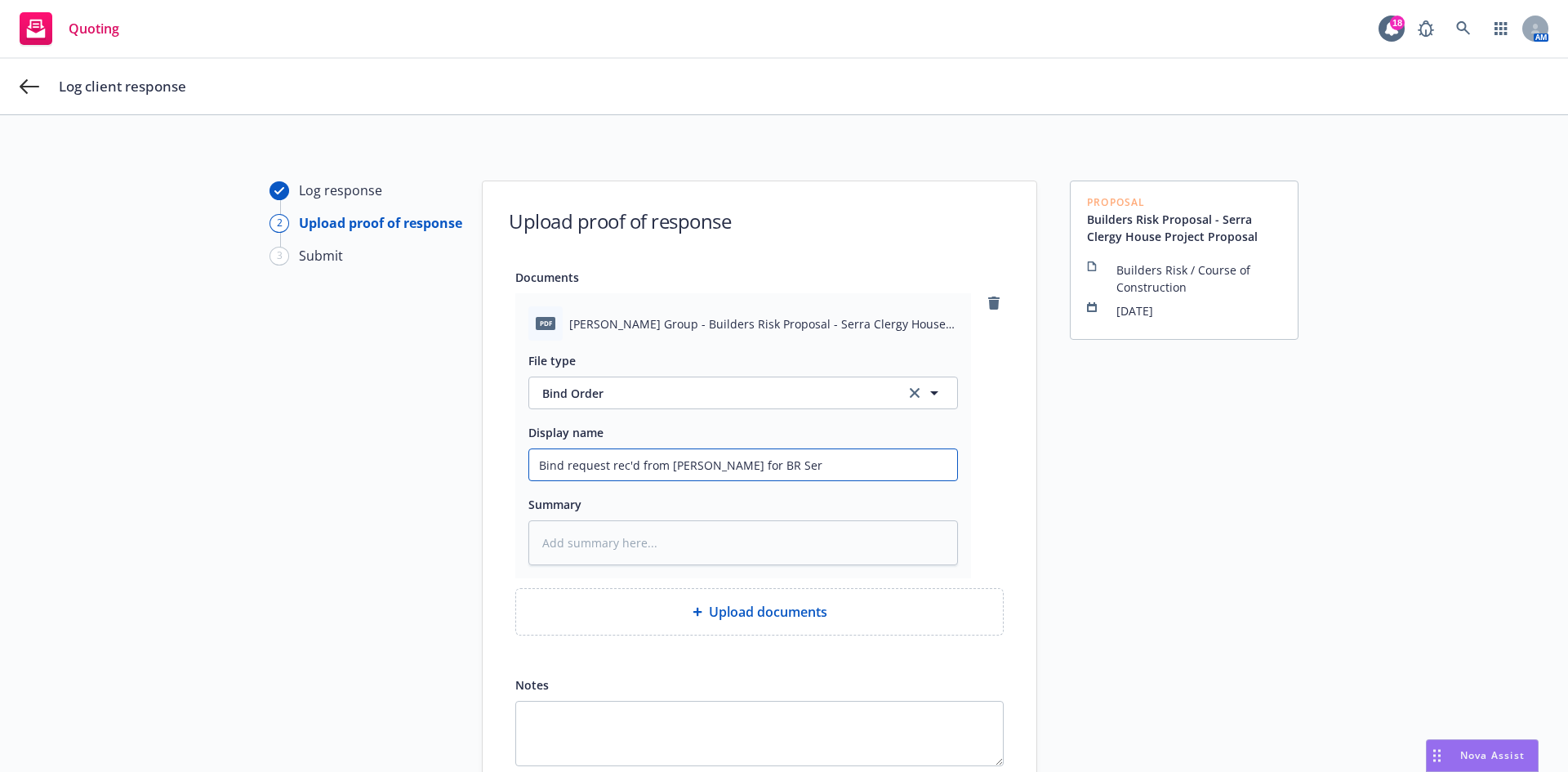
type input "Bind request rec'd from [PERSON_NAME] for BR [PERSON_NAME]"
type textarea "x"
type input "Bind request rec'd from [PERSON_NAME] for [PERSON_NAME]"
type textarea "x"
type input "Bind request rec'd from [PERSON_NAME] for [PERSON_NAME]"
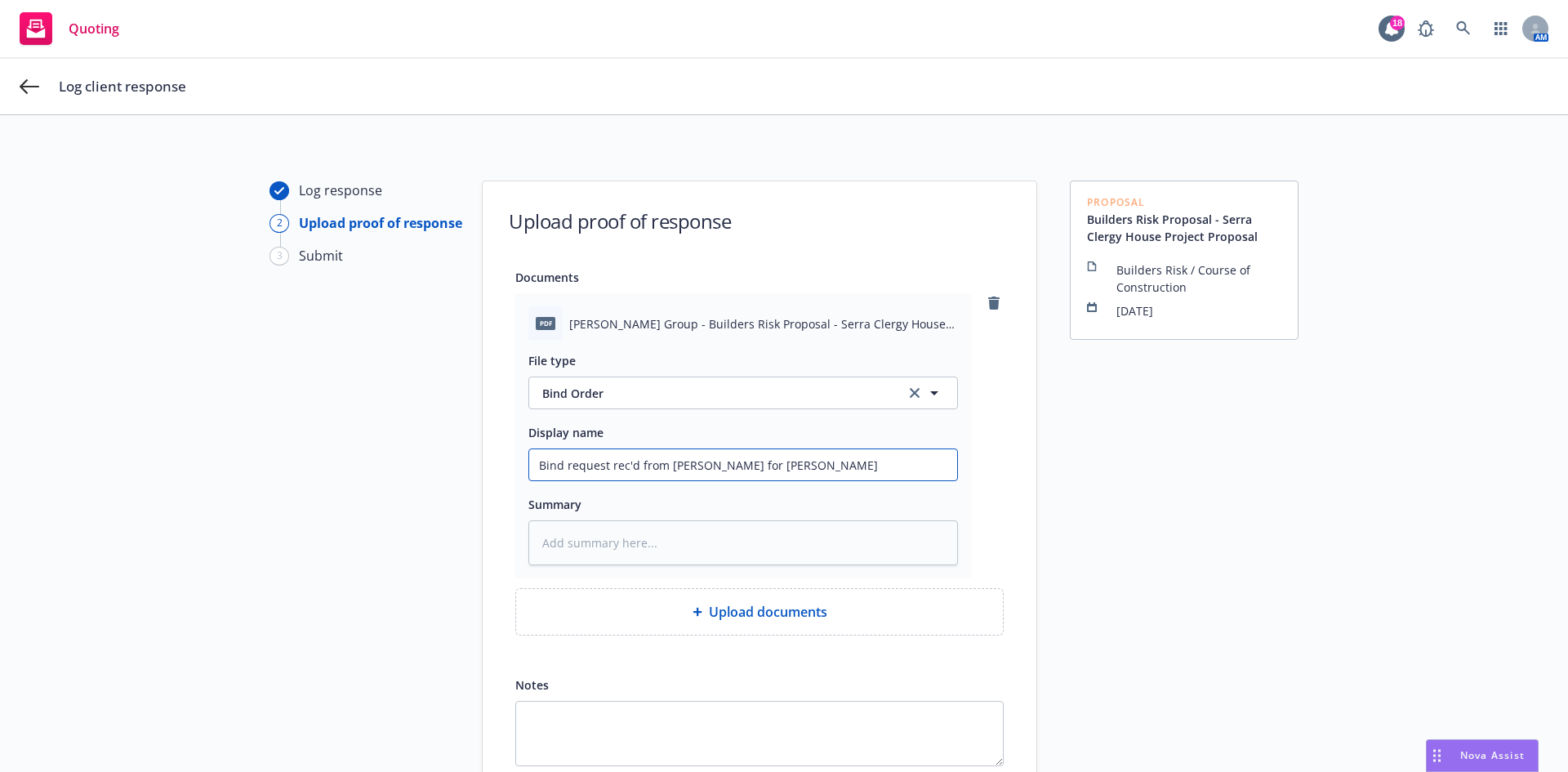
type textarea "x"
type input "Bind request rec'd from [PERSON_NAME] for BR Serra C"
type textarea "x"
type input "Bind request rec'd from [PERSON_NAME] for BR [PERSON_NAME]"
type textarea "x"
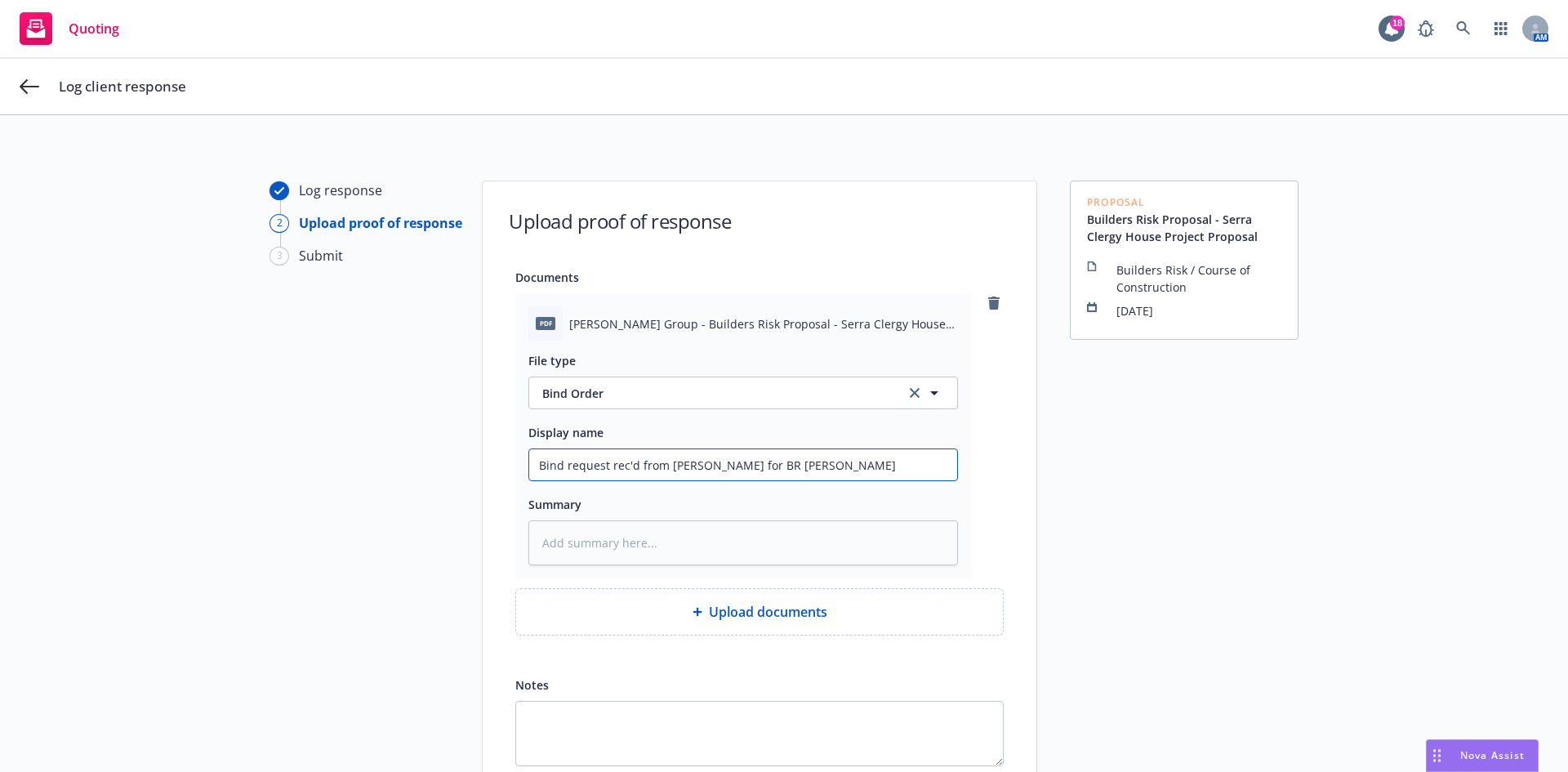
type input "Bind request rec'd from [PERSON_NAME] for BR Serra Cle"
type textarea "x"
type input "Bind request rec'd from [PERSON_NAME] for BR Serra Cler"
type textarea "x"
type input "Bind request rec'd from [PERSON_NAME] for BR [GEOGRAPHIC_DATA]"
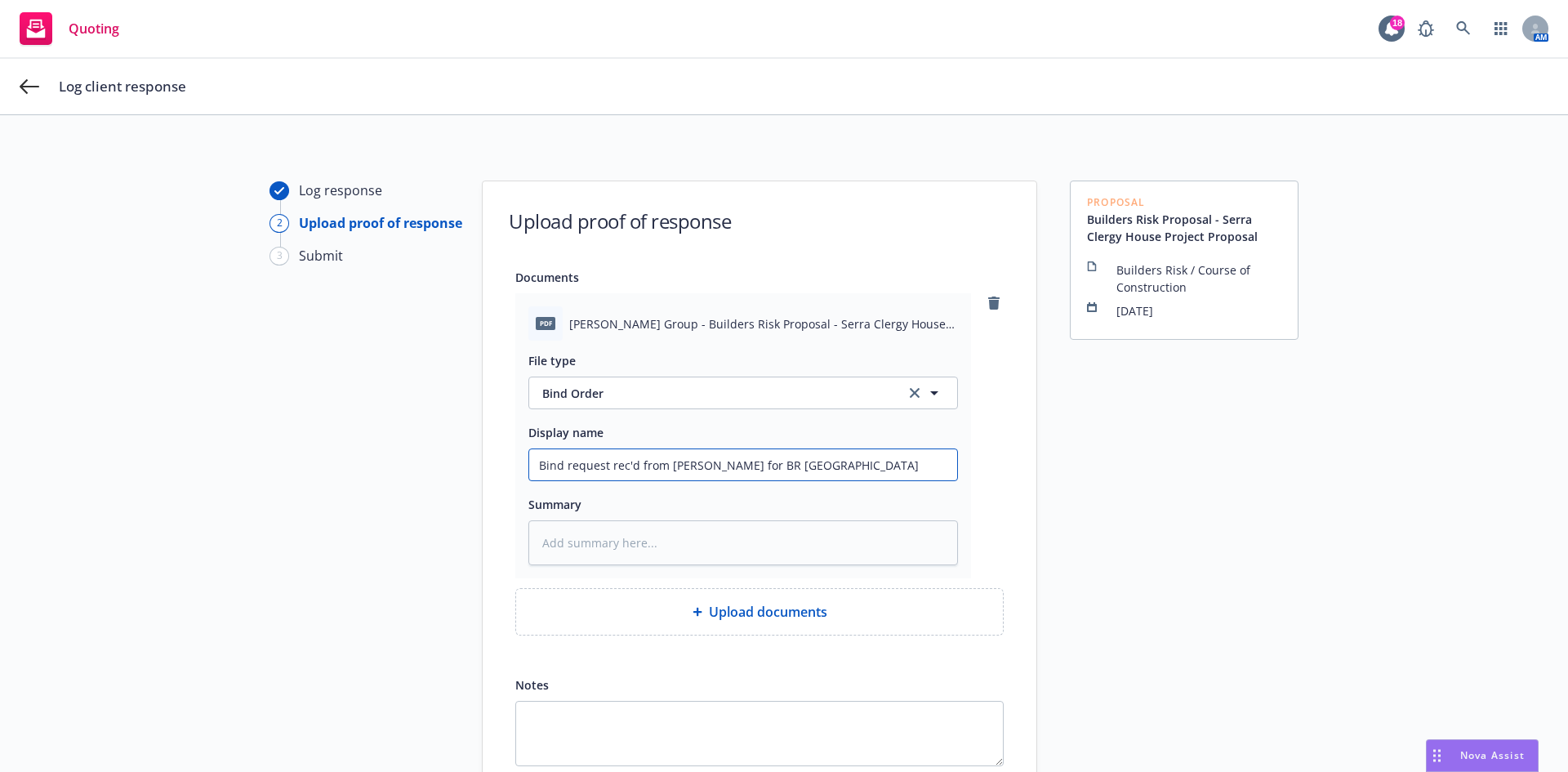
type textarea "x"
type input "Bind request rec'd from [PERSON_NAME] for BR Serra Clergy"
type textarea "x"
type input "Bind request rec'd from [PERSON_NAME] for BR Serra Clergy"
type textarea "x"
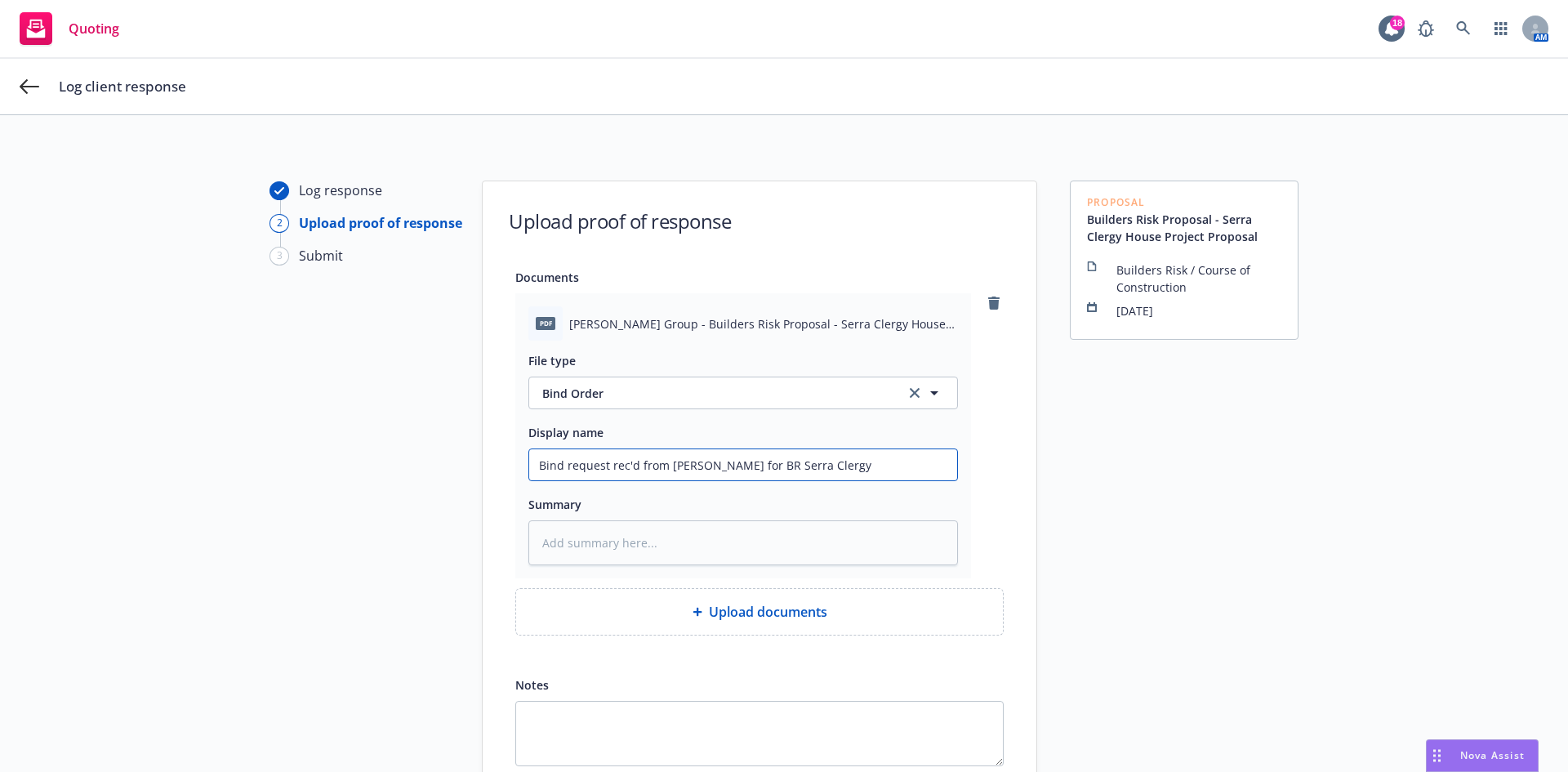
type input "Bind request rec'd from [PERSON_NAME] for BR Serra Clergy H"
type textarea "x"
type input "Bind request rec'd from [PERSON_NAME] for BR Serra Clergy Ho"
type textarea "x"
type input "Bind request rec'd from [PERSON_NAME] for BR Serra Clergy Hou"
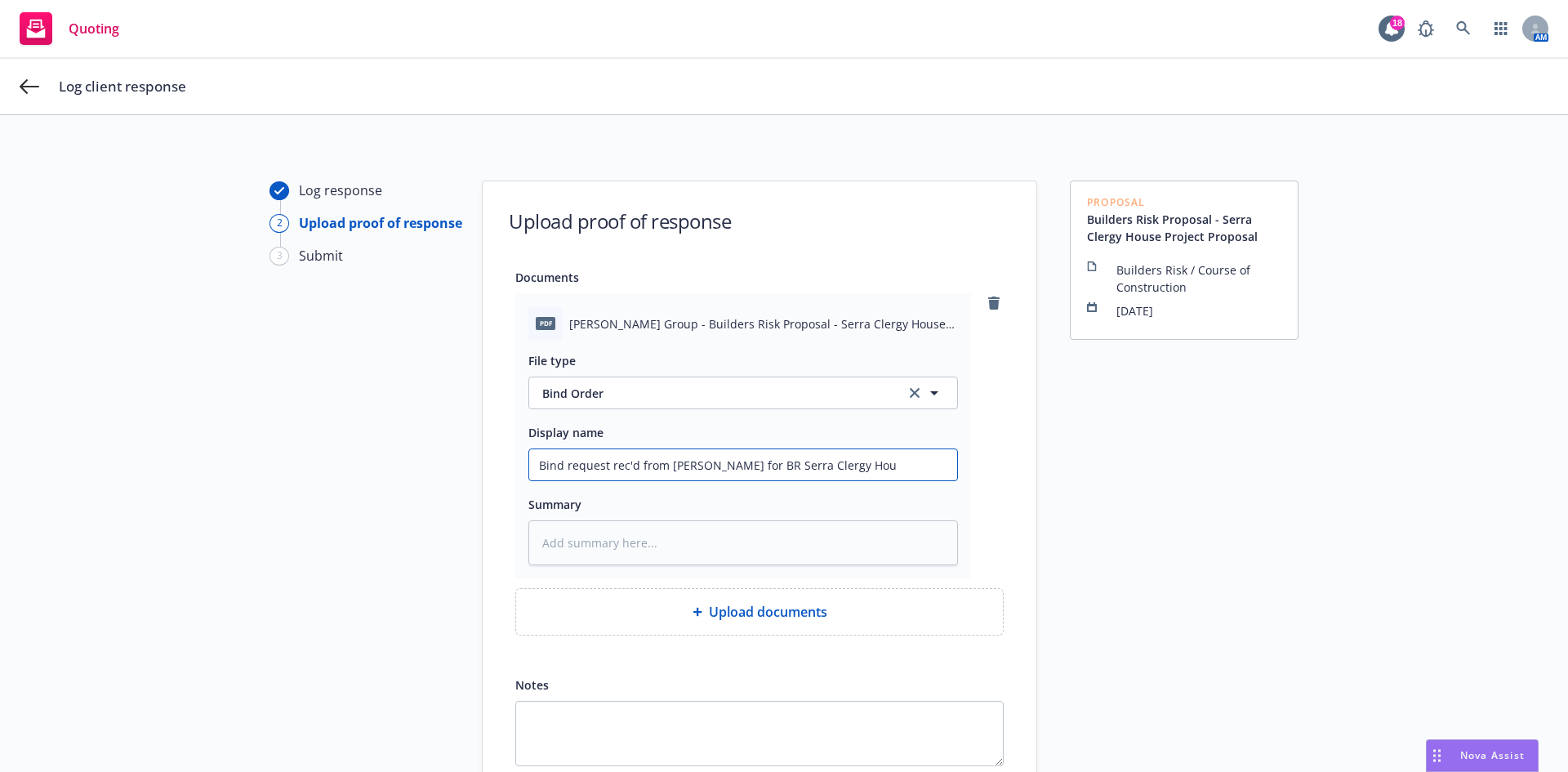
type textarea "x"
type input "Bind request rec'd from [PERSON_NAME] for BR Serra Clergy Hour"
type textarea "x"
type input "Bind request rec'd from [PERSON_NAME] for BR Serra Clergy Hou"
type textarea "x"
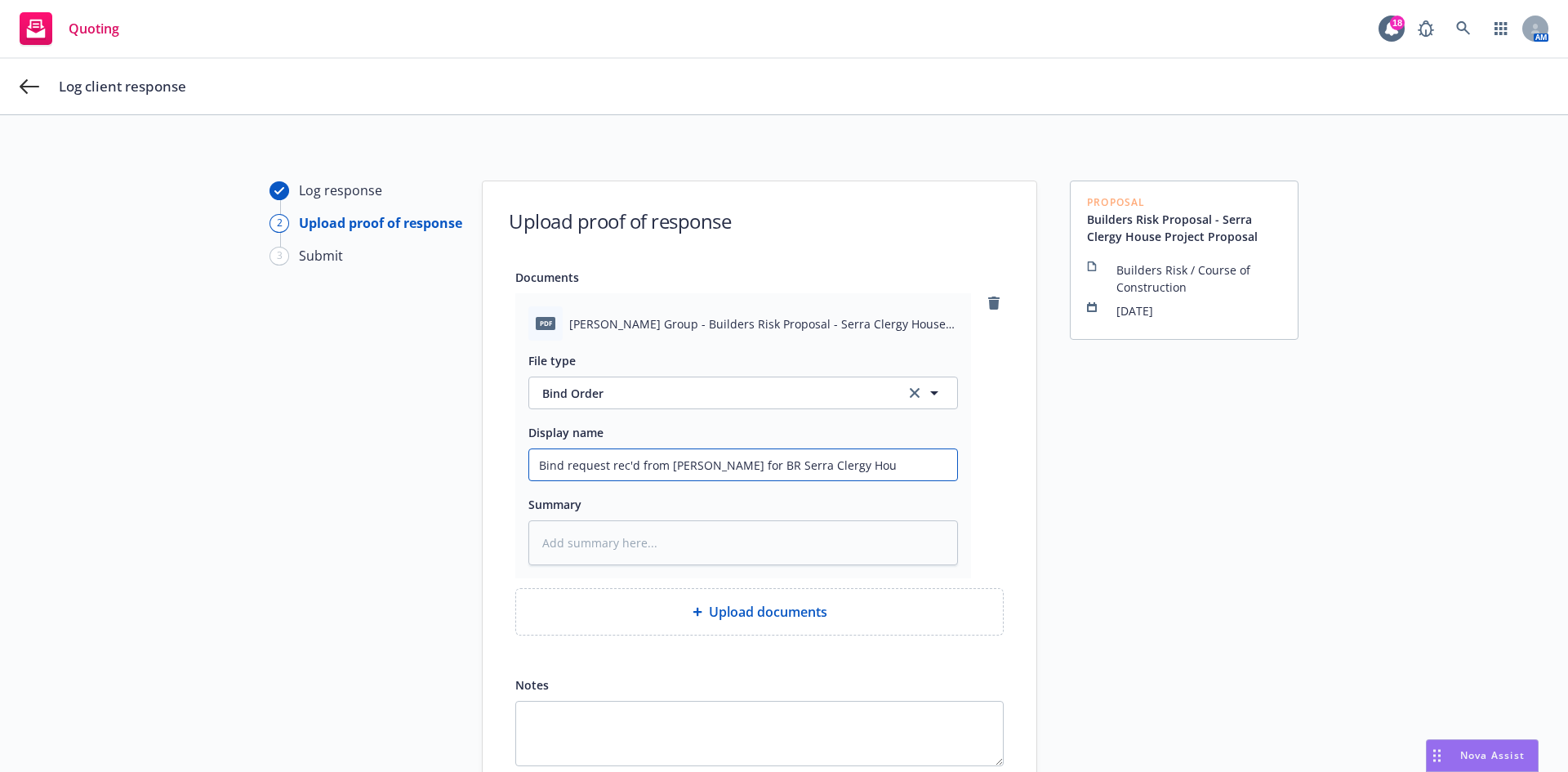
type input "Bind request rec'd from [PERSON_NAME] for BR Serra Clergy Hous"
type textarea "x"
type input "Bind request rec'd from [PERSON_NAME] for BR [GEOGRAPHIC_DATA]"
type textarea "x"
type input "Bind request rec'd from [PERSON_NAME] for BR [GEOGRAPHIC_DATA]"
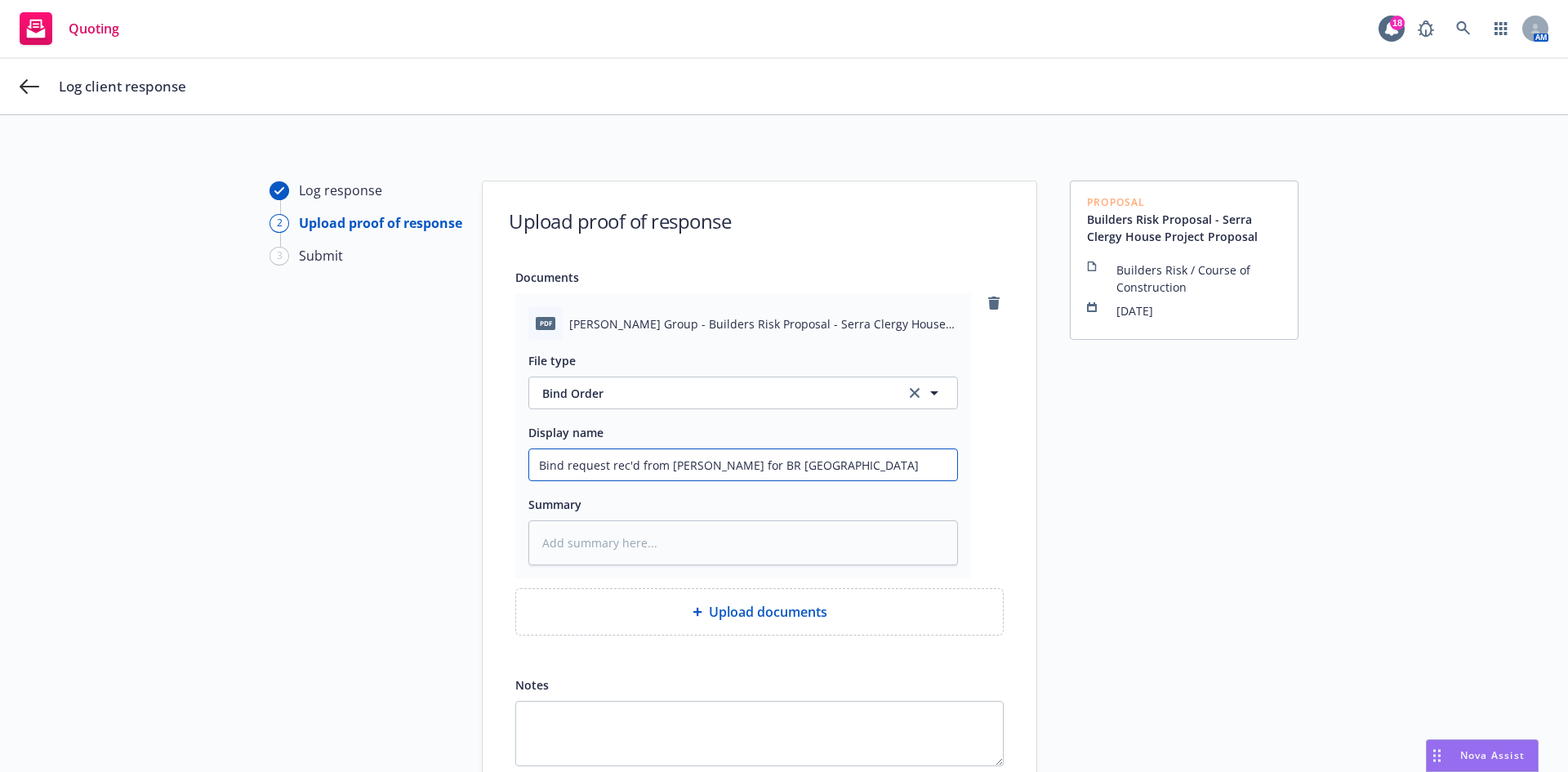
type textarea "x"
type input "Bind request rec'd from [PERSON_NAME] for BR [GEOGRAPHIC_DATA] P"
type textarea "x"
type input "Bind request rec'd from [PERSON_NAME] for BR [GEOGRAPHIC_DATA] Pr"
type textarea "x"
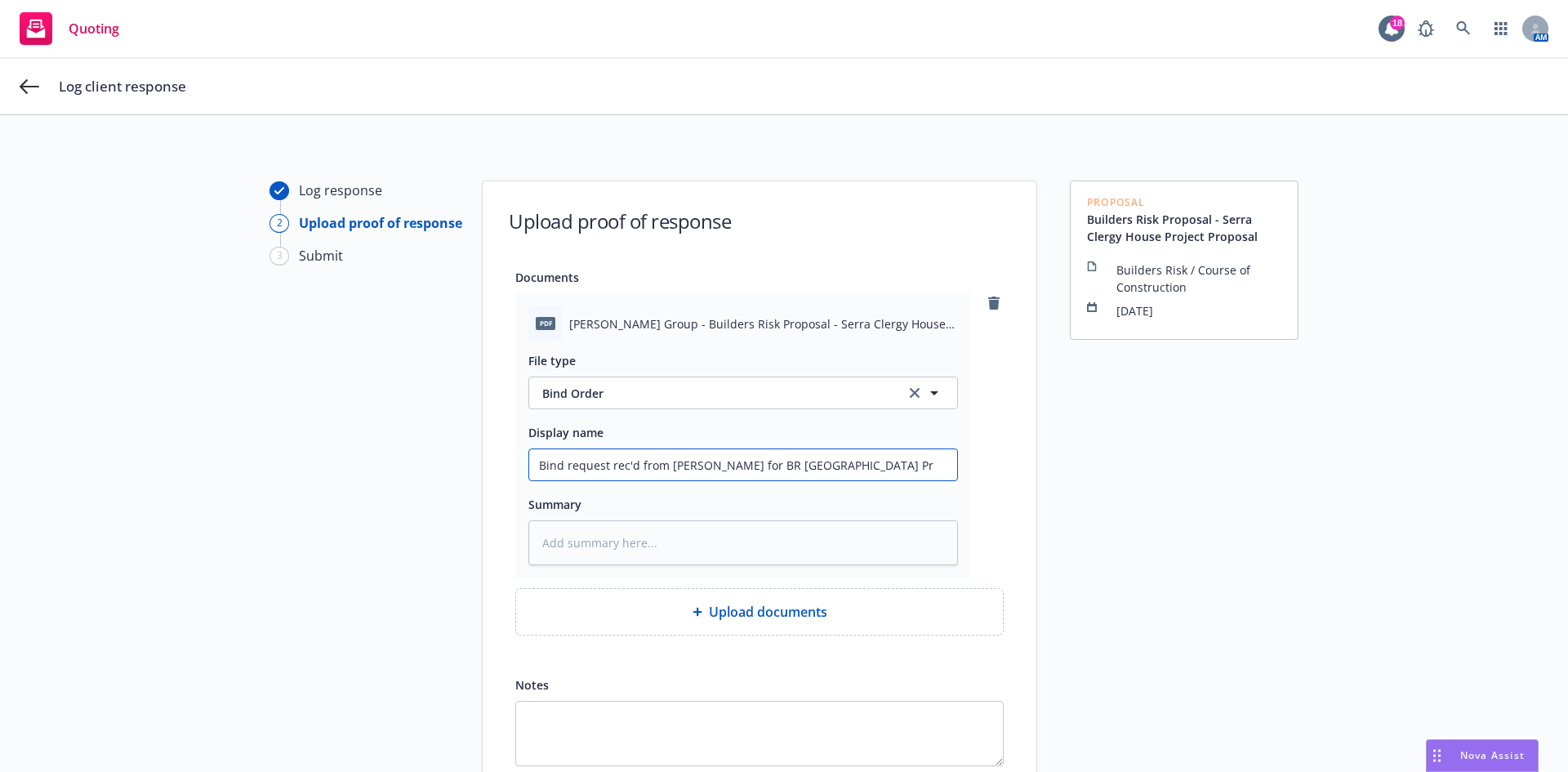
type input "Bind request rec'd from [PERSON_NAME] for BR [GEOGRAPHIC_DATA] Pro"
type textarea "x"
type input "Bind request rec'd from [PERSON_NAME] for BR [GEOGRAPHIC_DATA] Proj"
type textarea "x"
type input "Bind request rec'd from [PERSON_NAME] for BR [GEOGRAPHIC_DATA] Proje"
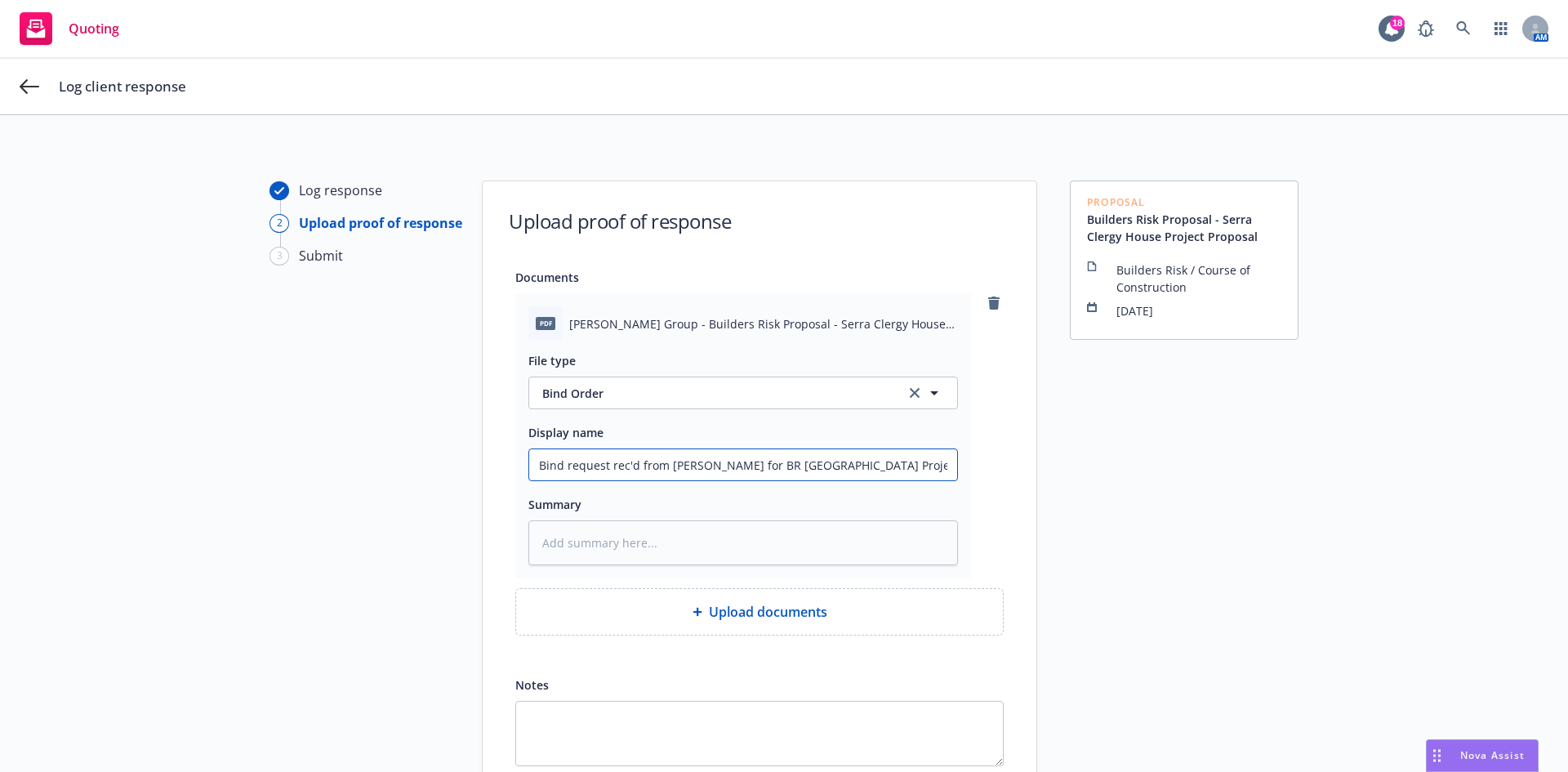
type textarea "x"
type input "Bind request rec'd from [PERSON_NAME] for BR [GEOGRAPHIC_DATA] Projec"
type textarea "x"
type input "Bind request rec'd from [PERSON_NAME] for BR Serra Clergy House Project"
type textarea "x"
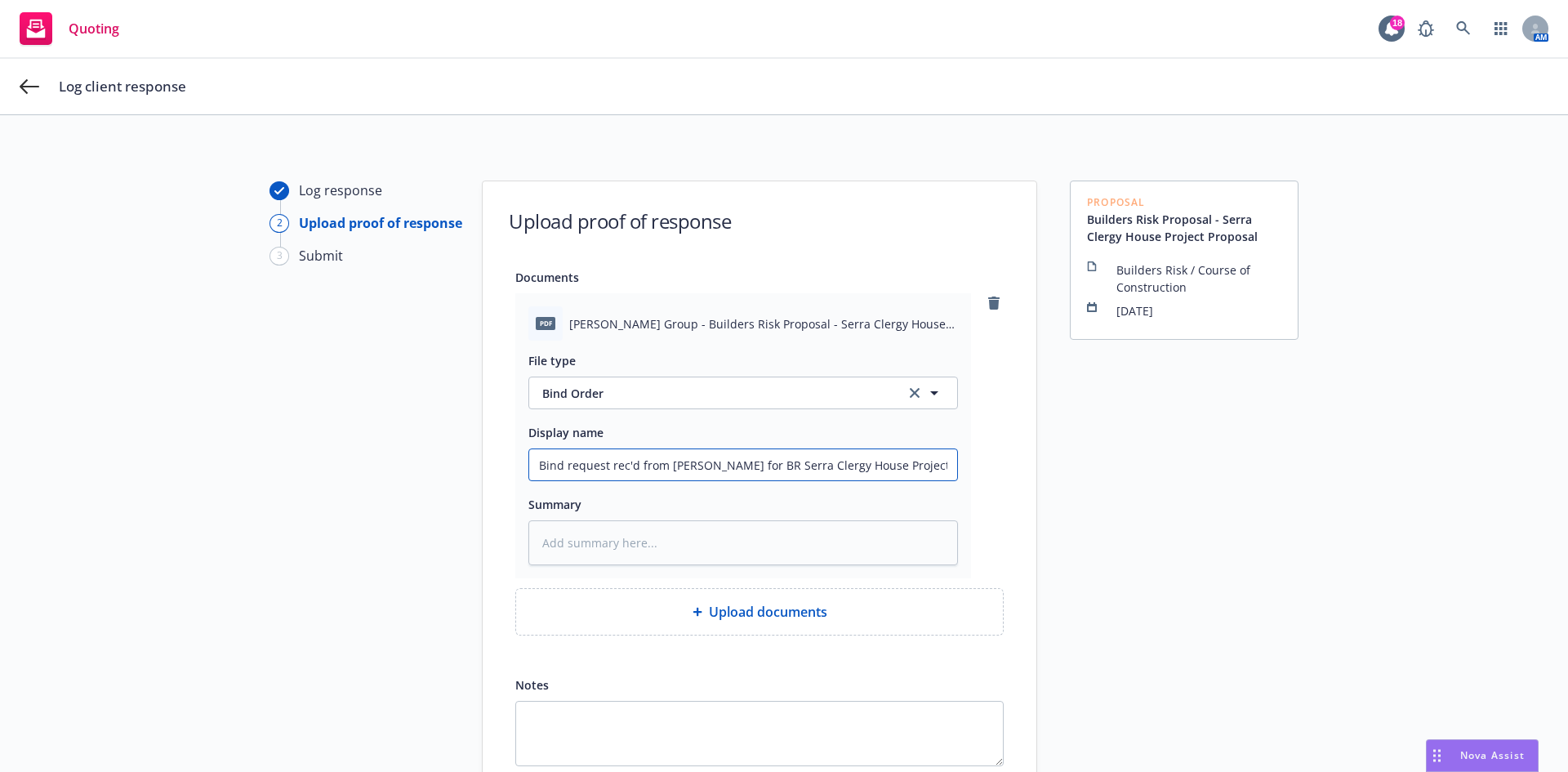
type input "Bind request rec'd from [PERSON_NAME] for BR Serra Clergy House Project"
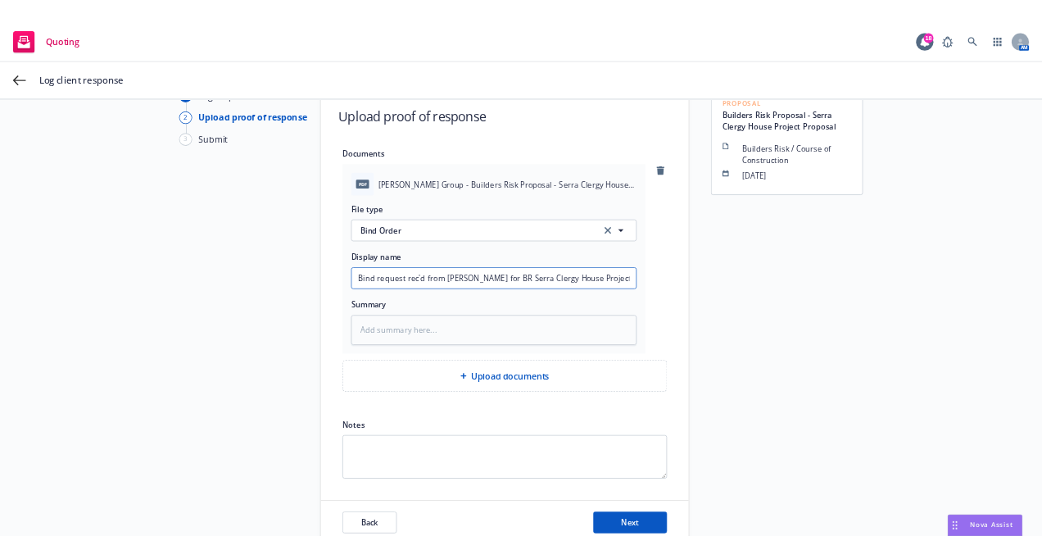
scroll to position [160, 0]
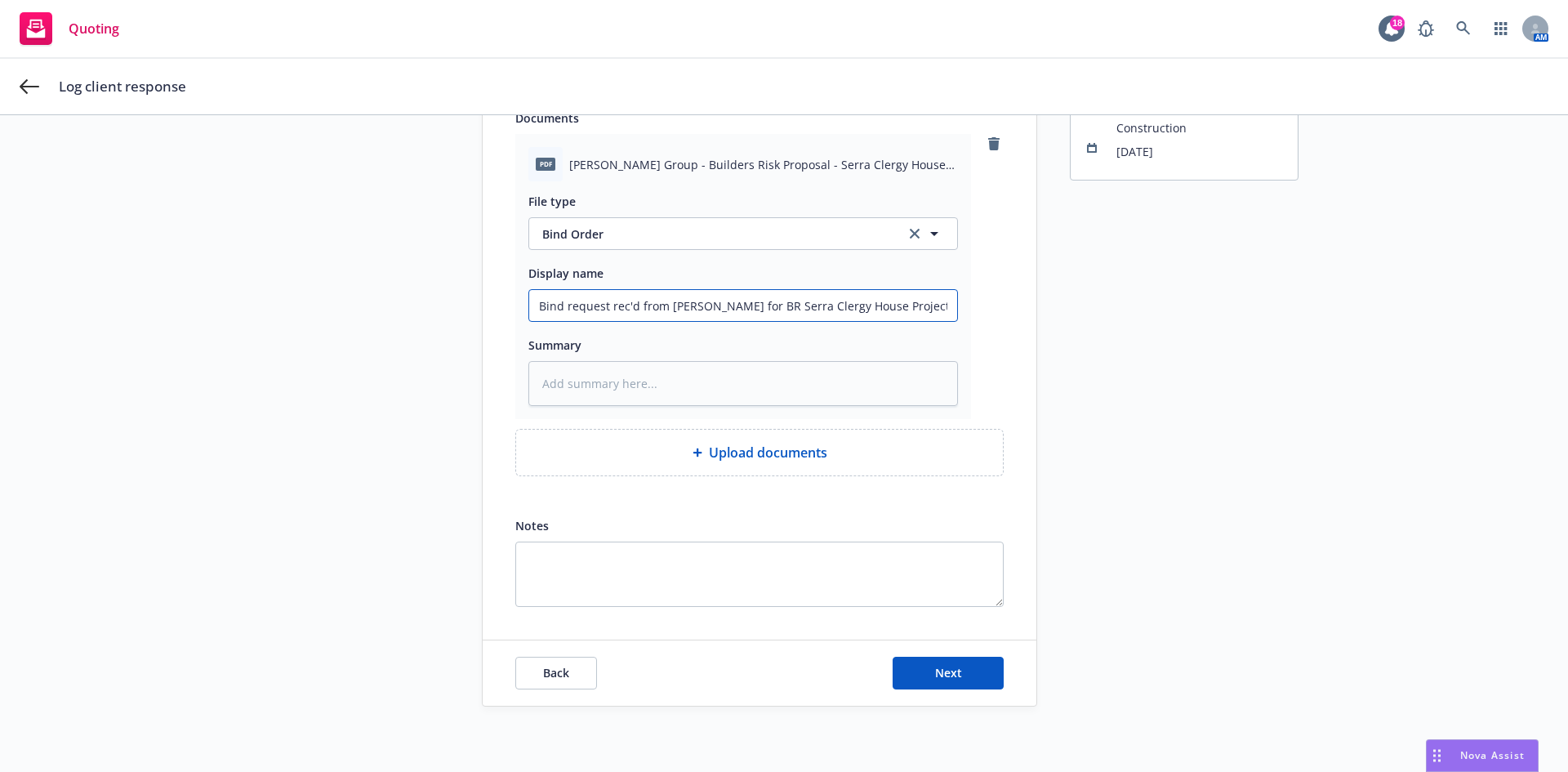
click at [601, 307] on input "Bind request rec'd from [PERSON_NAME] for BR Serra Clergy House Project" at bounding box center [743, 305] width 428 height 31
type textarea "x"
type input "Bind request rec'd from [PERSON_NAME] for BR Serra Clergy House Project"
type textarea "x"
type input "Bind request v rec'd from [PERSON_NAME] for BR Serra Clergy House Project"
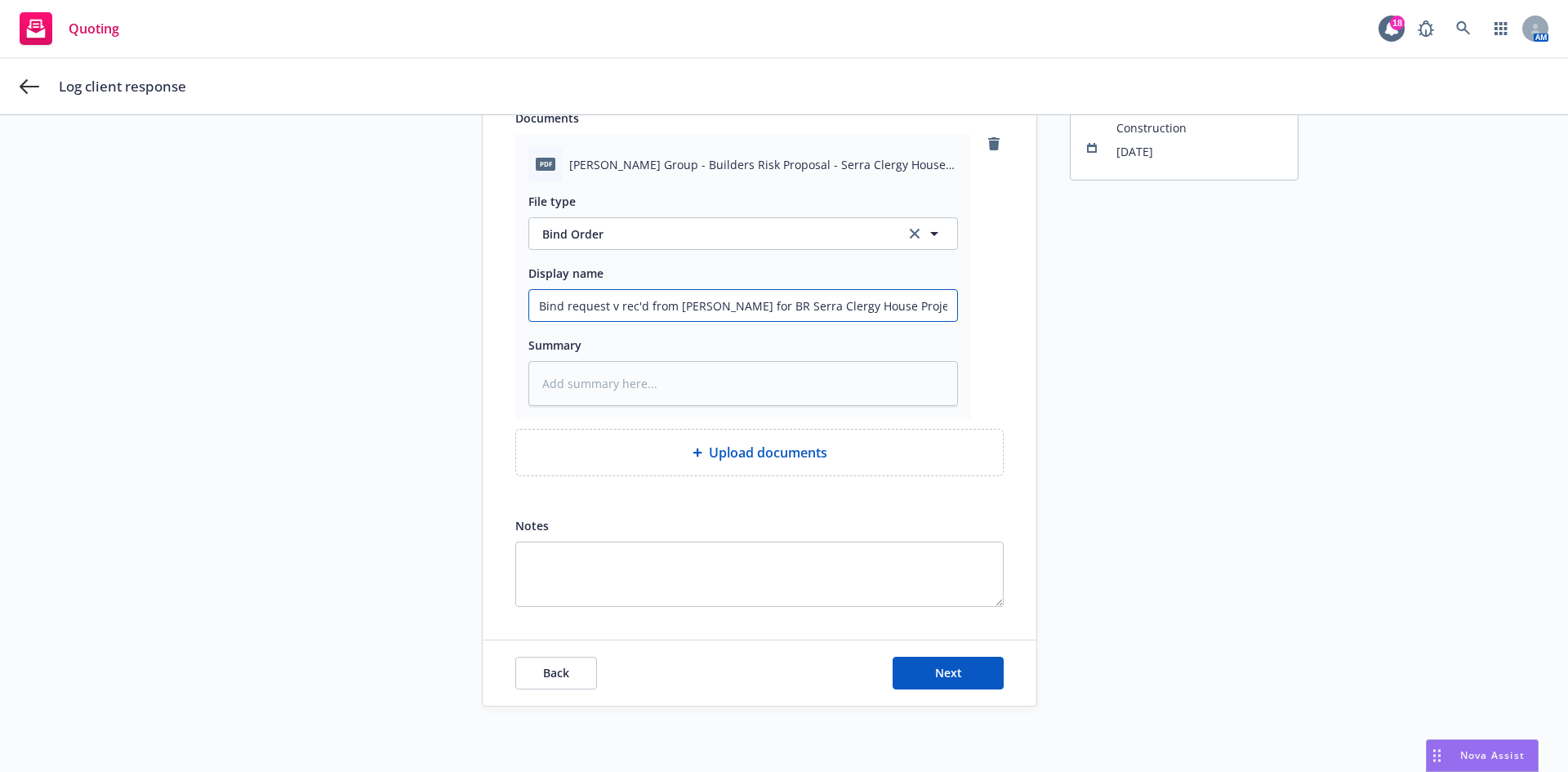
type textarea "x"
type input "Bind request vi rec'd from [PERSON_NAME] for BR Serra Clergy House Project"
type textarea "x"
type input "Bind request via rec'd from [PERSON_NAME] for BR Serra Clergy House Project"
type textarea "x"
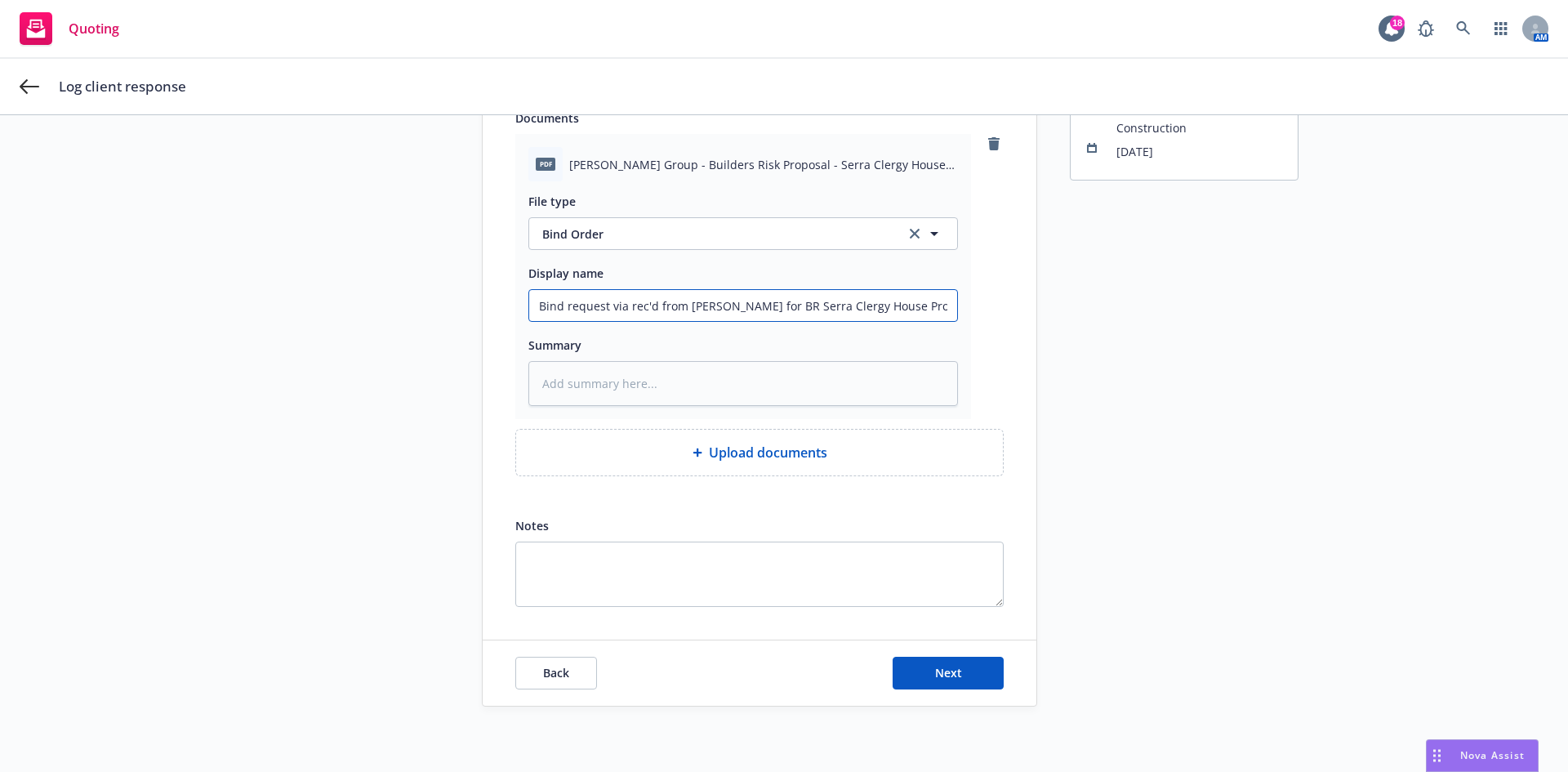
type input "Bind request via rec'd from [PERSON_NAME] for BR Serra Clergy House Project"
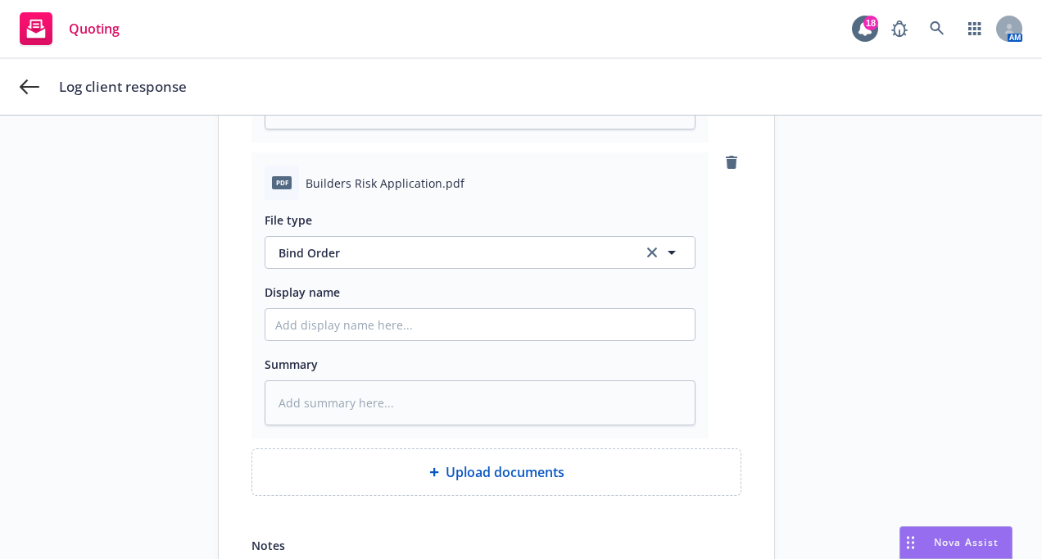
scroll to position [406, 0]
click at [367, 43] on input "Display name" at bounding box center [479, 27] width 429 height 31
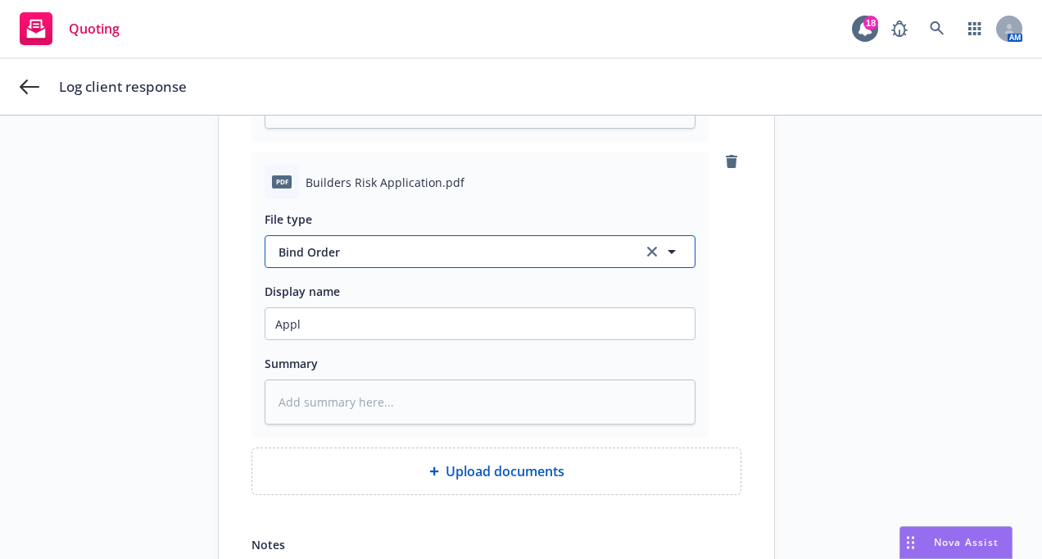
click at [369, 250] on span "Bind Order" at bounding box center [451, 251] width 345 height 17
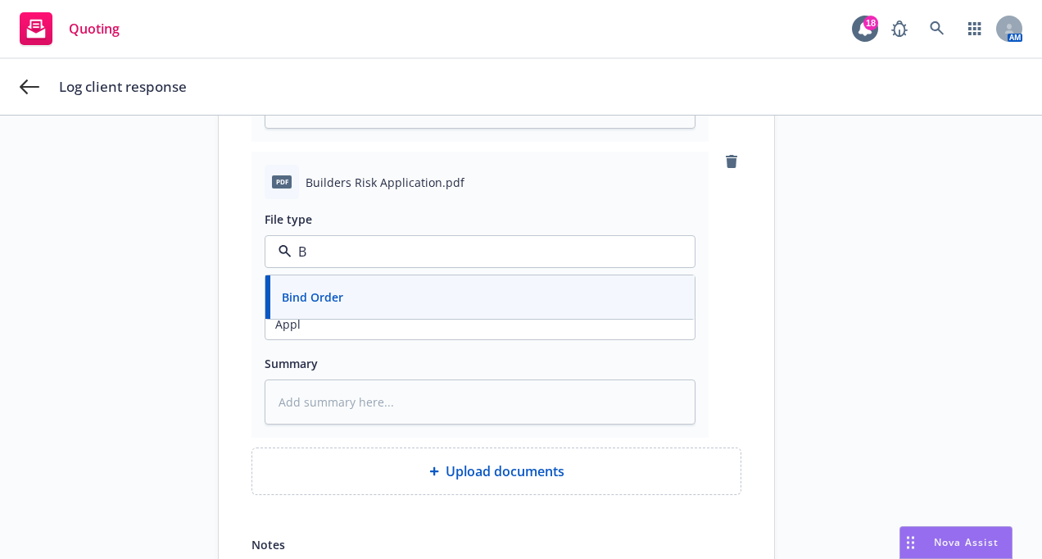
click at [362, 292] on div "Bind Order" at bounding box center [480, 297] width 410 height 24
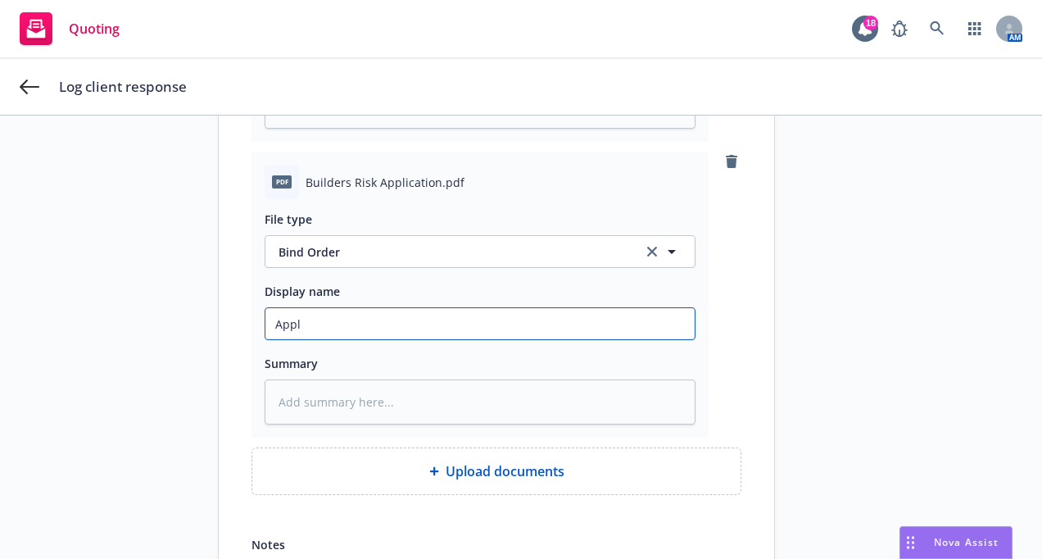
drag, startPoint x: 309, startPoint y: 323, endPoint x: 220, endPoint y: 320, distance: 89.3
click at [224, 325] on div "Documents pdf [PERSON_NAME] Group - Builders Risk Proposal - Serra Clergy House…" at bounding box center [497, 228] width 556 height 796
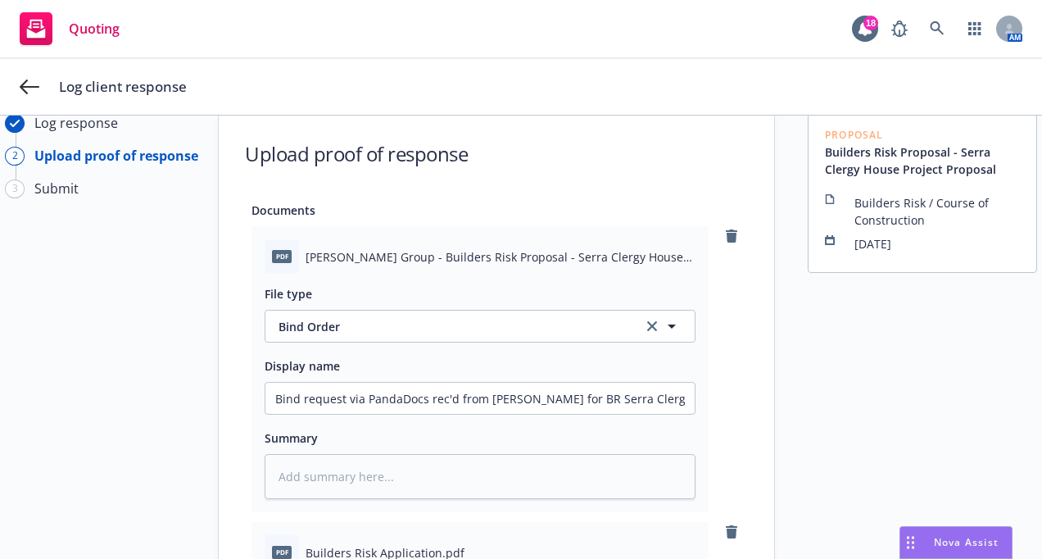
scroll to position [0, 0]
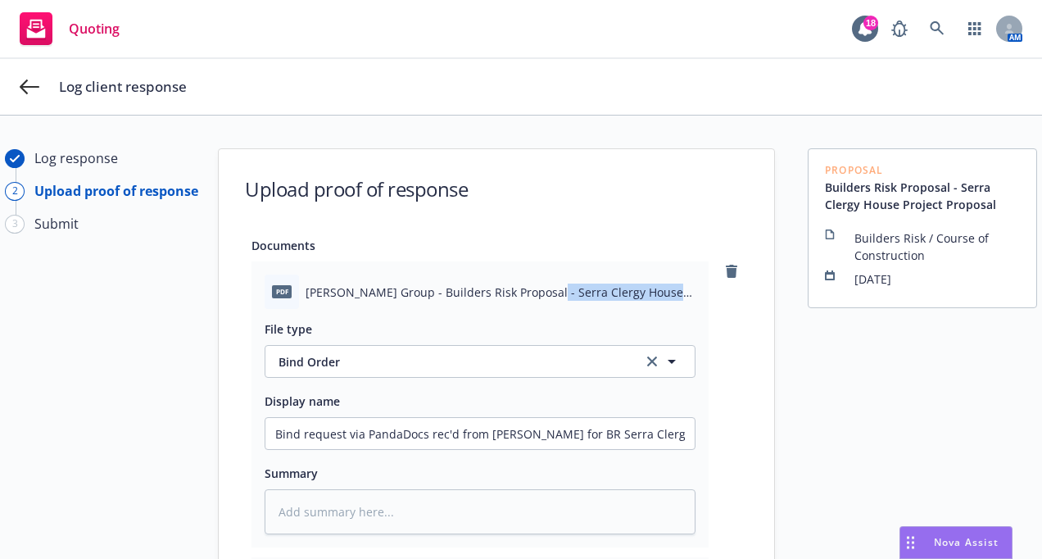
drag, startPoint x: 525, startPoint y: 296, endPoint x: 669, endPoint y: 290, distance: 144.3
click at [669, 290] on span "[PERSON_NAME] Group - Builders Risk Proposal - Serra Clergy House Project - Bin…" at bounding box center [501, 291] width 390 height 17
copy span "Serra Clergy House Project"
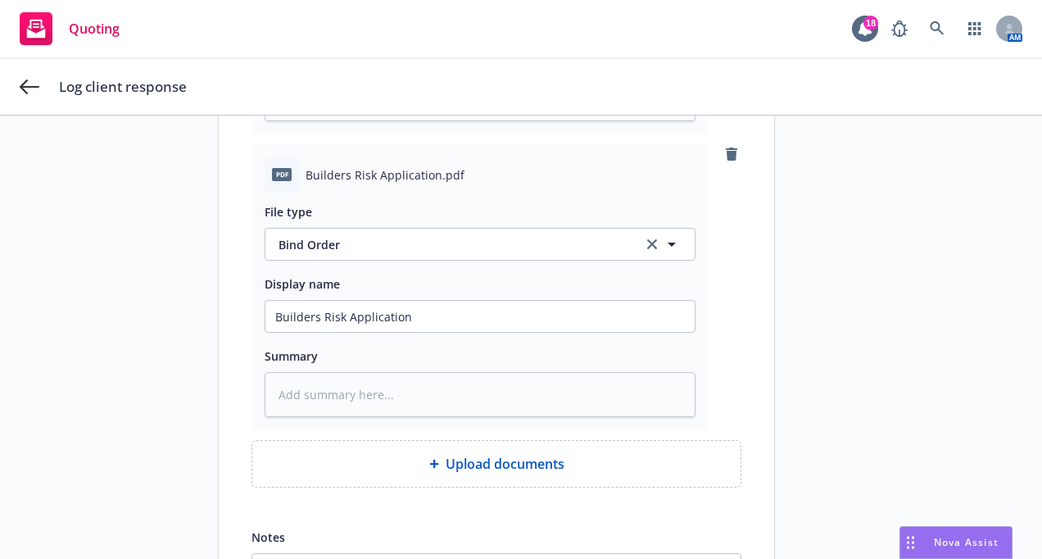
scroll to position [492, 0]
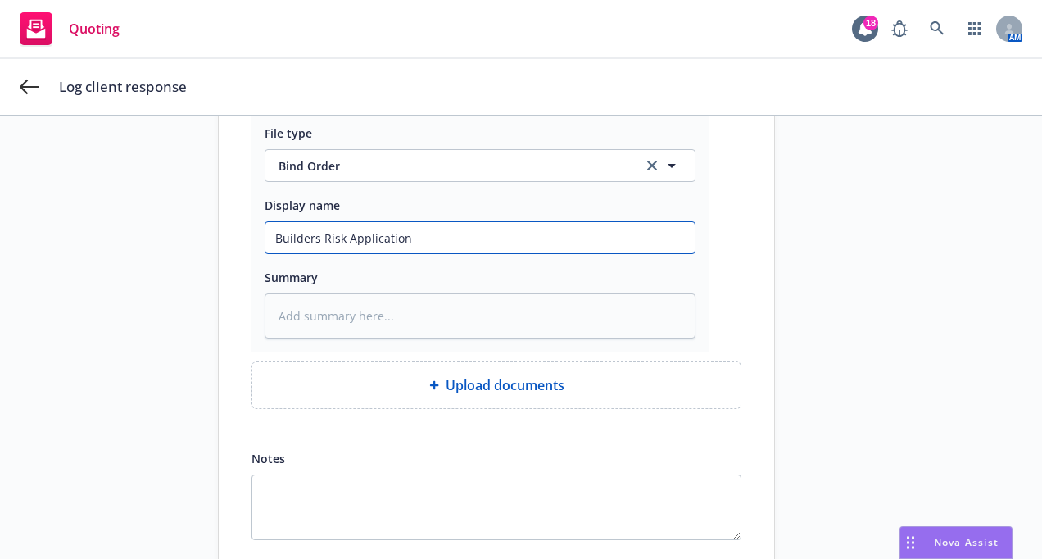
paste input "Serra Clergy House Project"
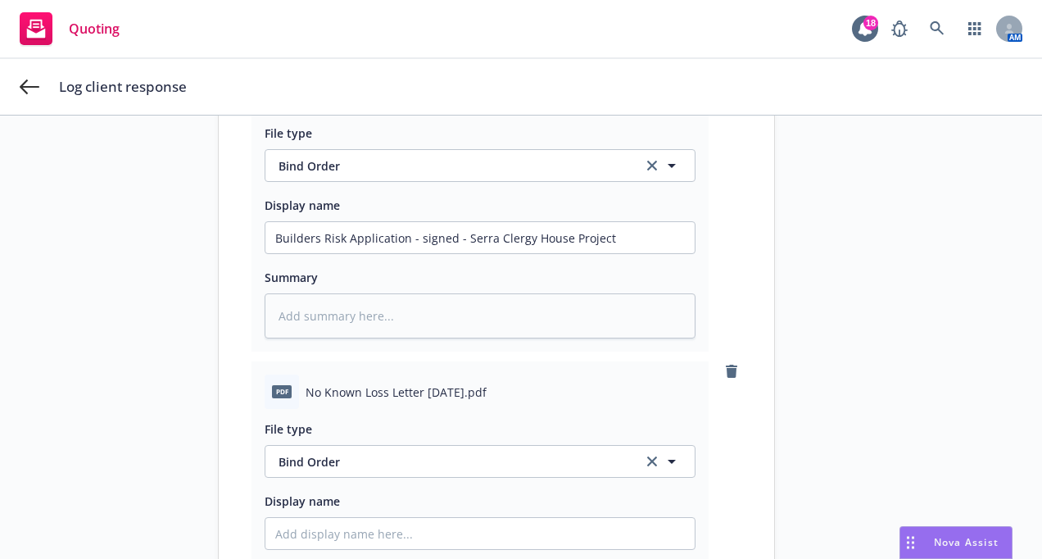
click at [272, 397] on div "pdf" at bounding box center [282, 391] width 20 height 13
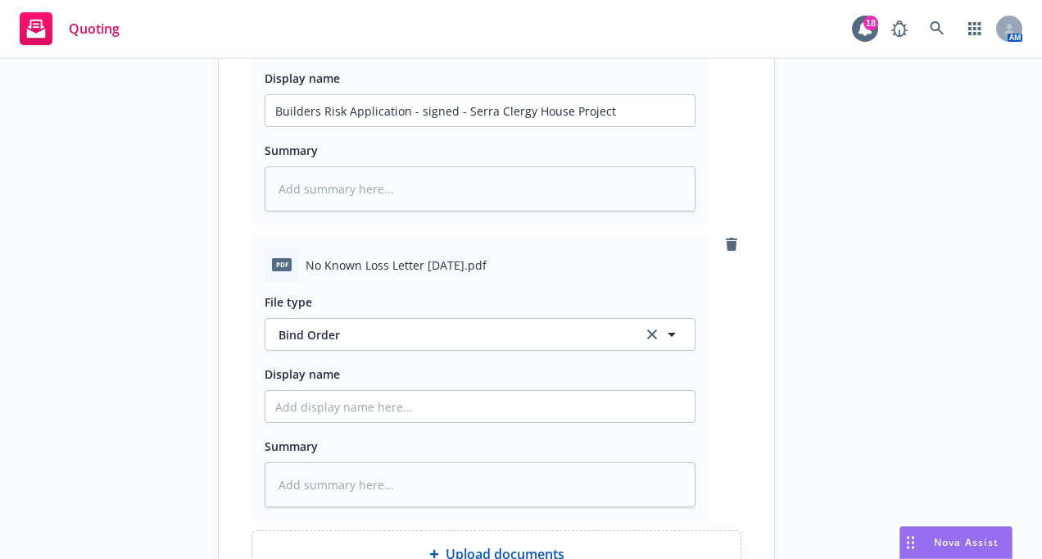
scroll to position [655, 0]
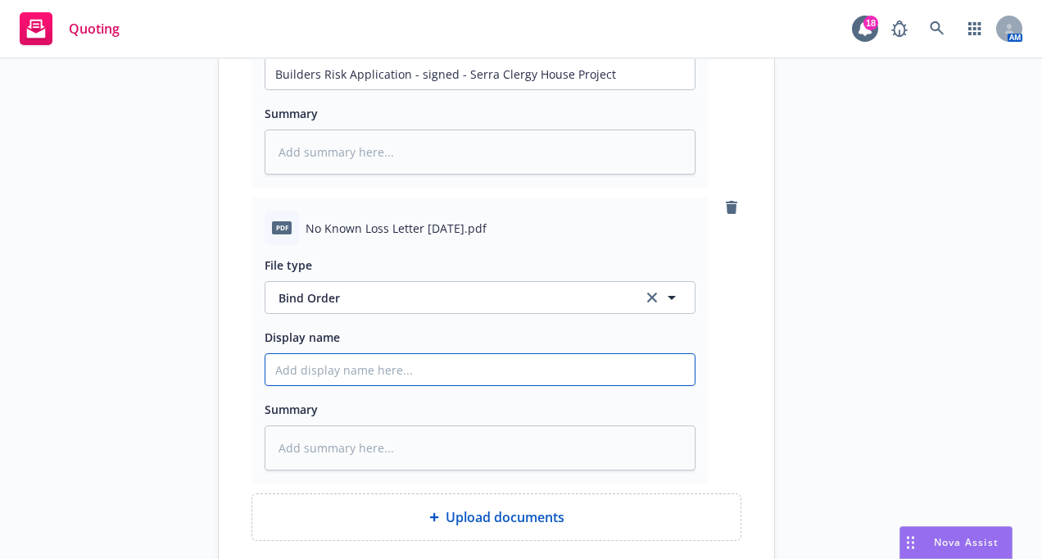
paste input "Serra Clergy House Project"
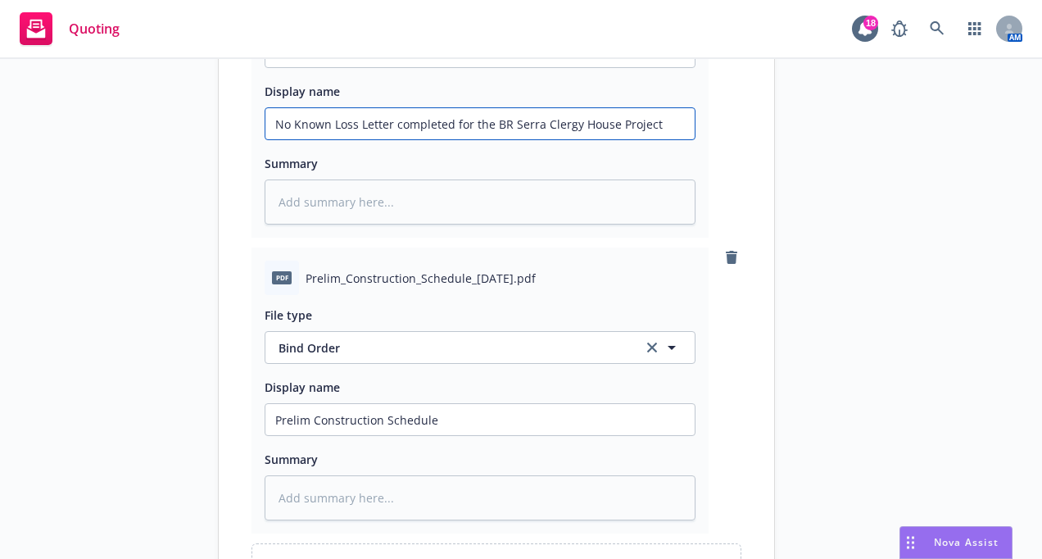
drag, startPoint x: 450, startPoint y: 125, endPoint x: 460, endPoint y: 132, distance: 13.0
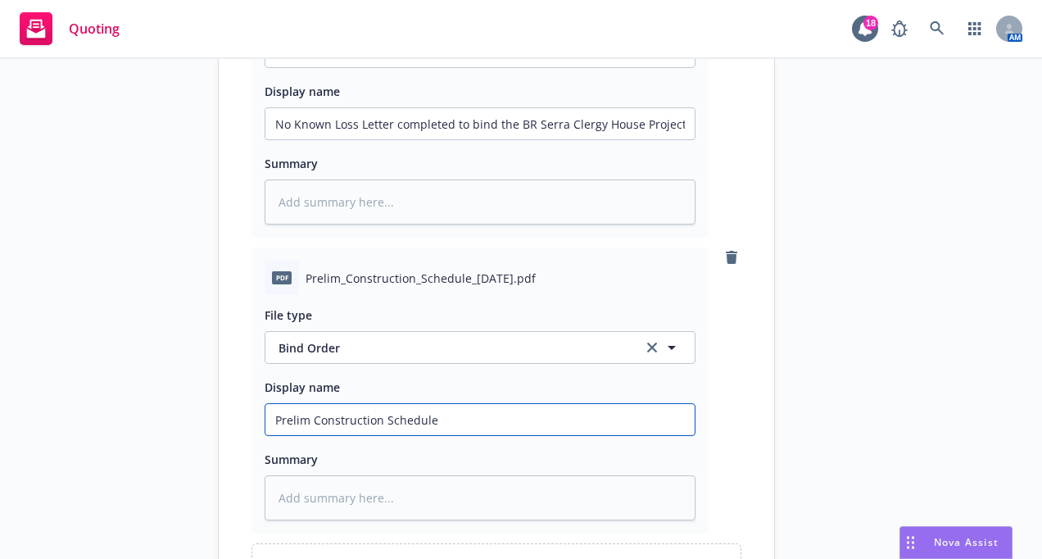
paste input "Serra Clergy House Project"
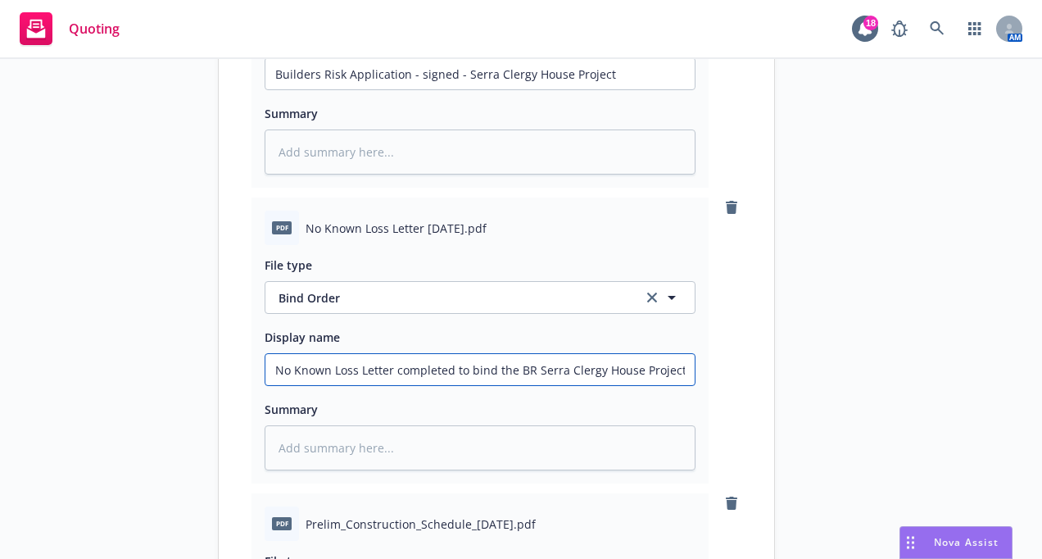
scroll to position [0, 0]
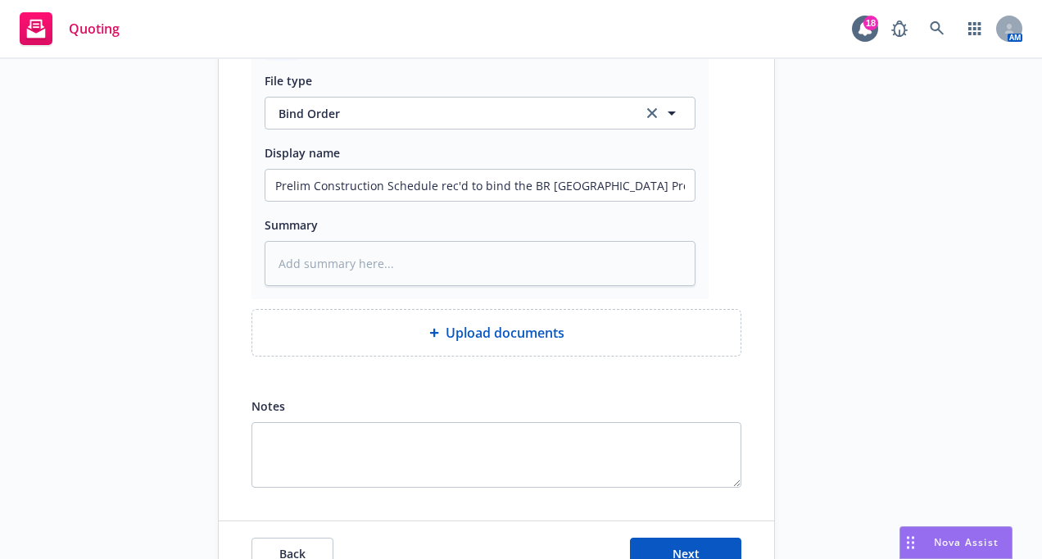
scroll to position [1209, 0]
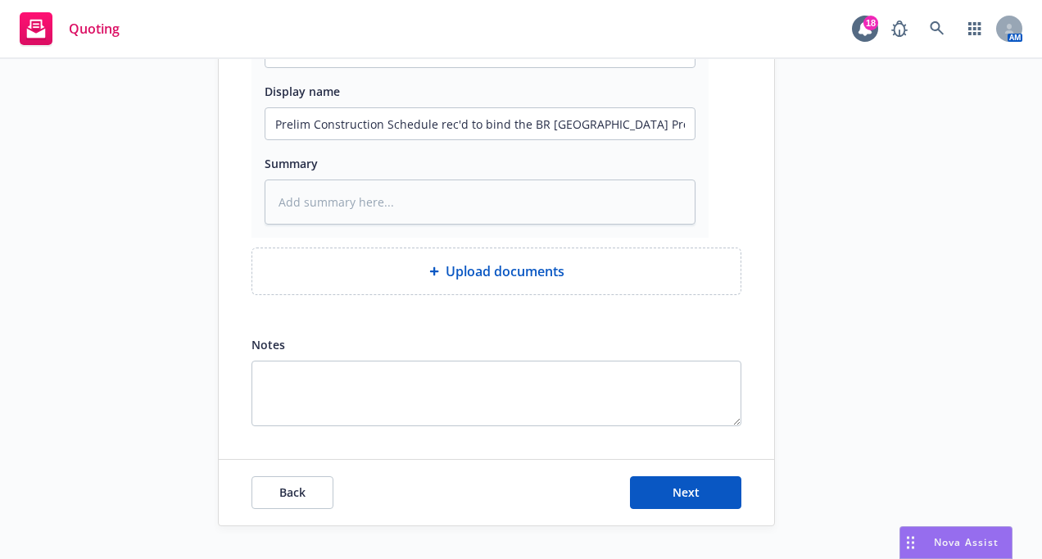
click at [697, 497] on div "Back Next" at bounding box center [497, 493] width 556 height 66
click at [692, 492] on button "Next" at bounding box center [685, 492] width 111 height 33
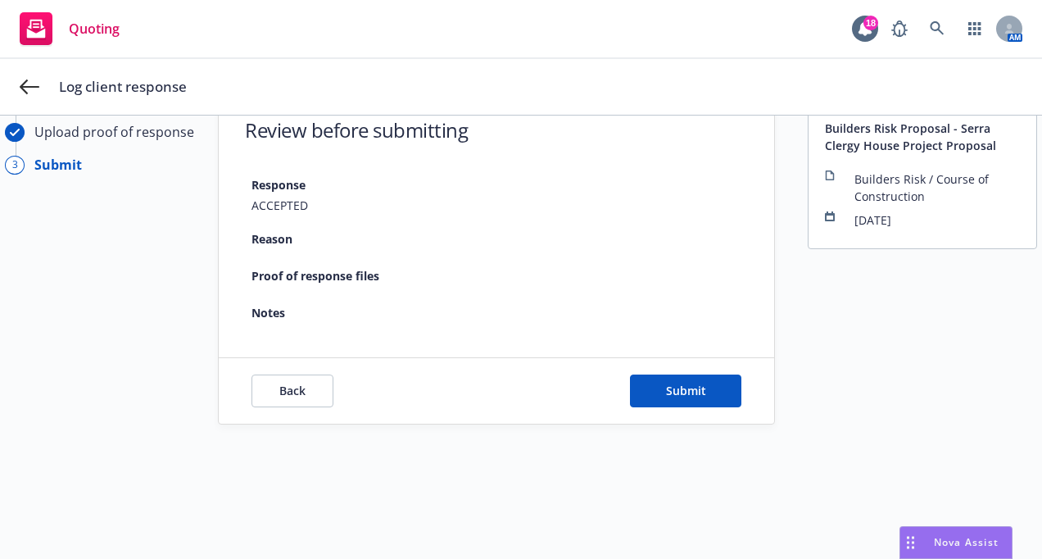
scroll to position [134, 0]
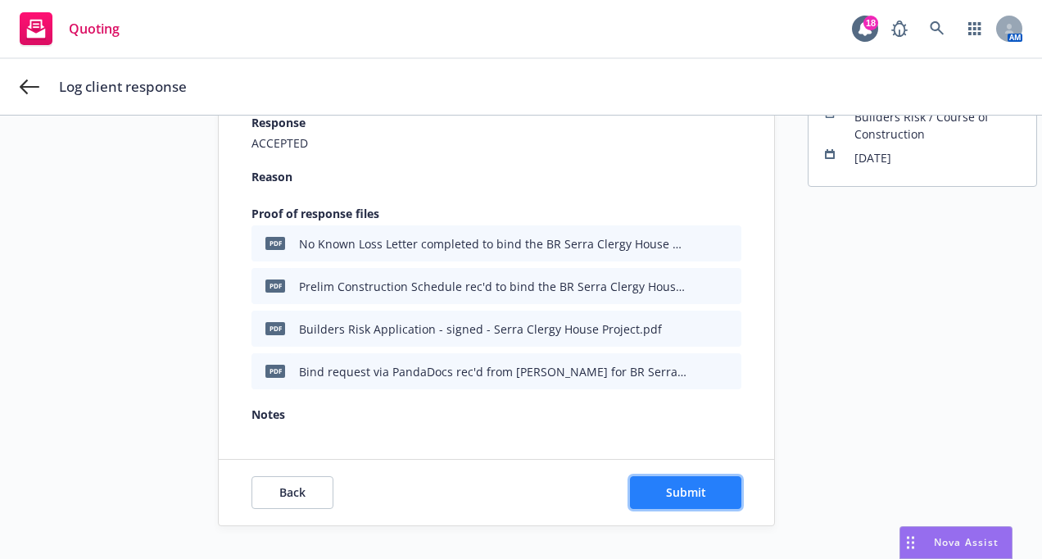
click at [673, 484] on span "Submit" at bounding box center [686, 492] width 40 height 16
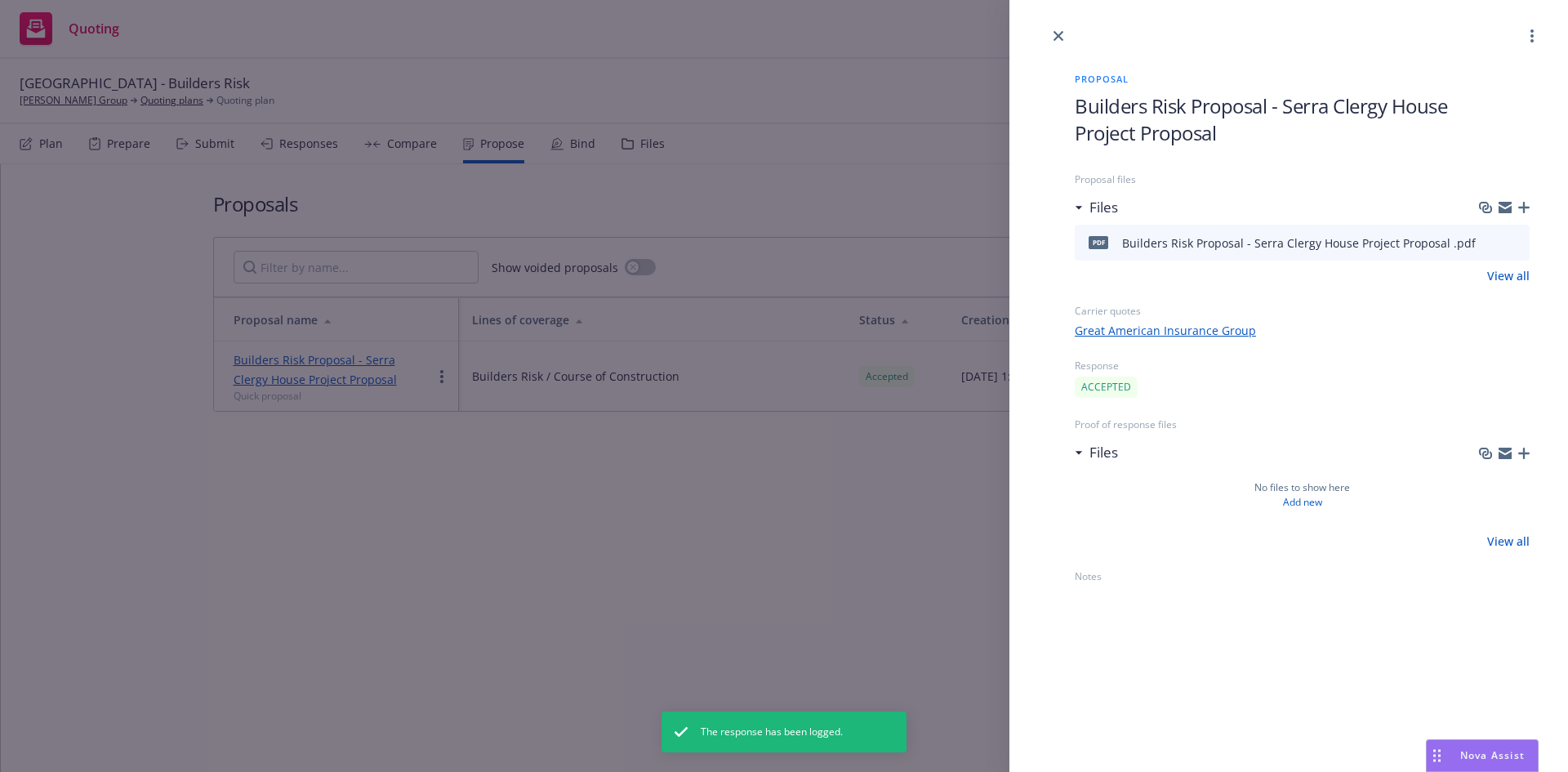
click at [1062, 34] on icon "close" at bounding box center [1059, 36] width 10 height 10
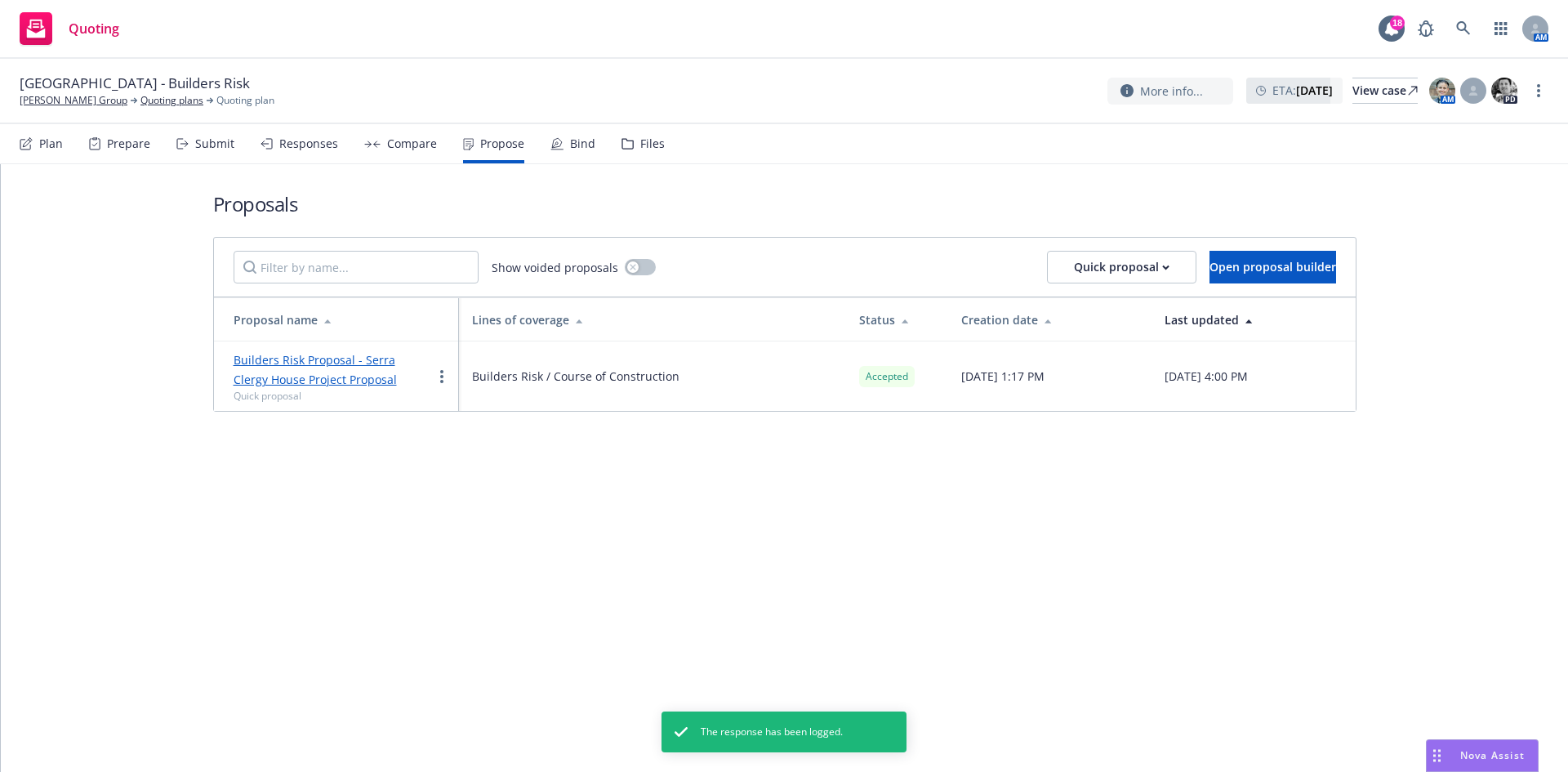
click at [570, 141] on div "Bind" at bounding box center [582, 144] width 25 height 13
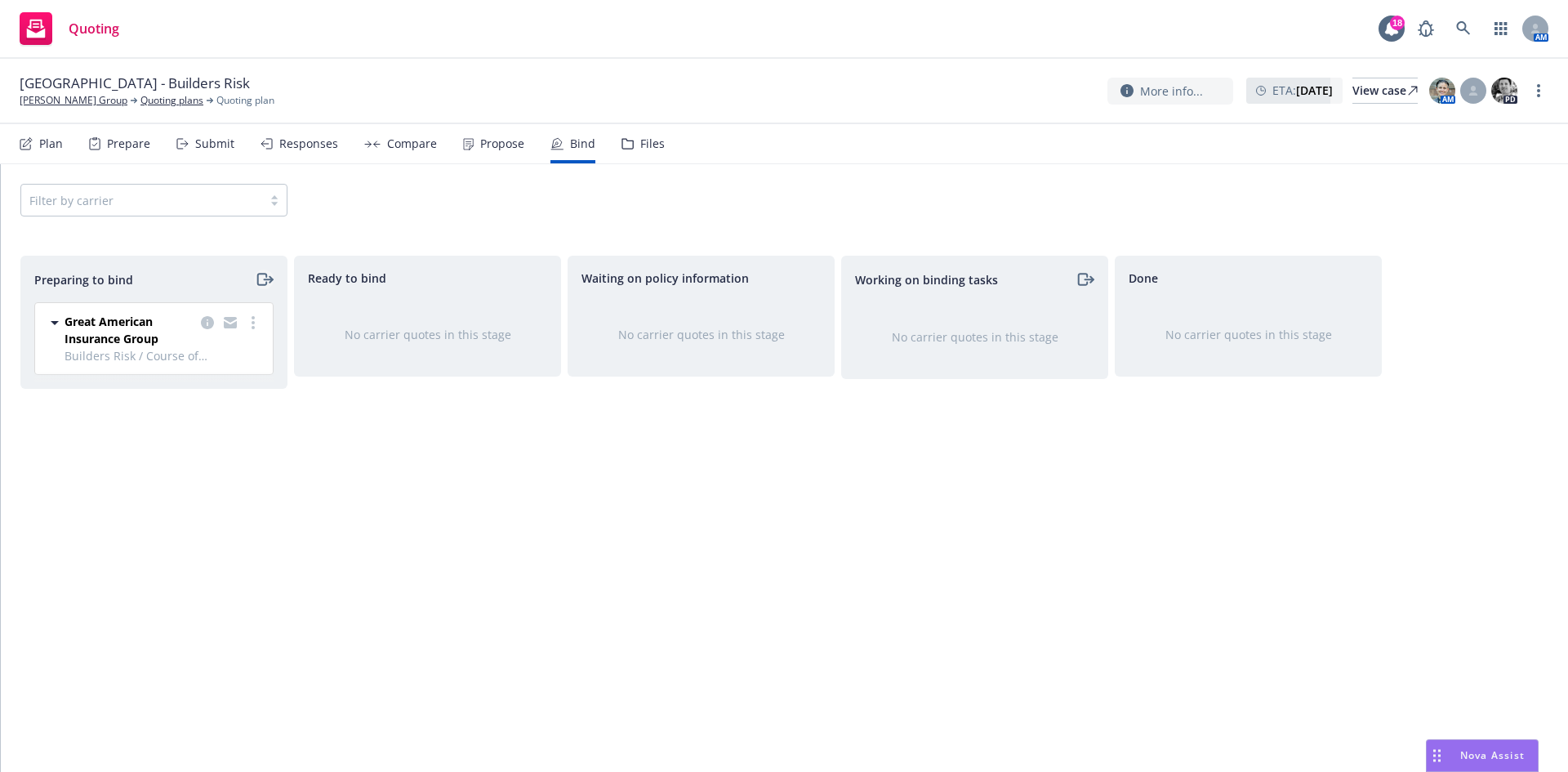
click at [267, 278] on icon "moveRight" at bounding box center [264, 279] width 19 height 20
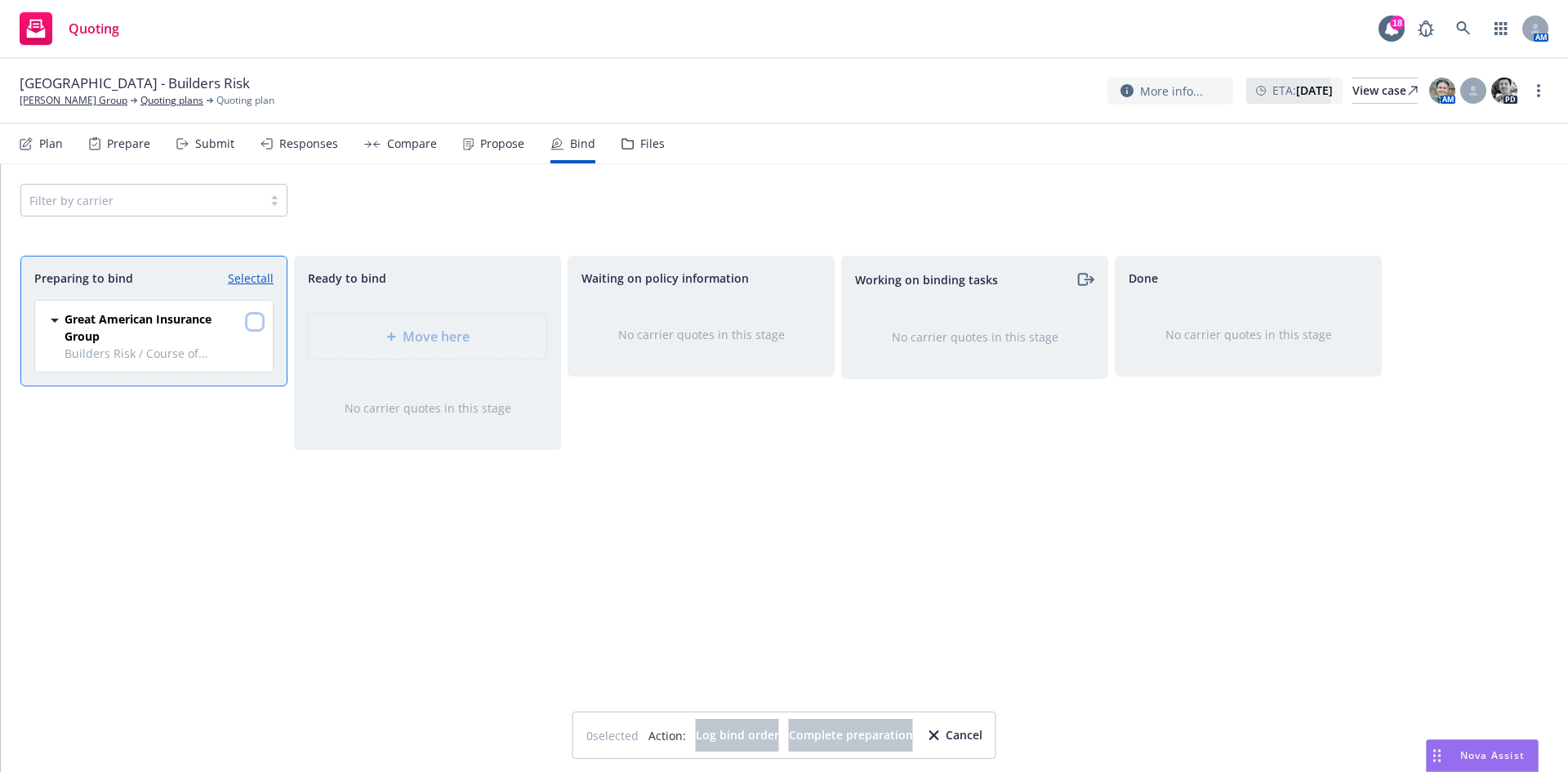
click at [262, 320] on input "checkbox" at bounding box center [254, 322] width 16 height 16
click at [349, 326] on div "Move here" at bounding box center [428, 337] width 237 height 46
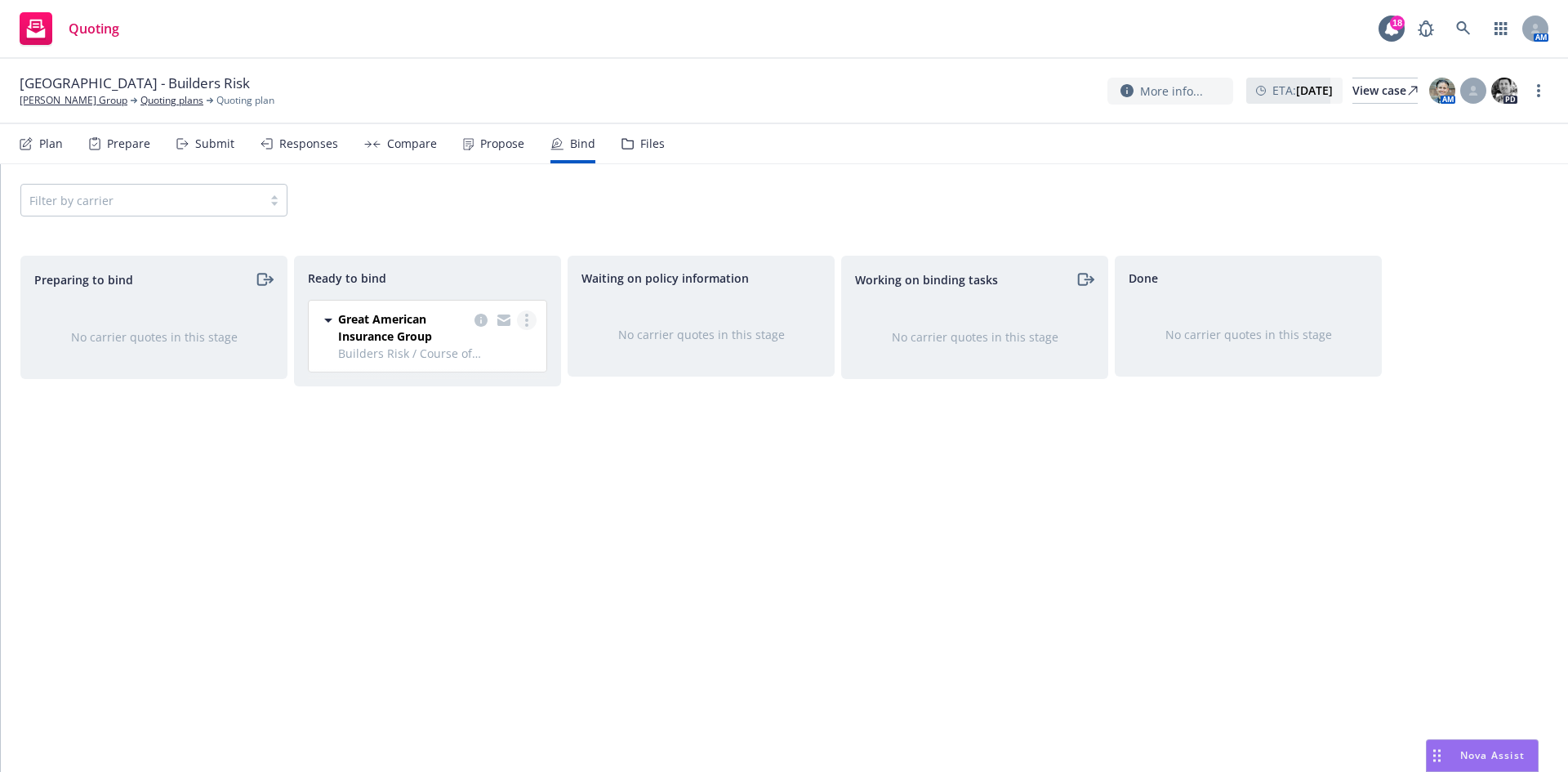
click at [533, 321] on link "more" at bounding box center [527, 320] width 20 height 20
click at [484, 346] on span "Log bind order" at bounding box center [448, 354] width 120 height 16
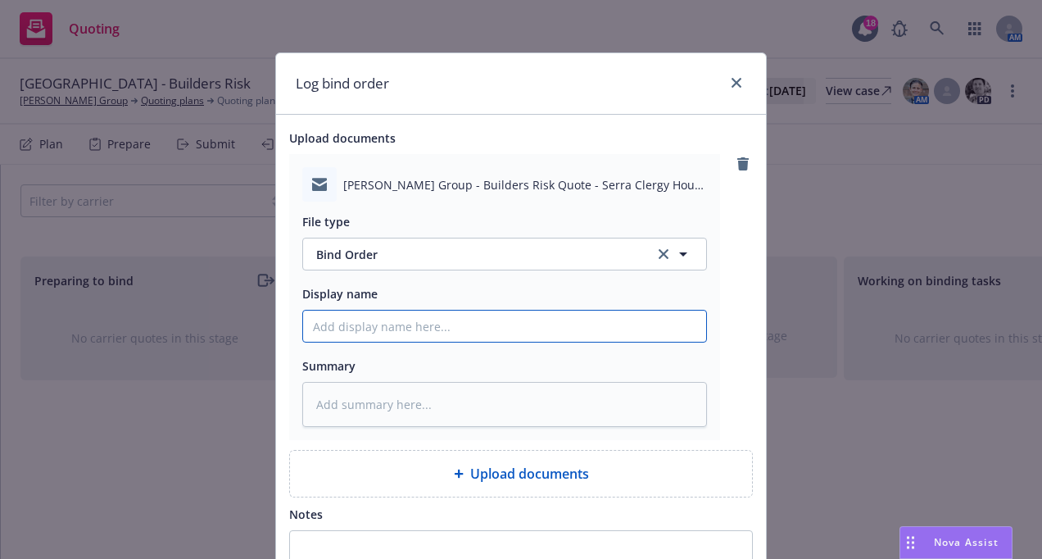
click at [373, 321] on input "Display name" at bounding box center [504, 326] width 403 height 31
click at [571, 319] on input "T/Amwins - Effective [DATE] Request to BR" at bounding box center [504, 326] width 403 height 31
paste input "Serra Clergy House Project"
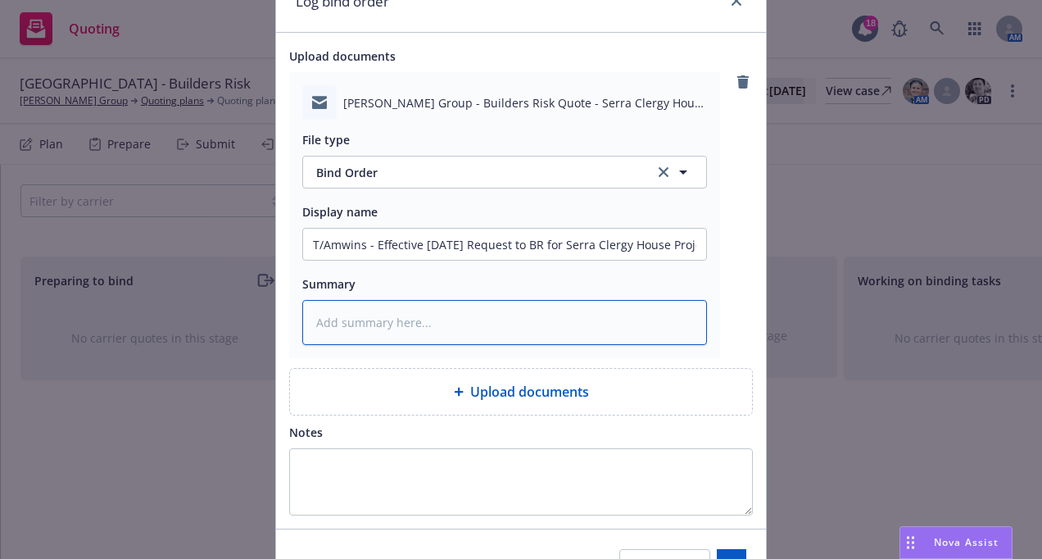
click at [312, 315] on textarea at bounding box center [504, 322] width 405 height 45
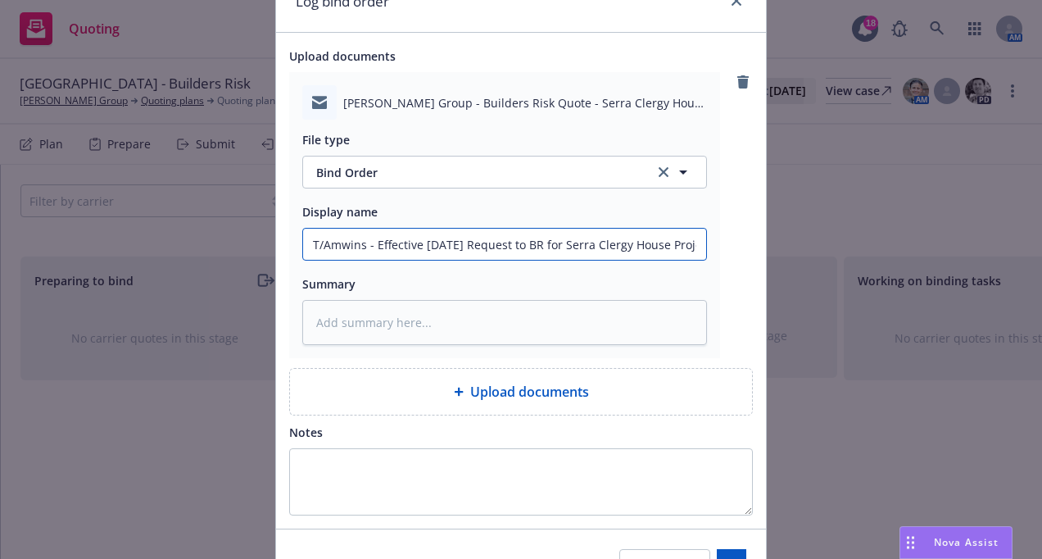
scroll to position [0, 7]
drag, startPoint x: 305, startPoint y: 247, endPoint x: 723, endPoint y: 265, distance: 419.1
click at [723, 264] on div "[PERSON_NAME] Group - Builders Risk Quote - Serra Clergy House Project - Reques…" at bounding box center [521, 215] width 464 height 286
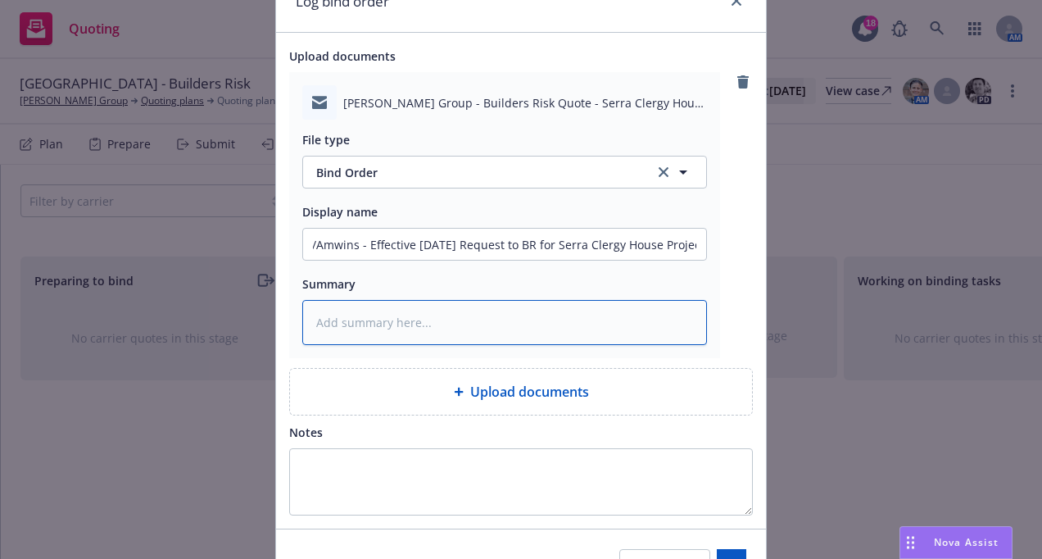
scroll to position [0, 0]
click at [415, 330] on textarea at bounding box center [504, 322] width 405 height 45
paste textarea "T/Amwins - Effective [DATE] Request to BR for Serra Clergy House Project"
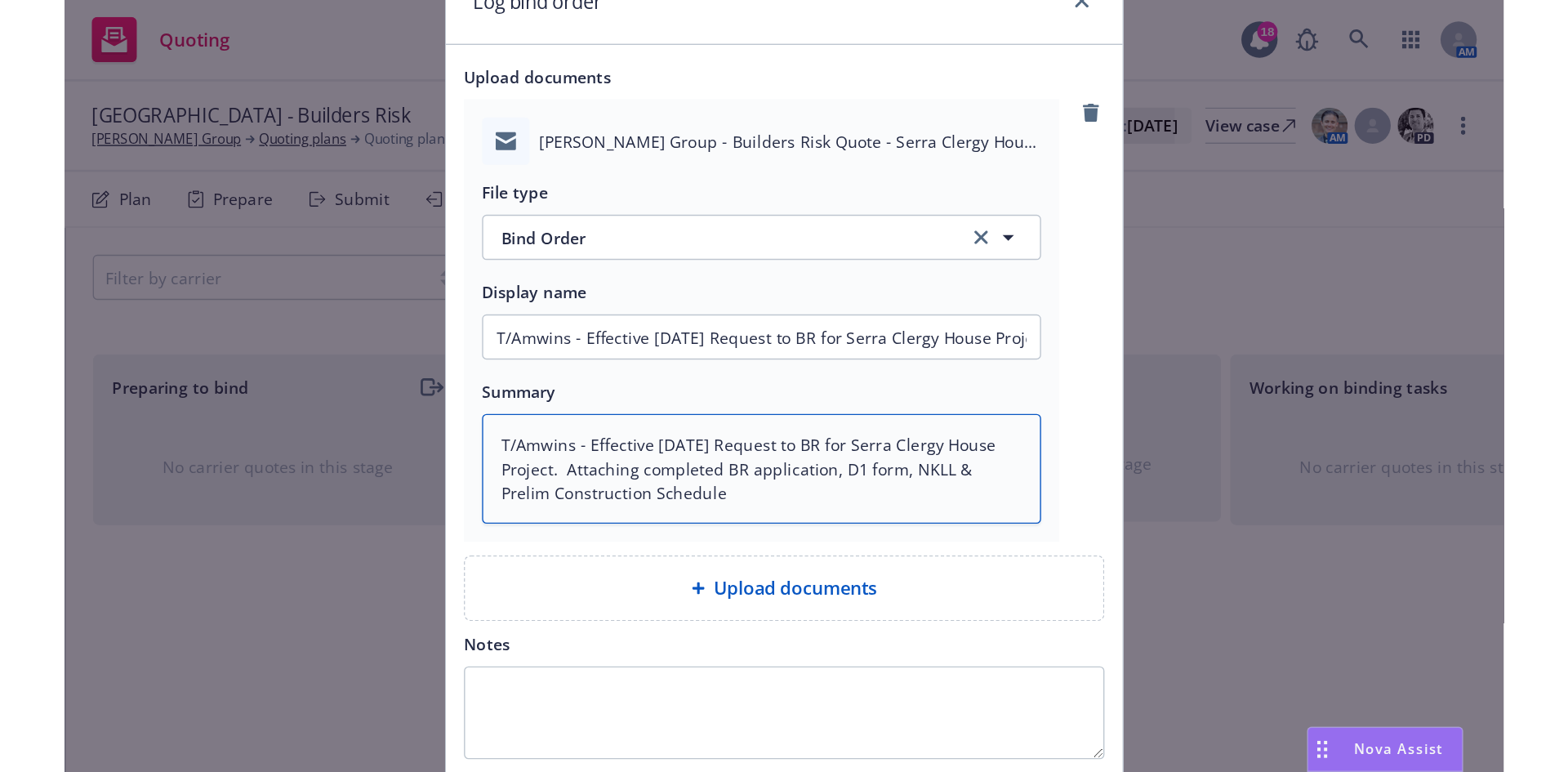
scroll to position [211, 0]
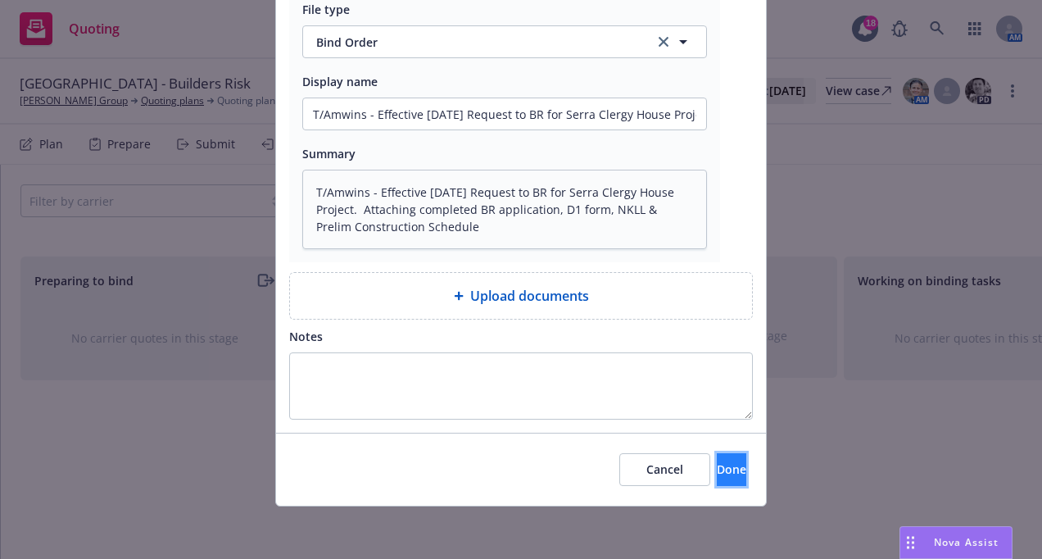
click at [717, 460] on button "Done" at bounding box center [731, 469] width 29 height 33
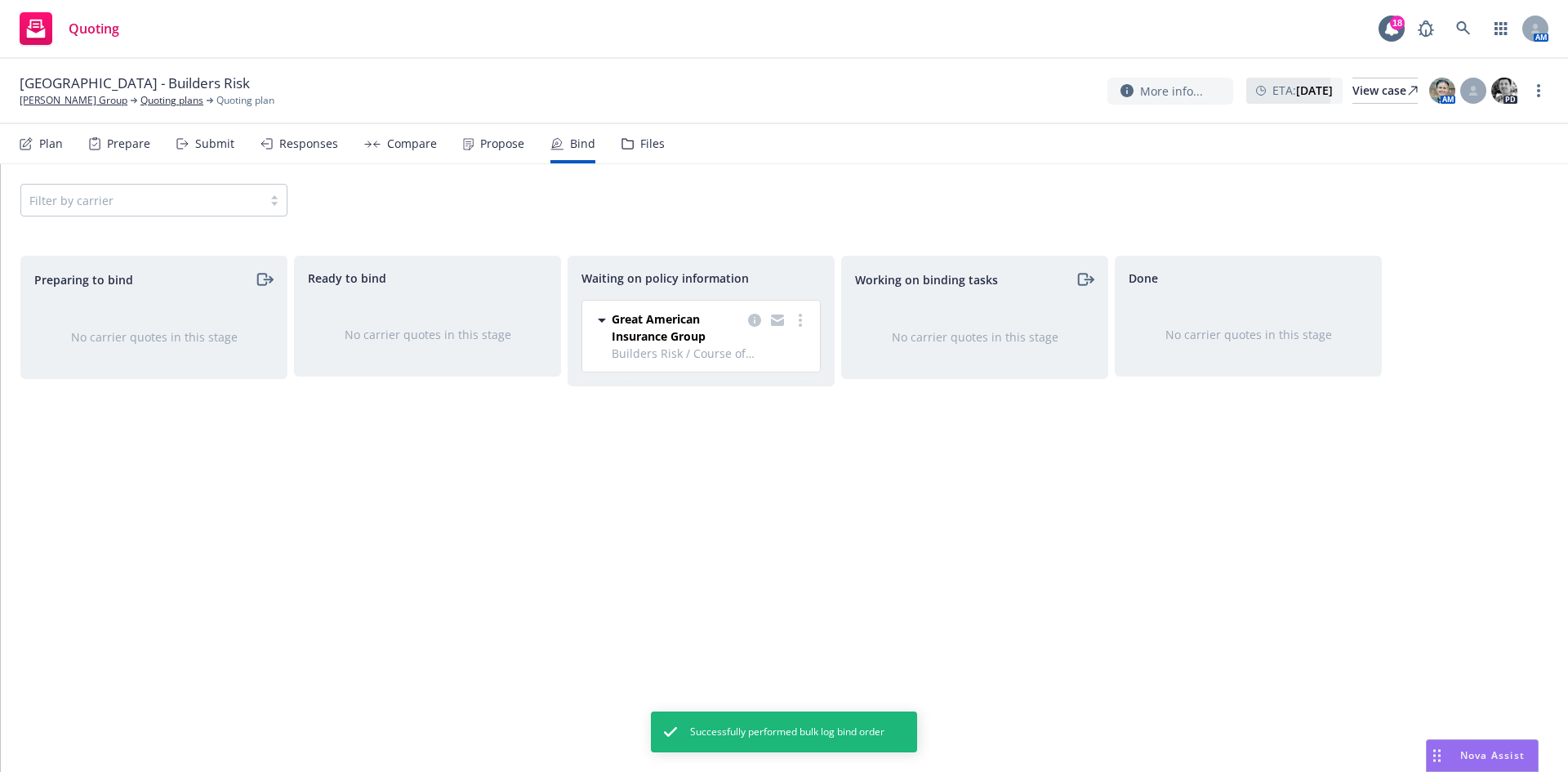
click at [626, 143] on icon at bounding box center [628, 143] width 12 height 11
